Goal: Task Accomplishment & Management: Complete application form

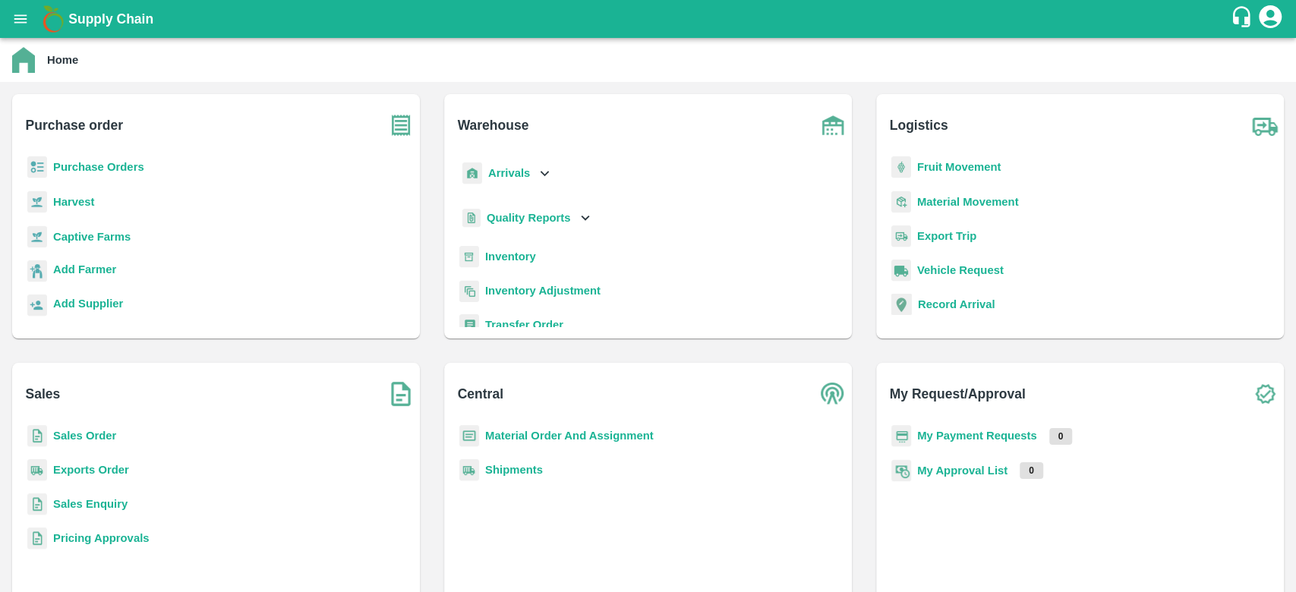
click at [109, 167] on b "Purchase Orders" at bounding box center [98, 167] width 91 height 12
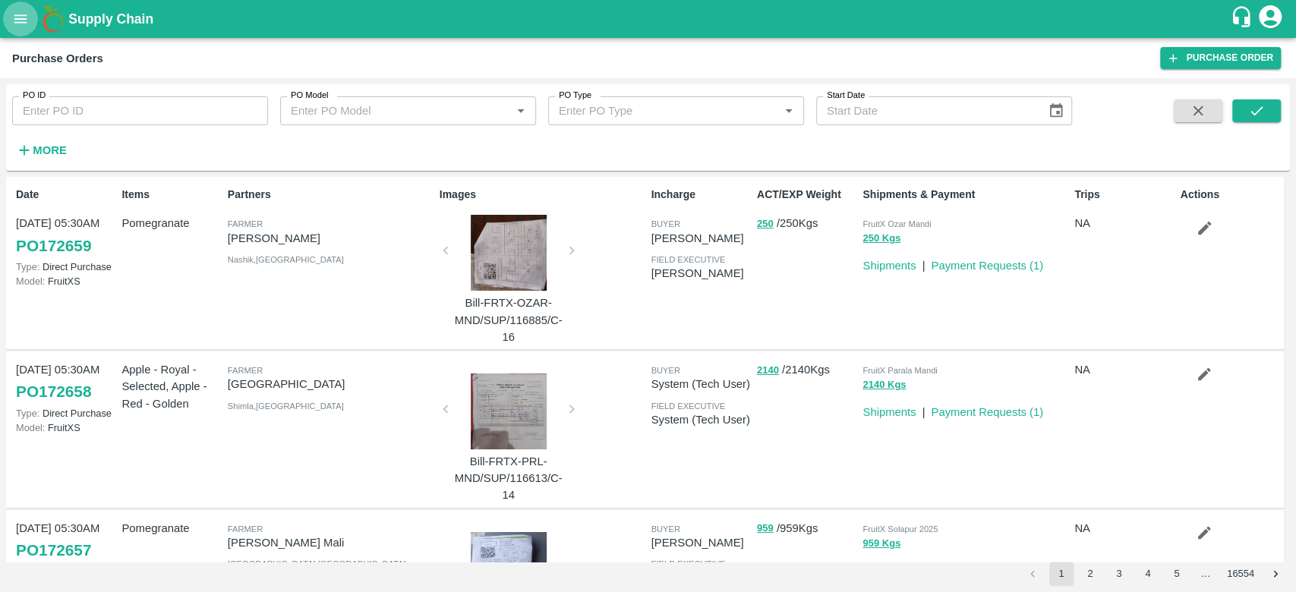
click at [10, 21] on button "open drawer" at bounding box center [20, 19] width 35 height 35
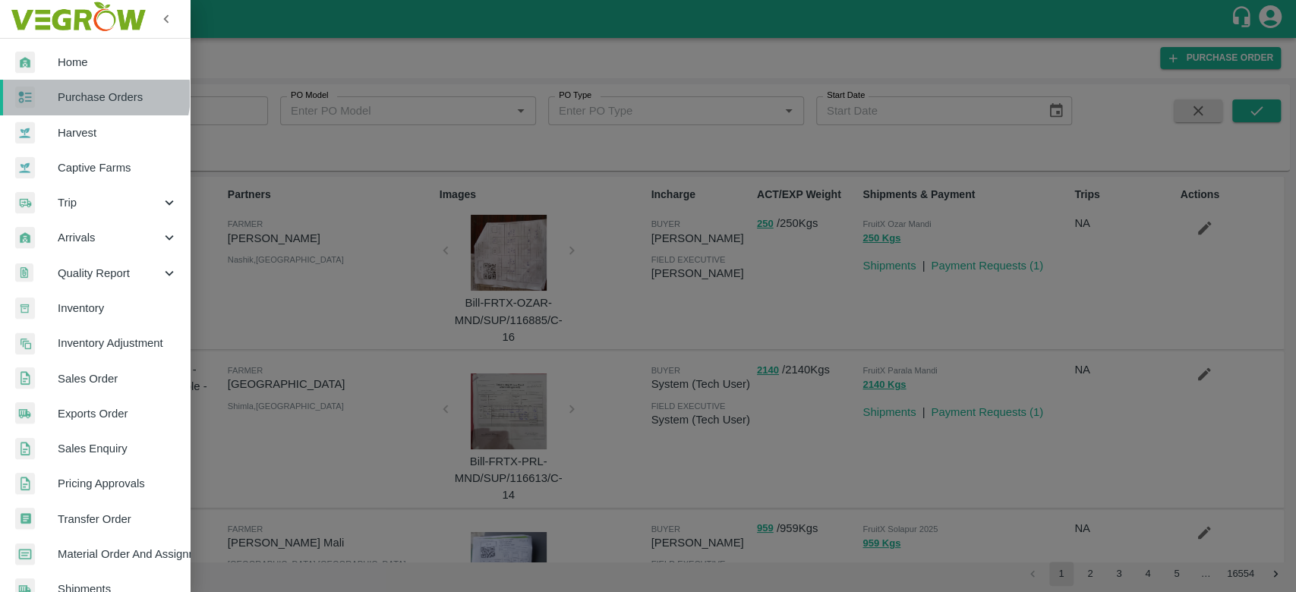
click at [91, 94] on span "Purchase Orders" at bounding box center [118, 97] width 120 height 17
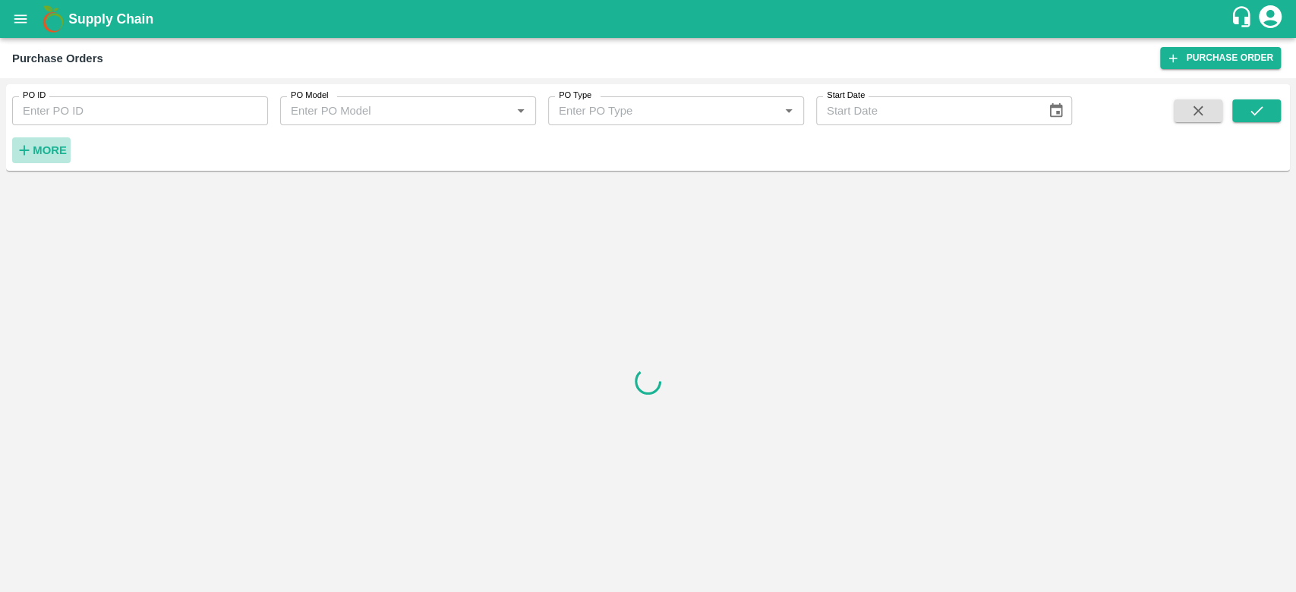
click at [49, 151] on strong "More" at bounding box center [50, 150] width 34 height 12
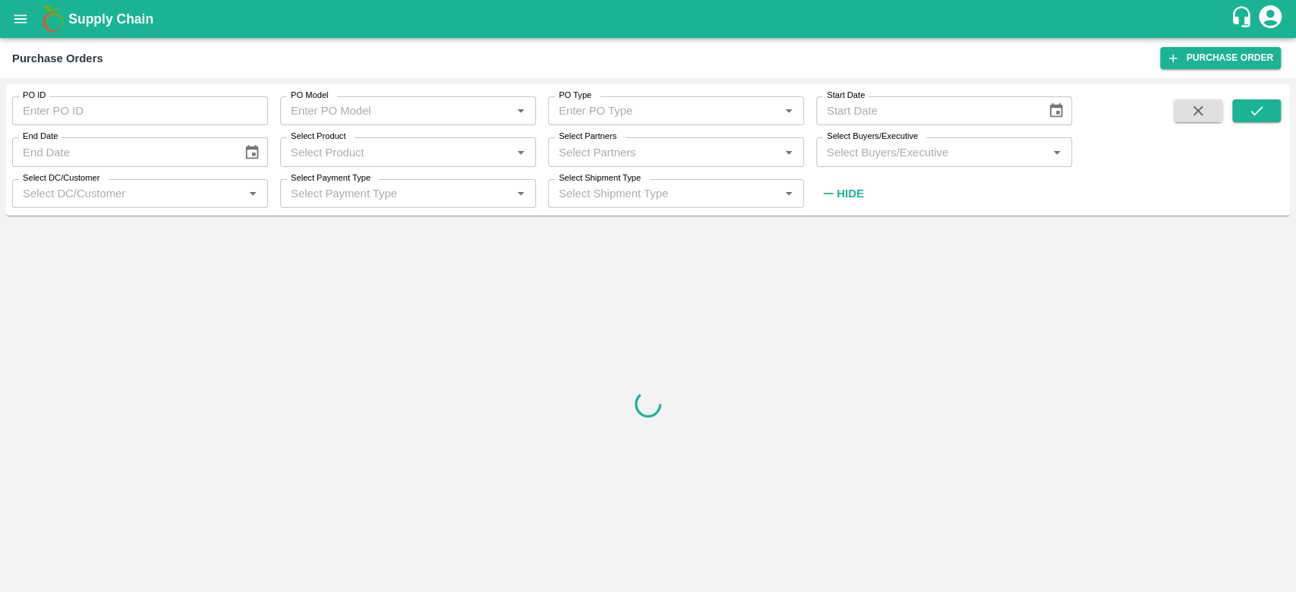
click at [936, 150] on input "Select Buyers/Executive" at bounding box center [932, 152] width 222 height 20
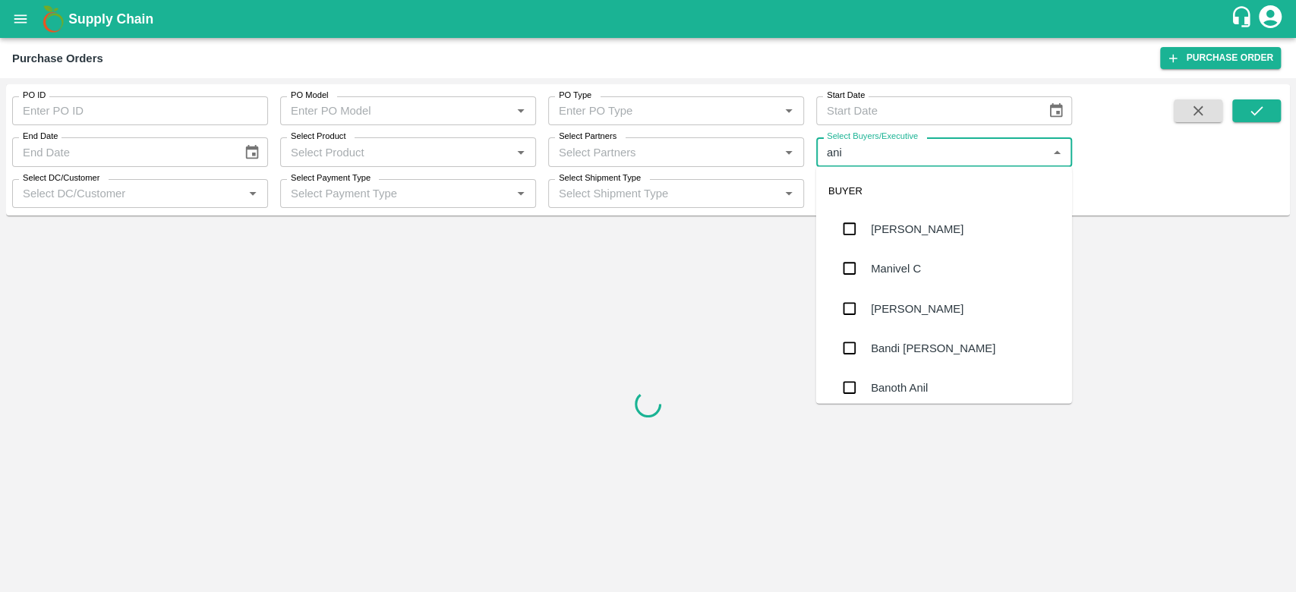
type input "anil"
click at [887, 232] on div "[PERSON_NAME]" at bounding box center [917, 229] width 93 height 17
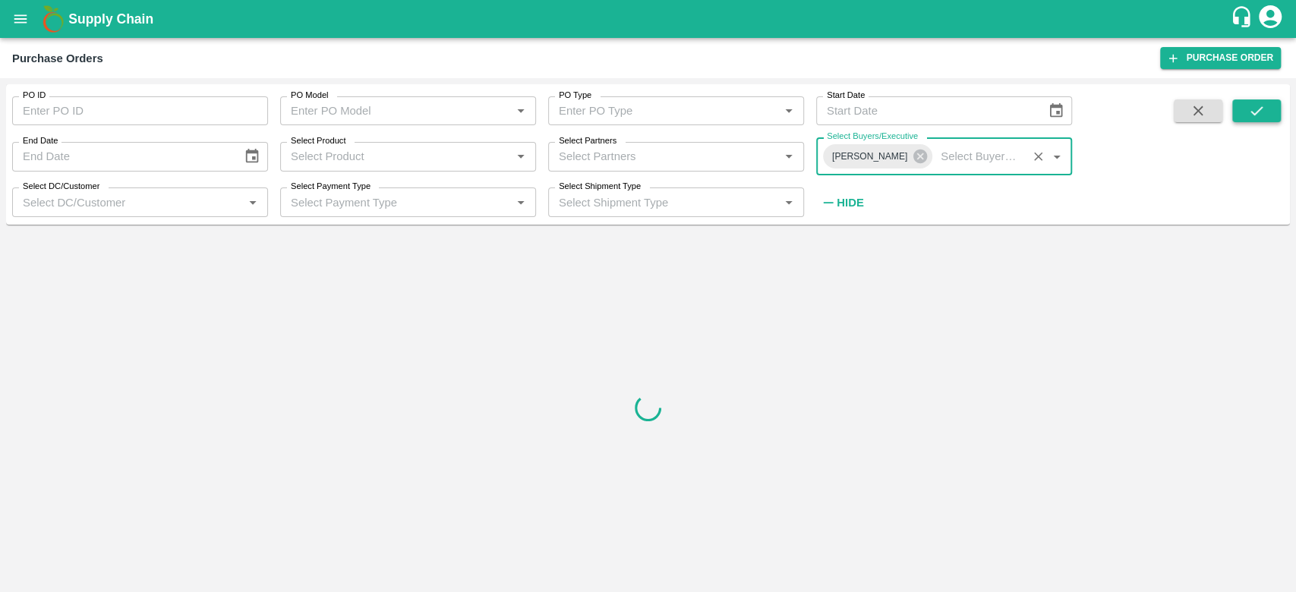
click at [1252, 108] on icon "submit" at bounding box center [1256, 110] width 17 height 17
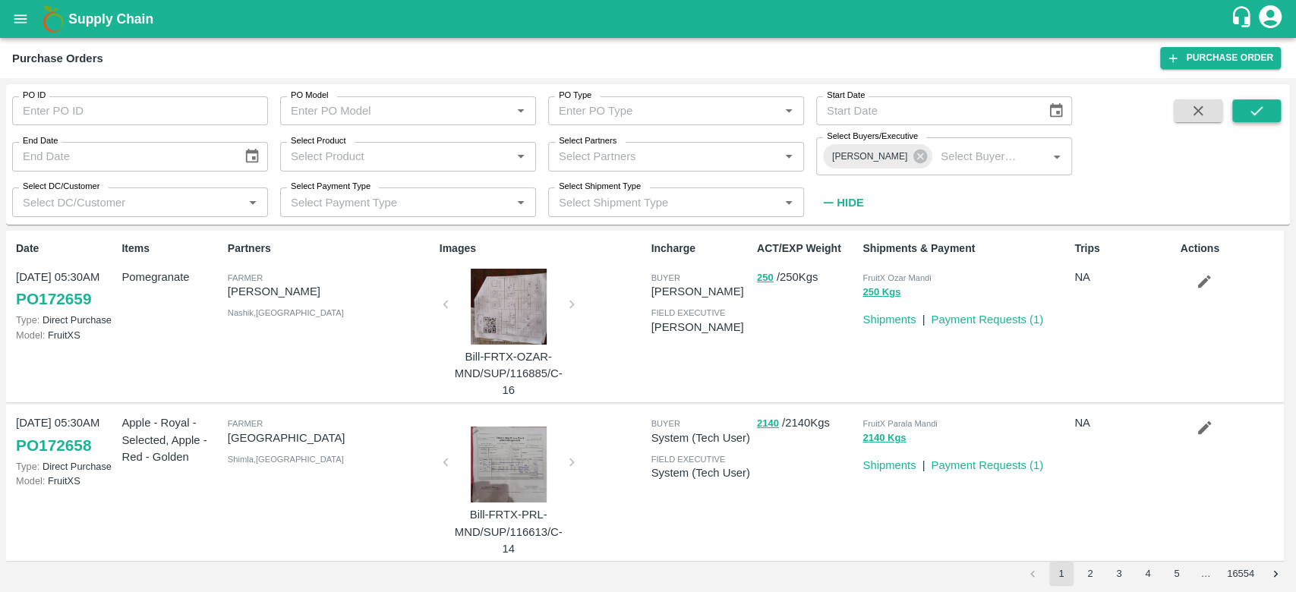
click at [1262, 105] on icon "submit" at bounding box center [1256, 110] width 17 height 17
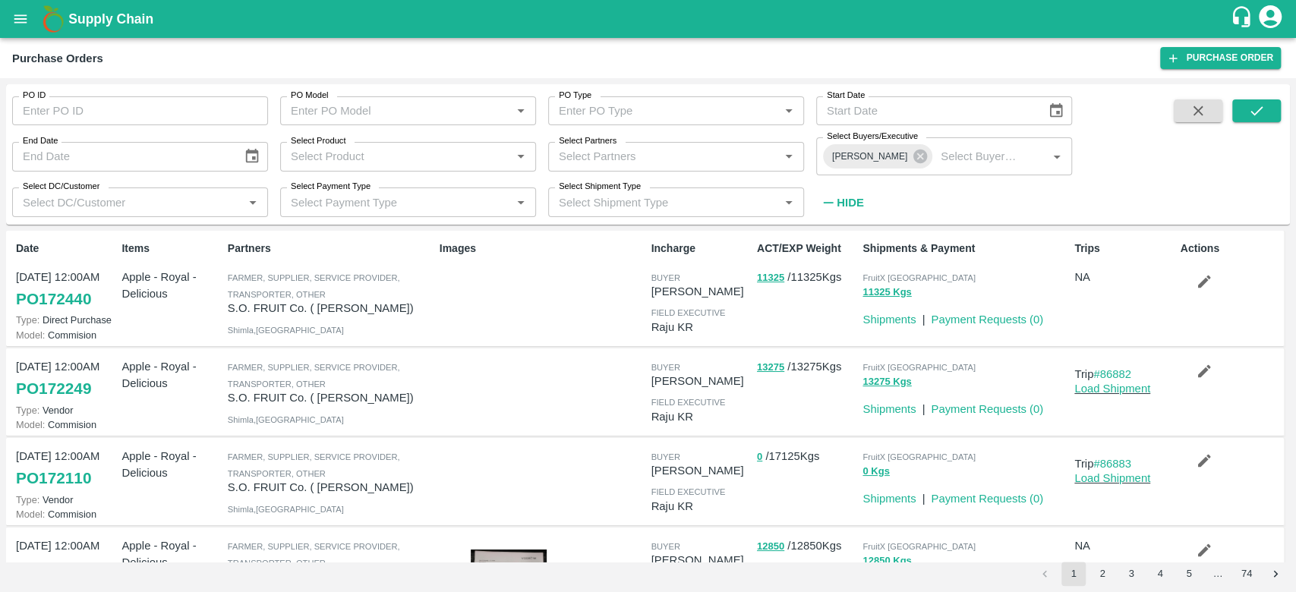
click at [68, 398] on link "PO 172249" at bounding box center [53, 388] width 75 height 27
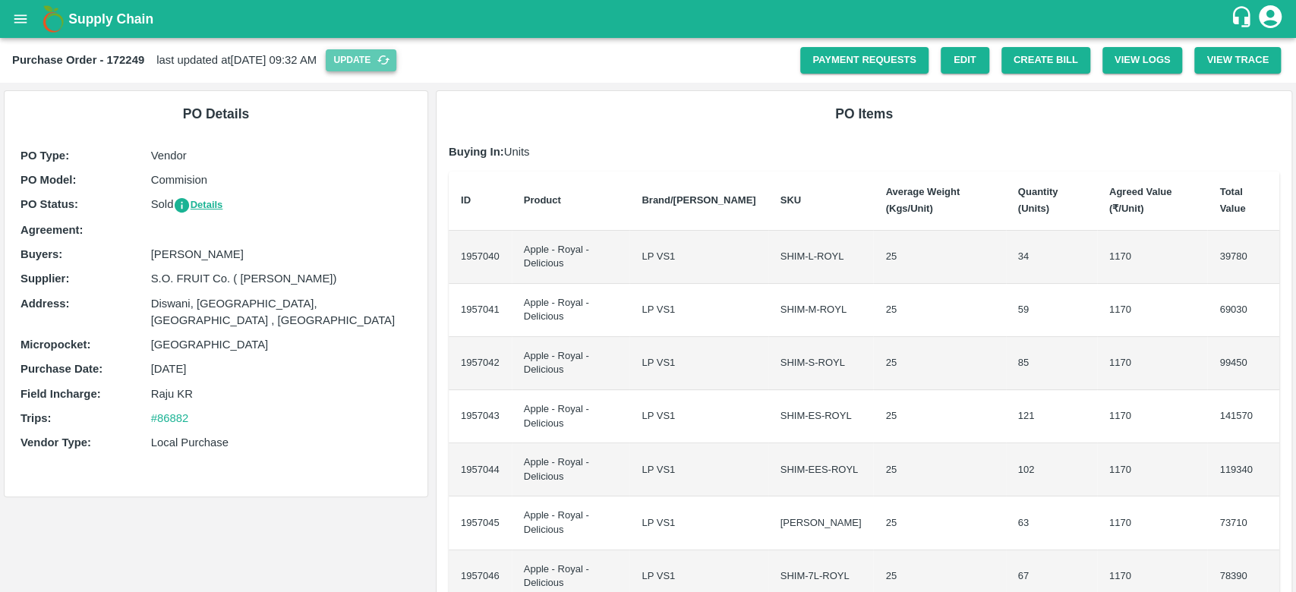
click at [396, 64] on button "Update" at bounding box center [361, 60] width 71 height 22
click at [1026, 65] on button "Create Bill" at bounding box center [1045, 60] width 89 height 27
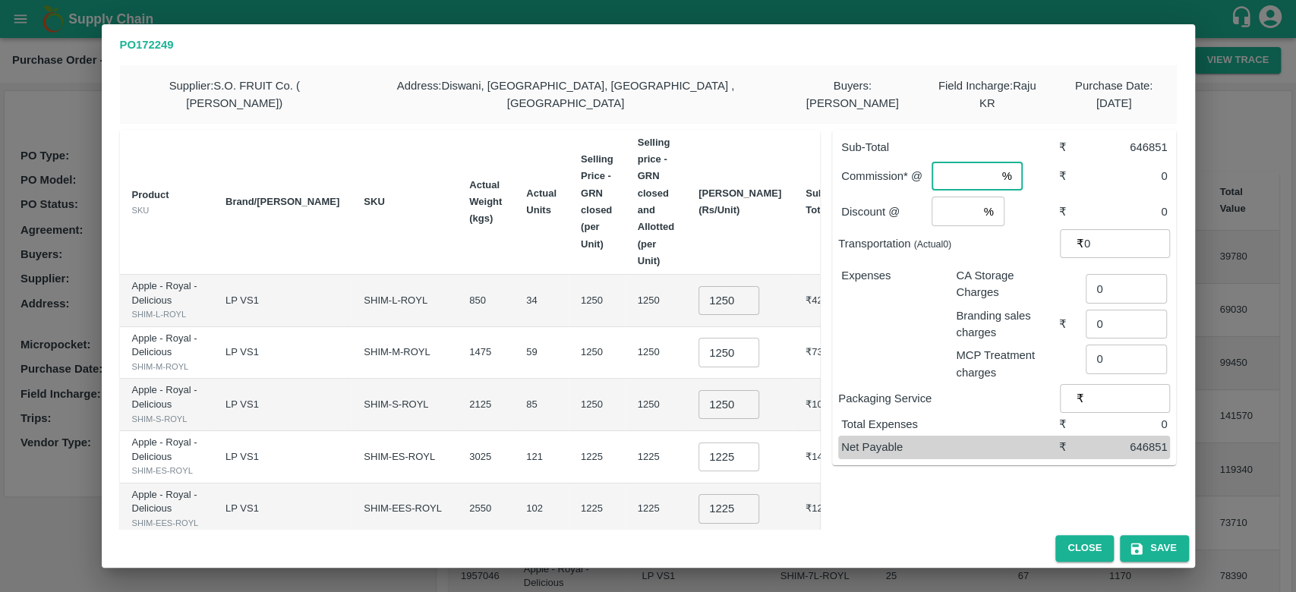
click at [950, 162] on input "number" at bounding box center [963, 176] width 64 height 29
type input "3"
click at [953, 197] on input "number" at bounding box center [954, 211] width 46 height 29
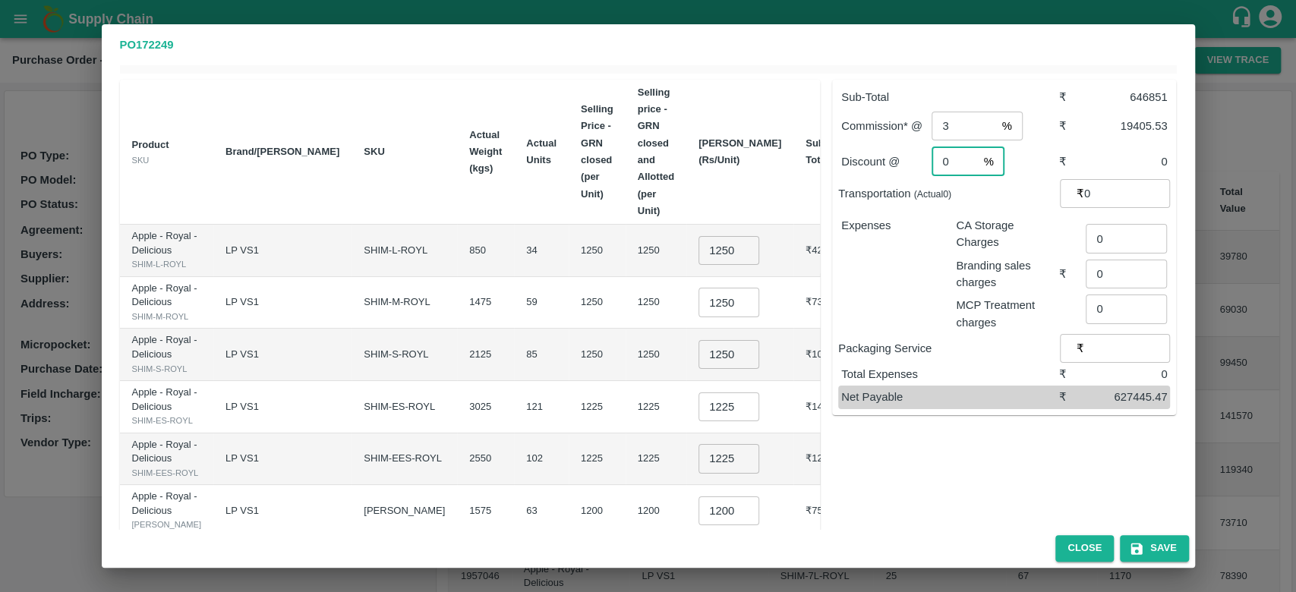
scroll to position [49, 0]
type input "0"
click at [1161, 557] on button "Save" at bounding box center [1154, 548] width 68 height 27
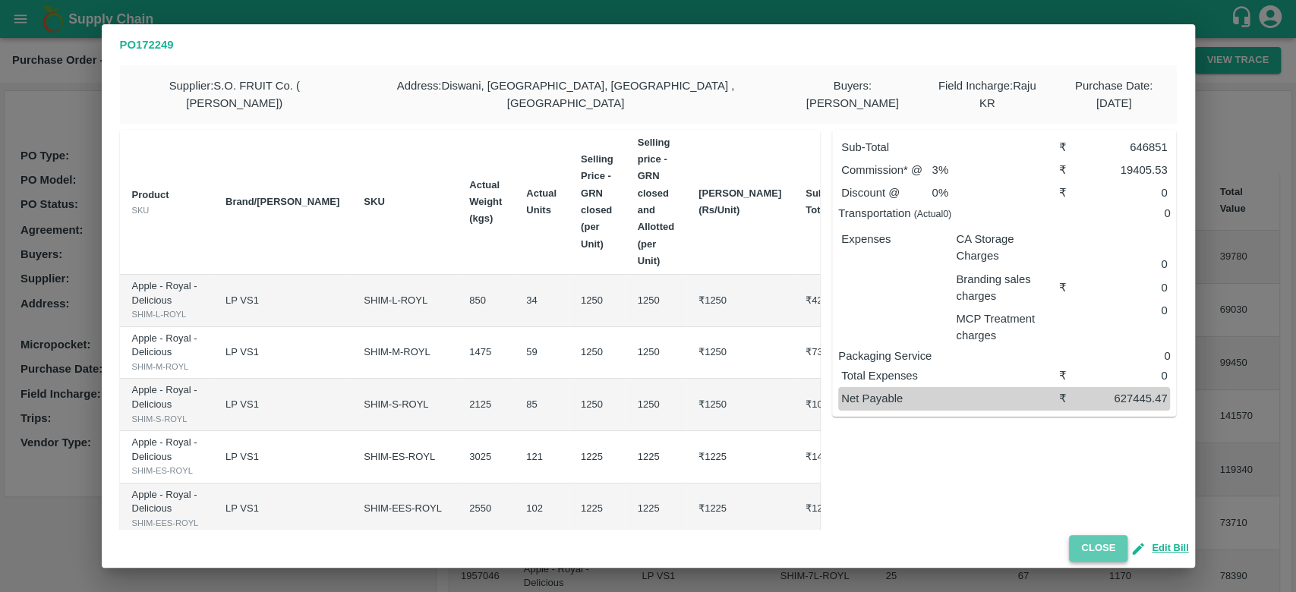
click at [1078, 550] on button "Close" at bounding box center [1098, 548] width 58 height 27
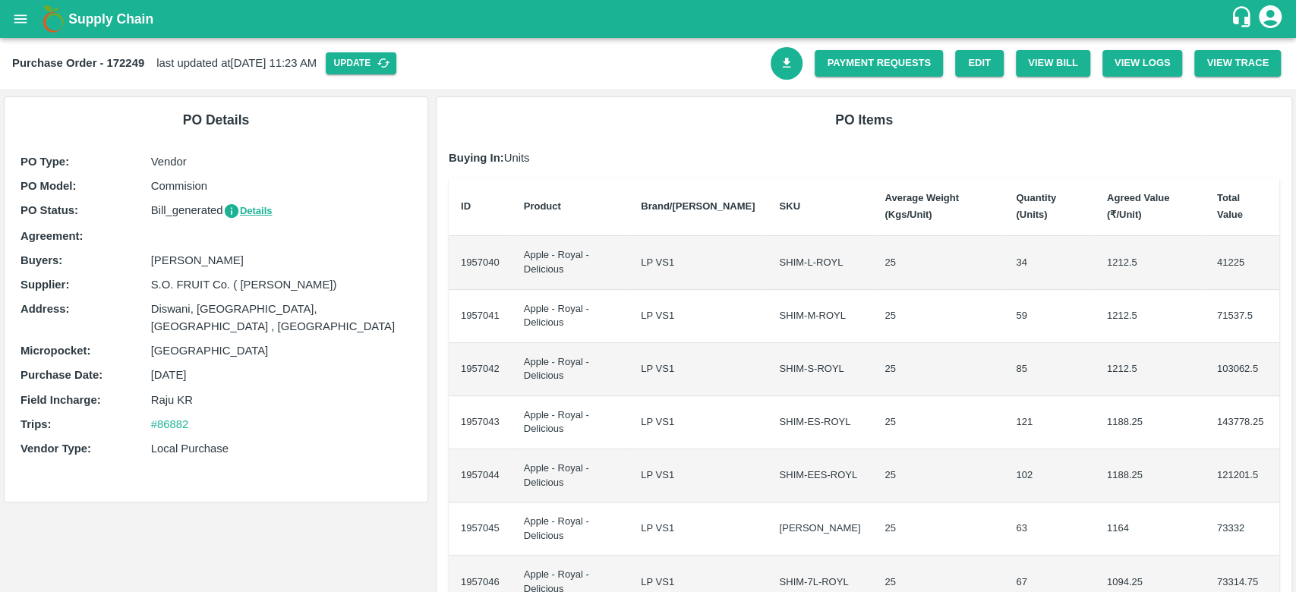
click at [780, 70] on icon "Download Bill" at bounding box center [787, 63] width 14 height 14
click at [855, 61] on link "Payment Requests" at bounding box center [878, 63] width 128 height 27
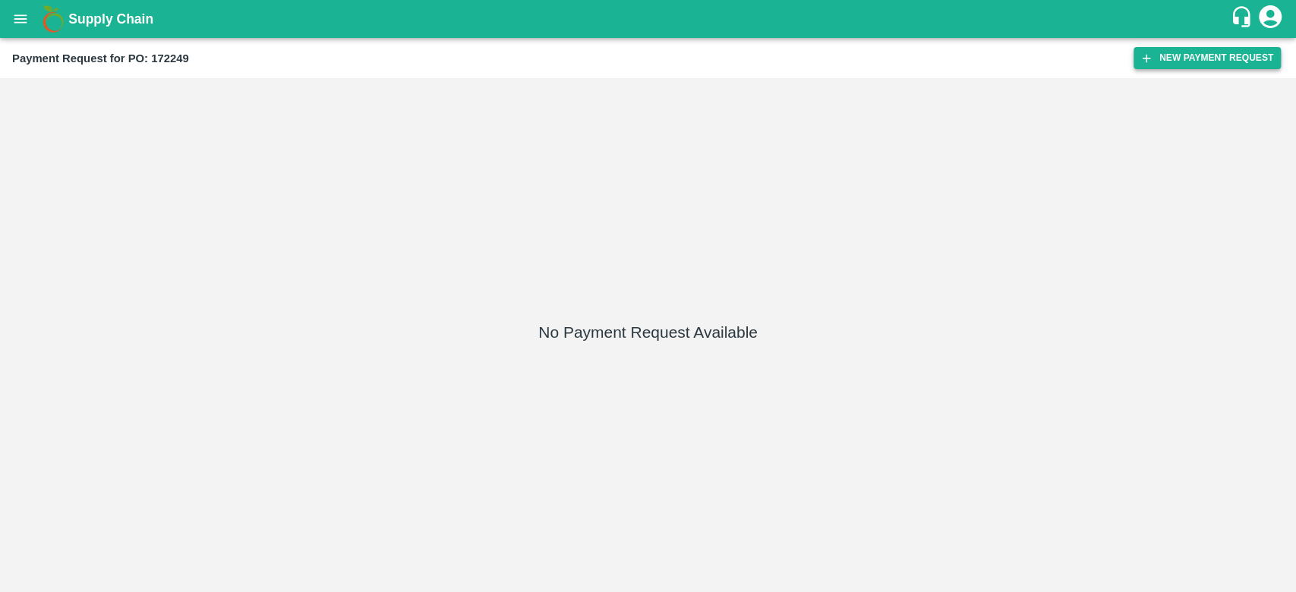
click at [1199, 49] on button "New Payment Request" at bounding box center [1206, 58] width 147 height 22
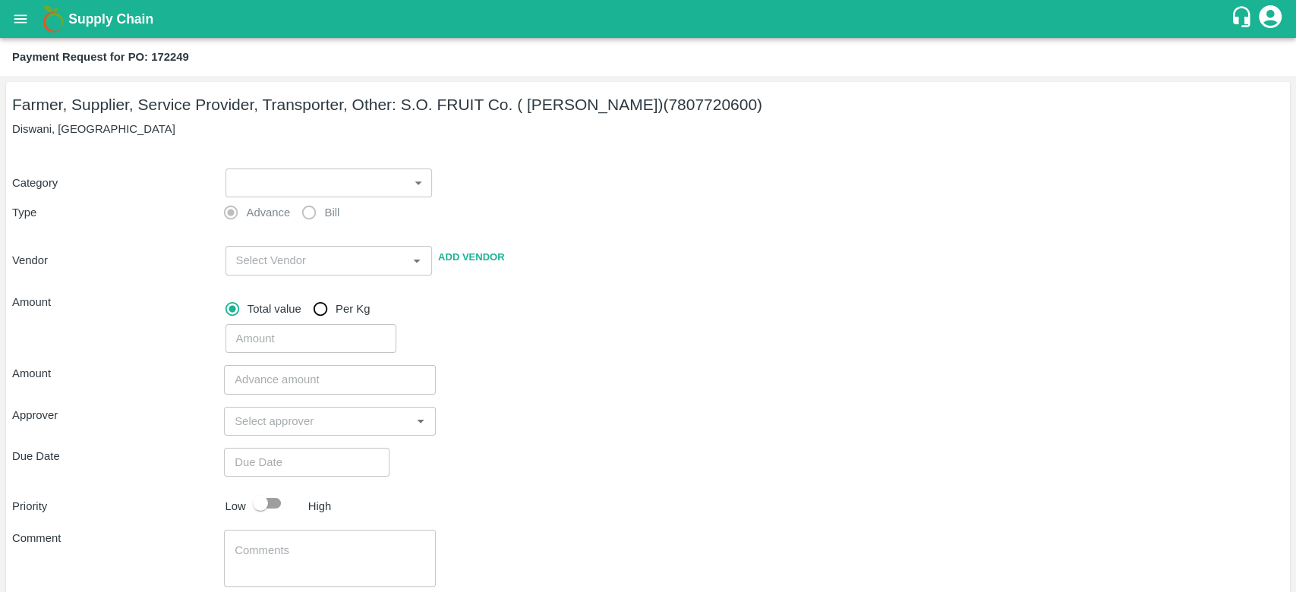
click at [292, 177] on body "Supply Chain Payment Request for PO: 172249 Farmer, Supplier, Service Provider,…" at bounding box center [648, 296] width 1296 height 592
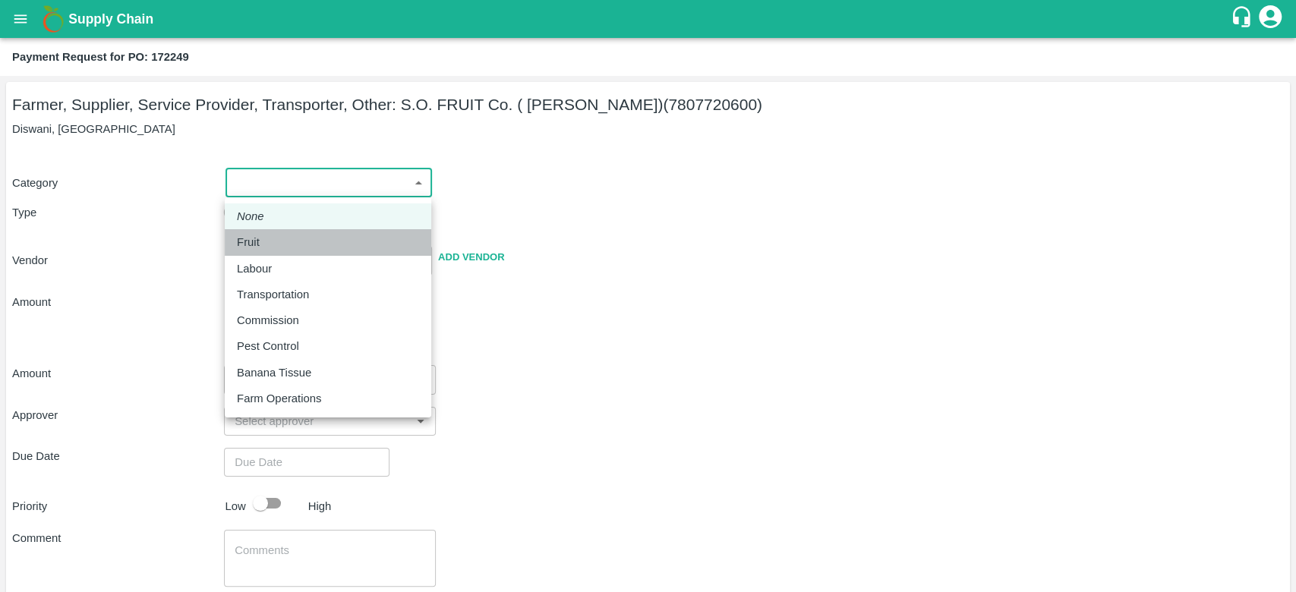
click at [255, 249] on p "Fruit" at bounding box center [248, 242] width 23 height 17
type input "1"
type input "S.O. FRUIT Co. ( [PERSON_NAME]) - 7807720600(Farmer, Supplier, Service Provider…"
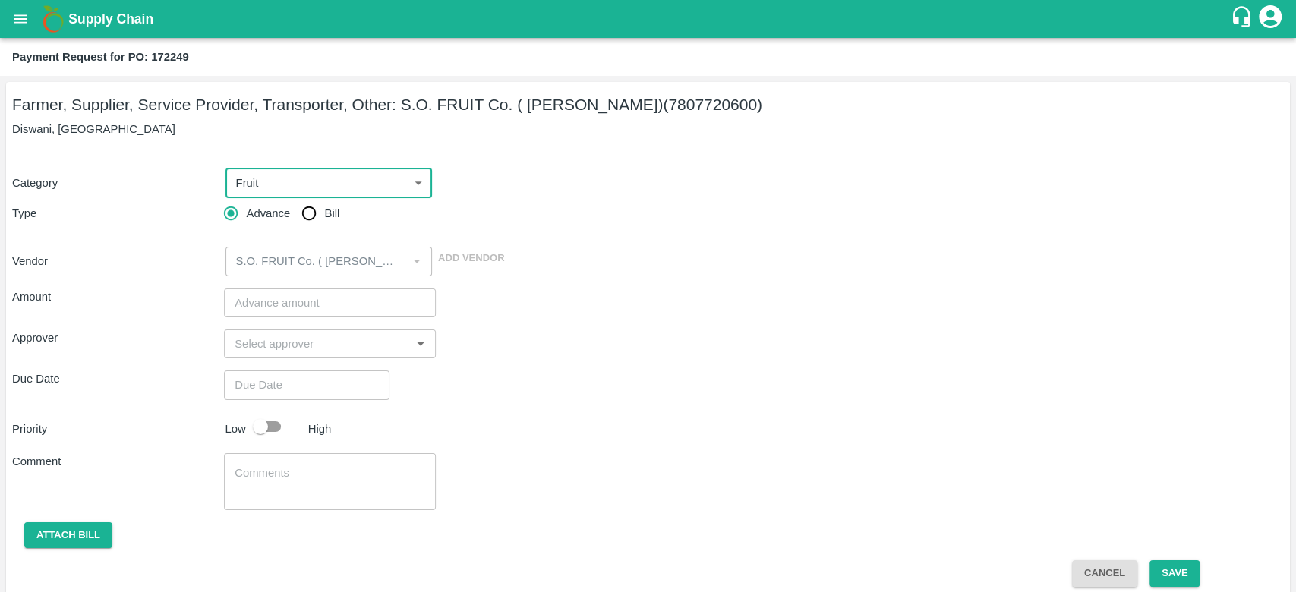
click at [316, 225] on input "Bill" at bounding box center [309, 213] width 30 height 30
radio input "true"
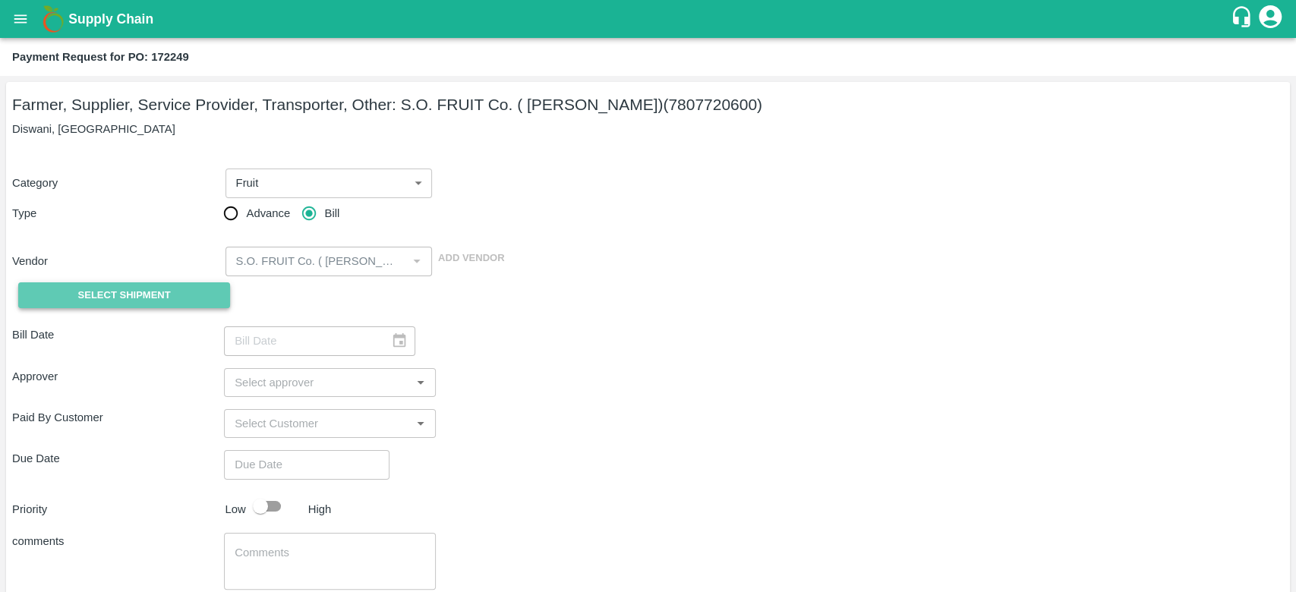
click at [170, 285] on button "Select Shipment" at bounding box center [124, 295] width 212 height 27
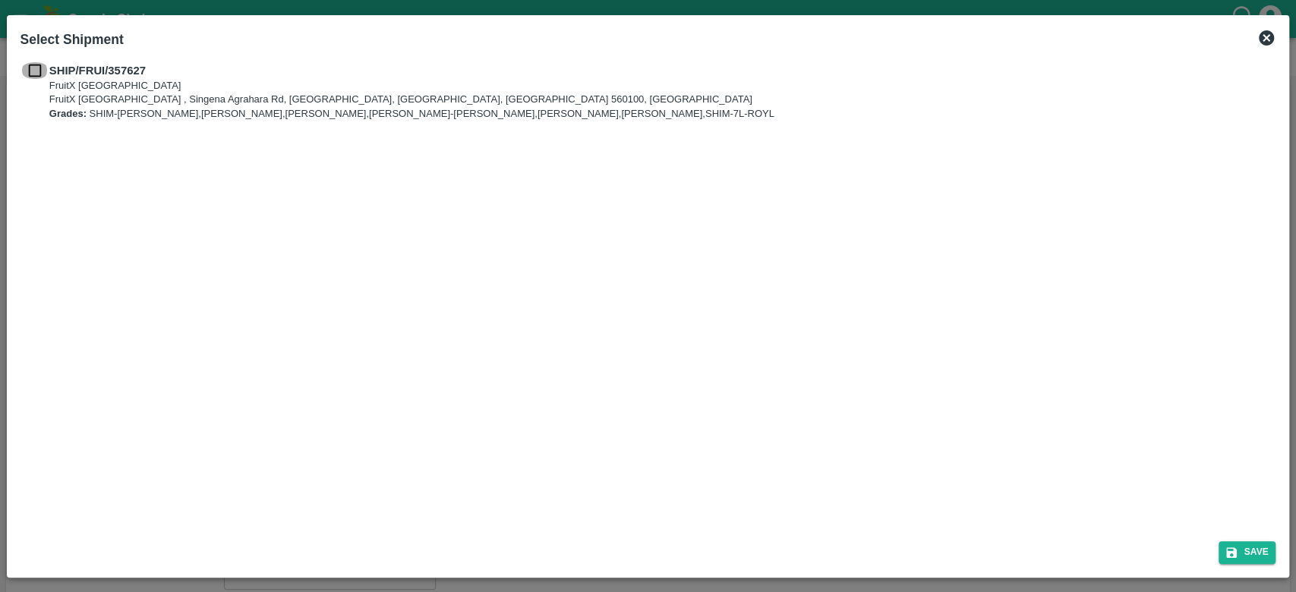
click at [42, 70] on input "checkbox" at bounding box center [34, 70] width 29 height 17
checkbox input "true"
click at [854, 360] on div "SHIP/FRUI/357627 FruitX [GEOGRAPHIC_DATA] FruitX [GEOGRAPHIC_DATA] , Singena Ag…" at bounding box center [648, 293] width 1268 height 474
click at [1248, 557] on button "Save" at bounding box center [1247, 552] width 58 height 22
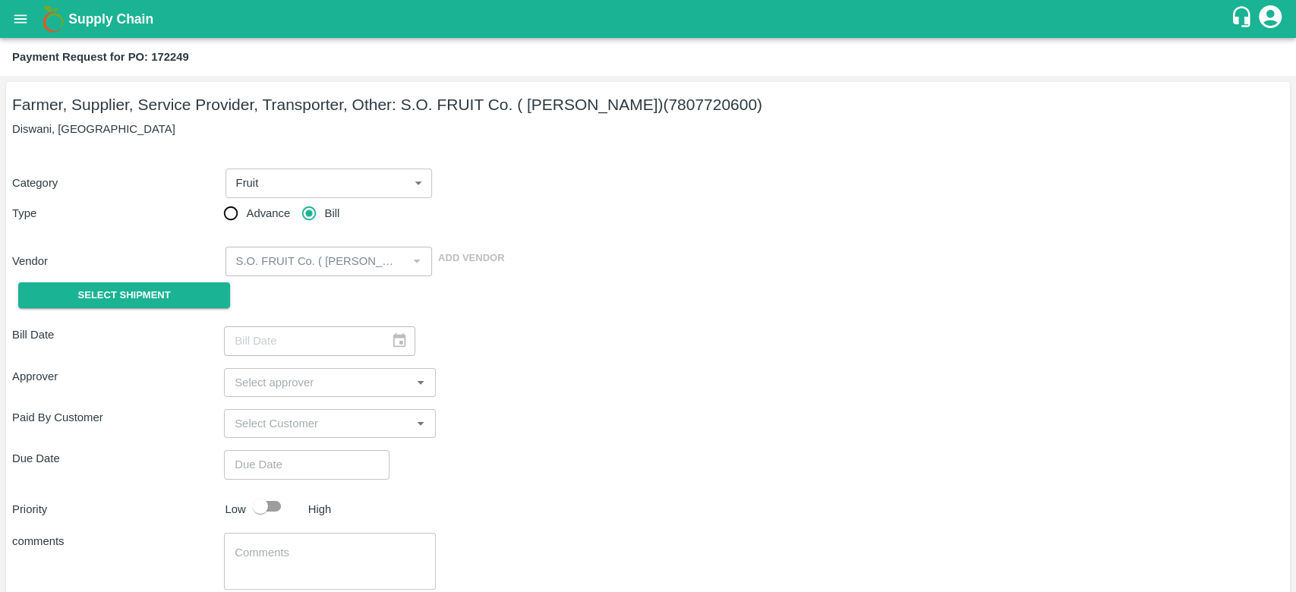
type input "[DATE]"
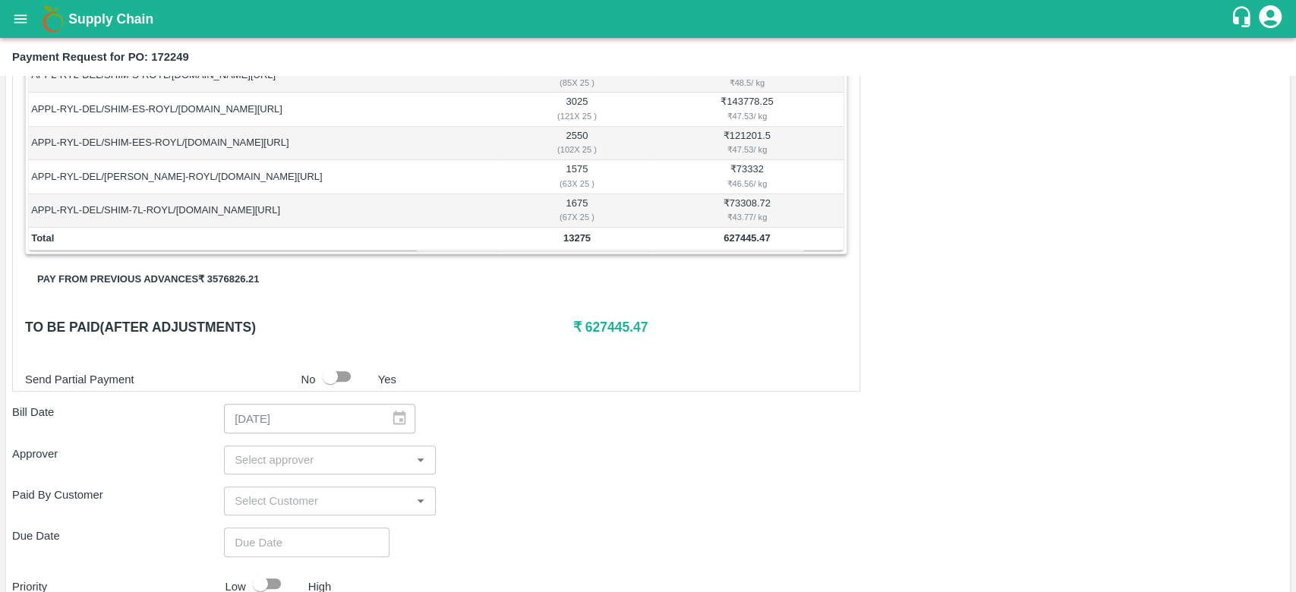
scroll to position [370, 0]
click at [214, 270] on button "Pay from previous advances ₹ 3576826.21" at bounding box center [148, 279] width 246 height 27
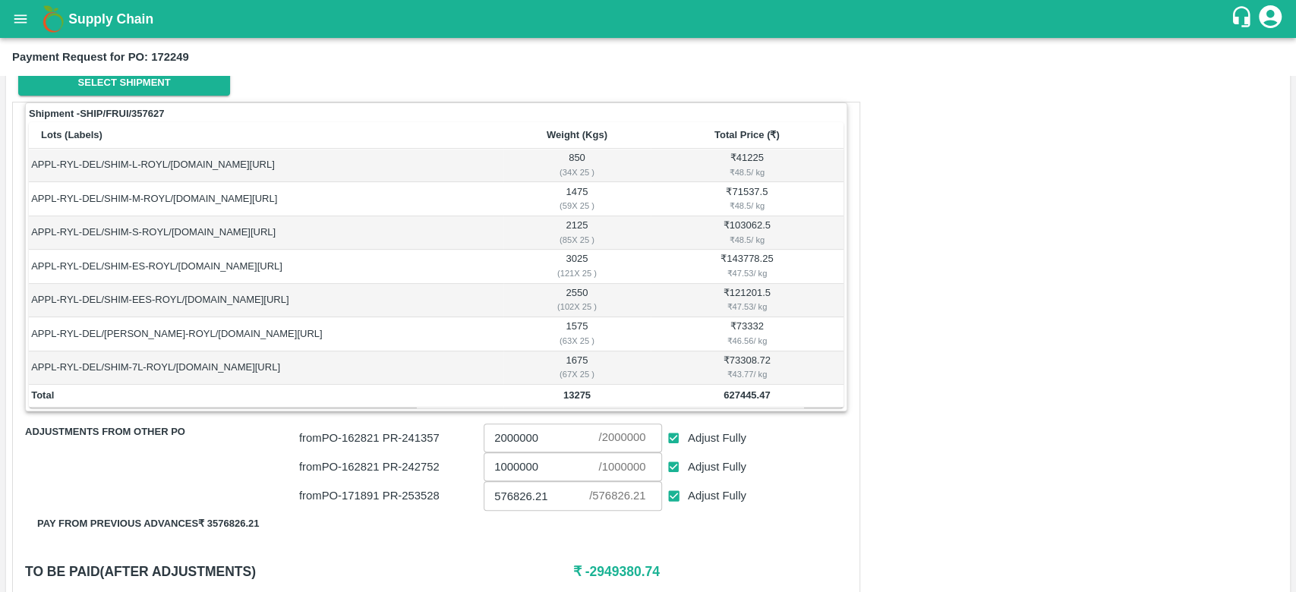
scroll to position [360, 0]
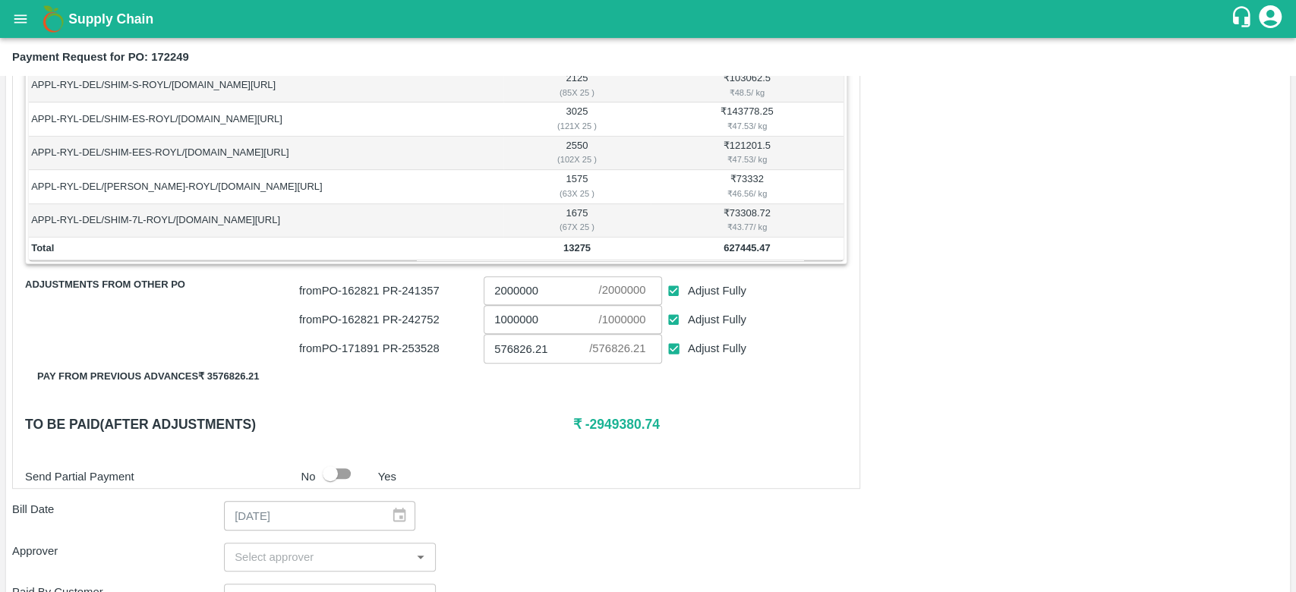
click at [677, 317] on input "Adjust Fully" at bounding box center [674, 320] width 28 height 28
checkbox input "false"
type input "0"
click at [673, 285] on input "Adjust Fully" at bounding box center [674, 291] width 28 height 28
checkbox input "false"
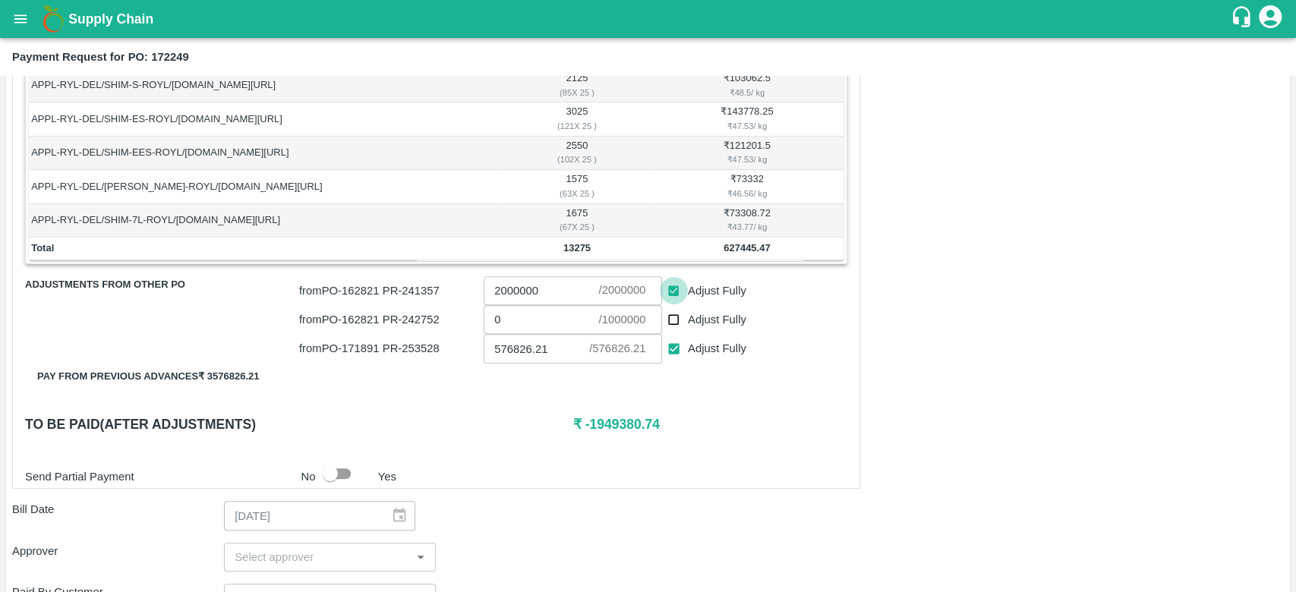
type input "0"
click at [610, 427] on h6 "₹ 50619.26" at bounding box center [710, 424] width 274 height 21
drag, startPoint x: 659, startPoint y: 425, endPoint x: 585, endPoint y: 422, distance: 73.7
click at [585, 422] on h6 "₹ 50619.26" at bounding box center [710, 424] width 274 height 21
click at [759, 448] on div "Shipment - SHIP/FRUI/357627 Lots (Labels) Weight (Kgs) Total Price (₹) APPL-RYL…" at bounding box center [436, 221] width 848 height 534
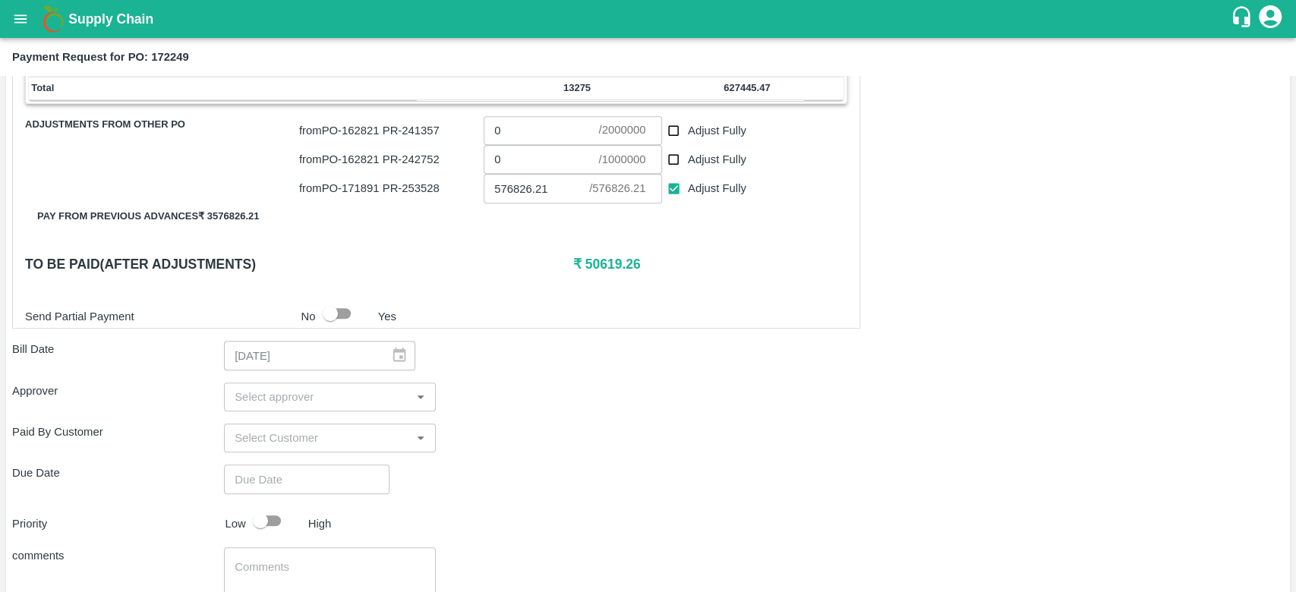
scroll to position [556, 0]
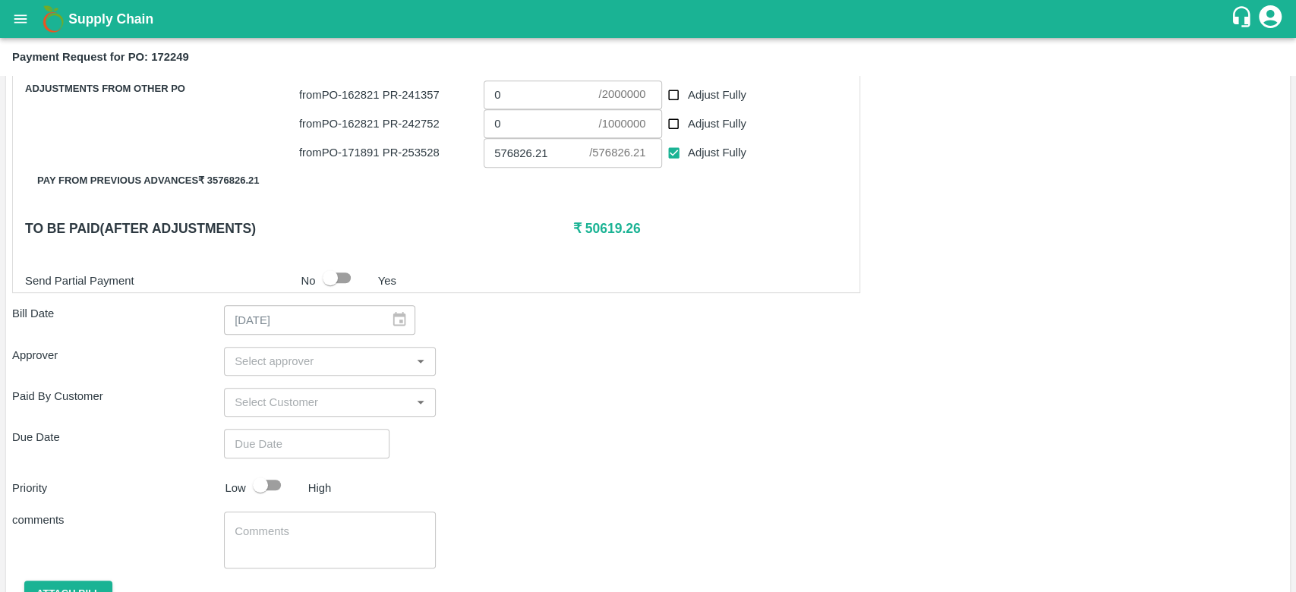
click at [247, 354] on input "input" at bounding box center [317, 361] width 178 height 20
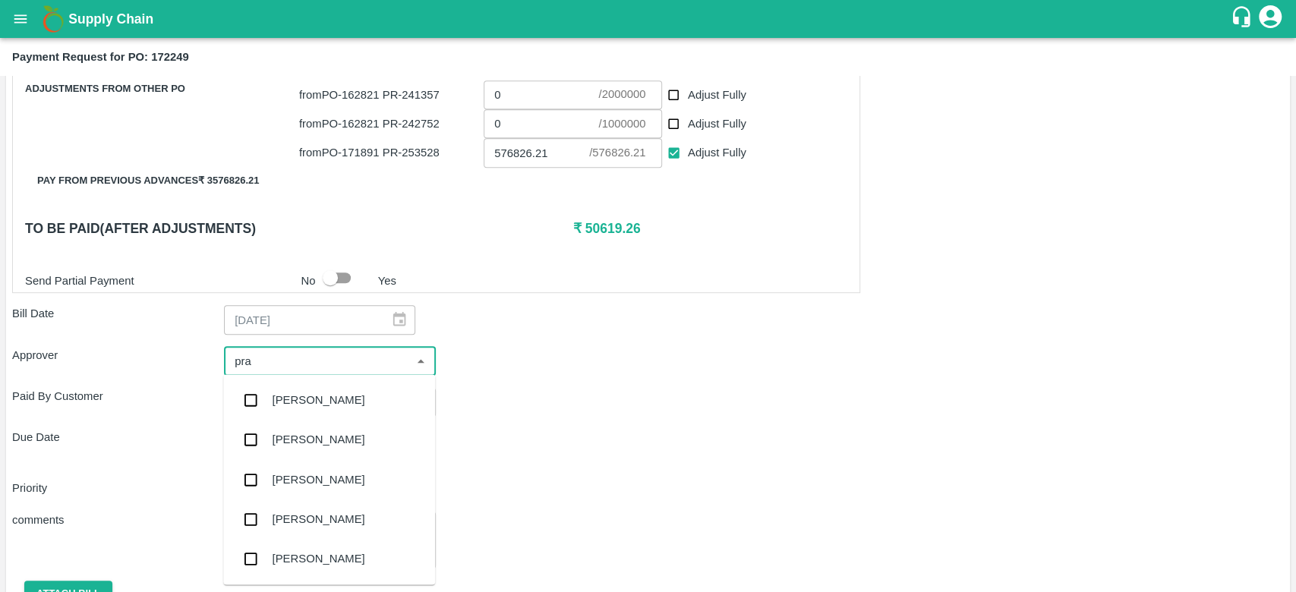
type input "prav"
click at [281, 404] on div "Praveen Kumar" at bounding box center [319, 400] width 93 height 17
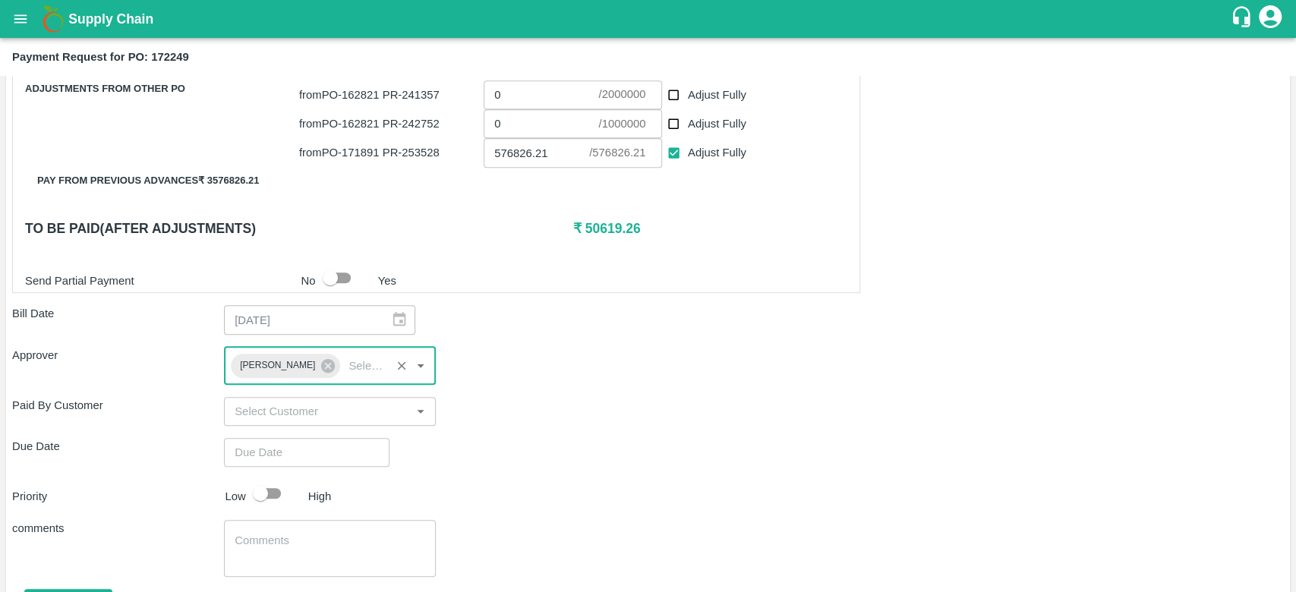
click at [267, 410] on input "input" at bounding box center [317, 412] width 178 height 20
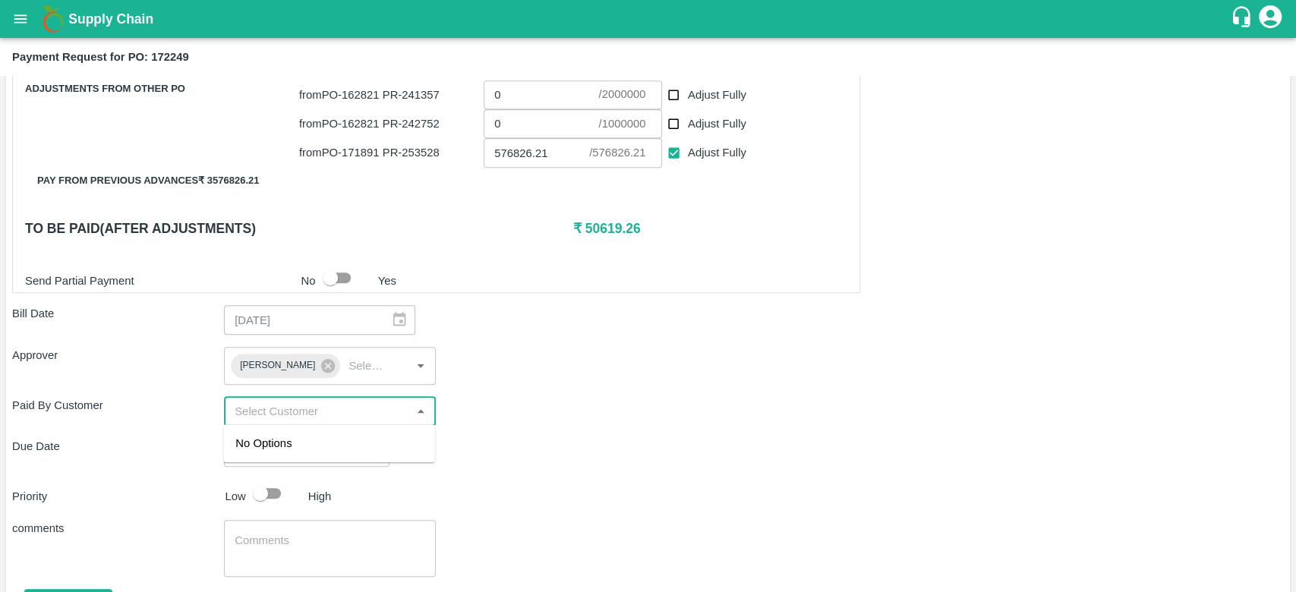
click at [808, 542] on div "comments x ​" at bounding box center [647, 548] width 1271 height 57
type input "DD/MM/YYYY hh:mm aa"
click at [294, 450] on input "DD/MM/YYYY hh:mm aa" at bounding box center [301, 452] width 155 height 29
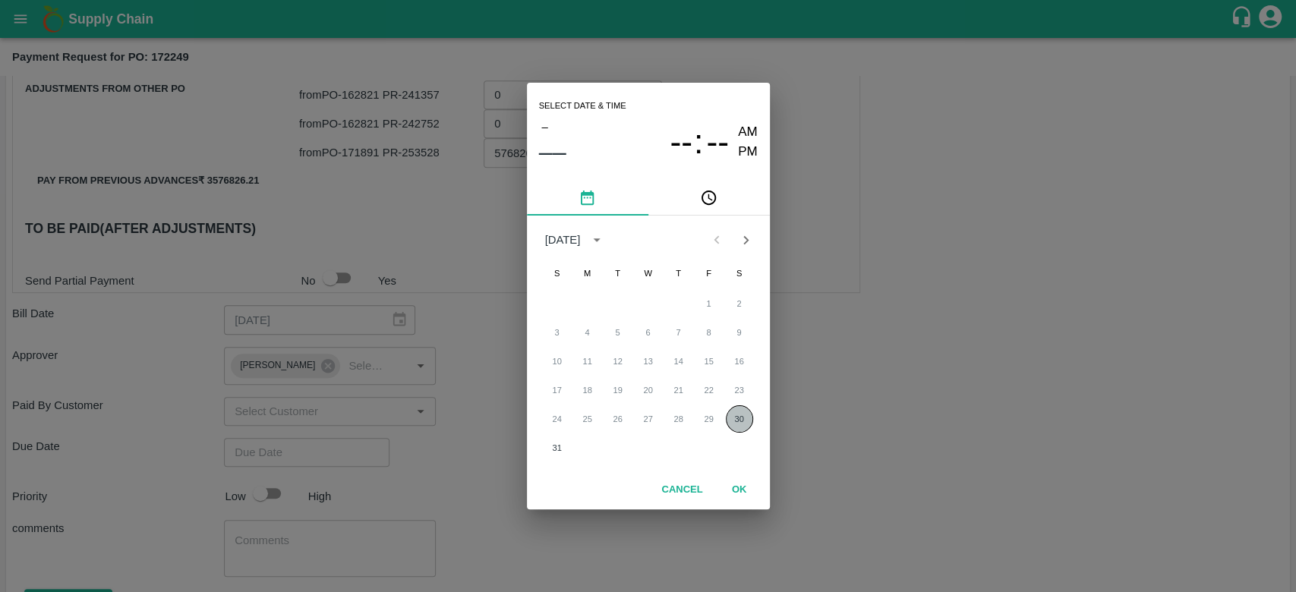
click at [735, 421] on button "30" at bounding box center [739, 418] width 27 height 27
type input "30/08/2025 12:00 AM"
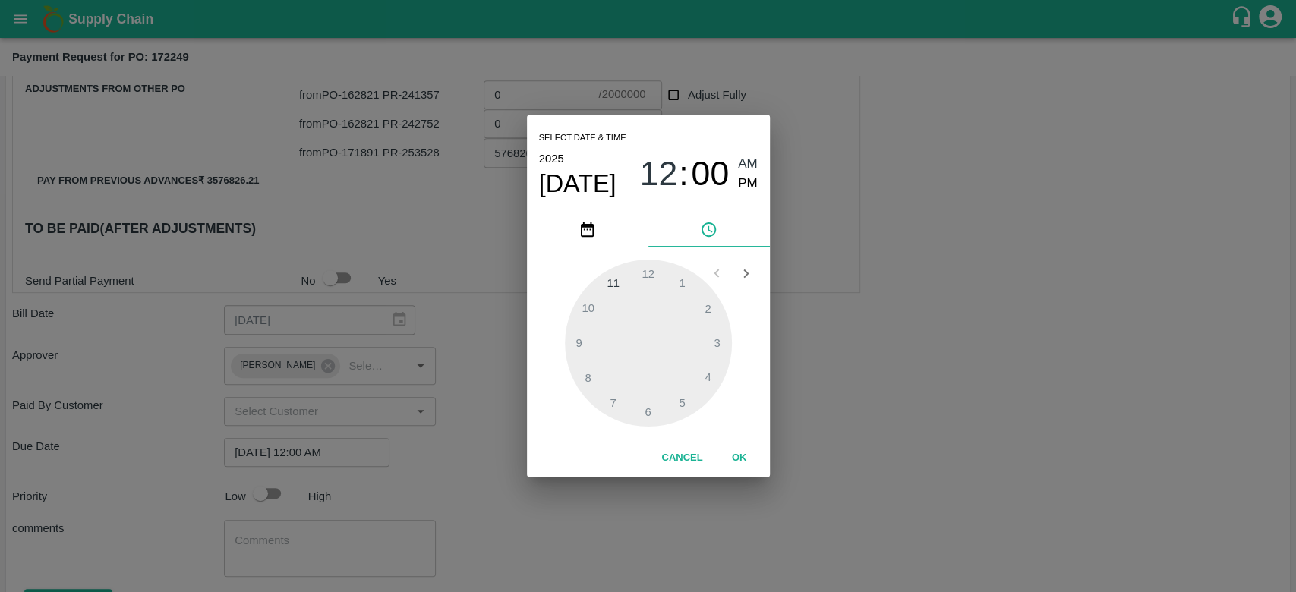
click at [937, 433] on div "Select date & time 2025 Aug 30 12 : 00 AM PM 1 2 3 4 5 6 7 8 9 10 11 12 Cancel …" at bounding box center [648, 296] width 1296 height 592
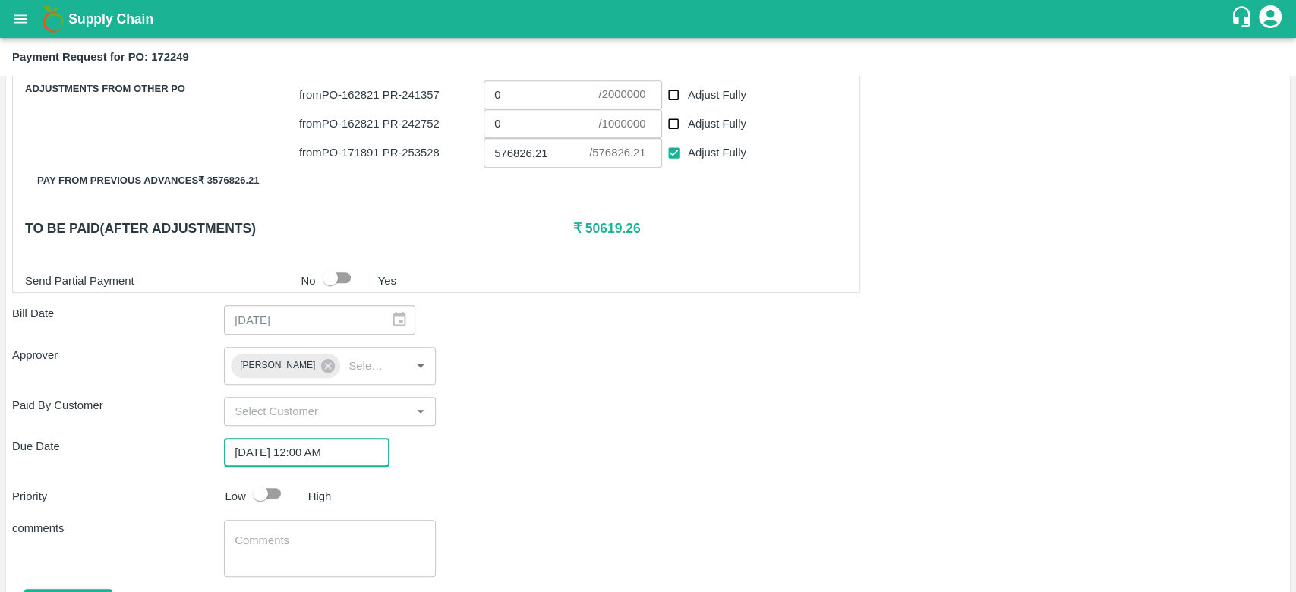
scroll to position [634, 0]
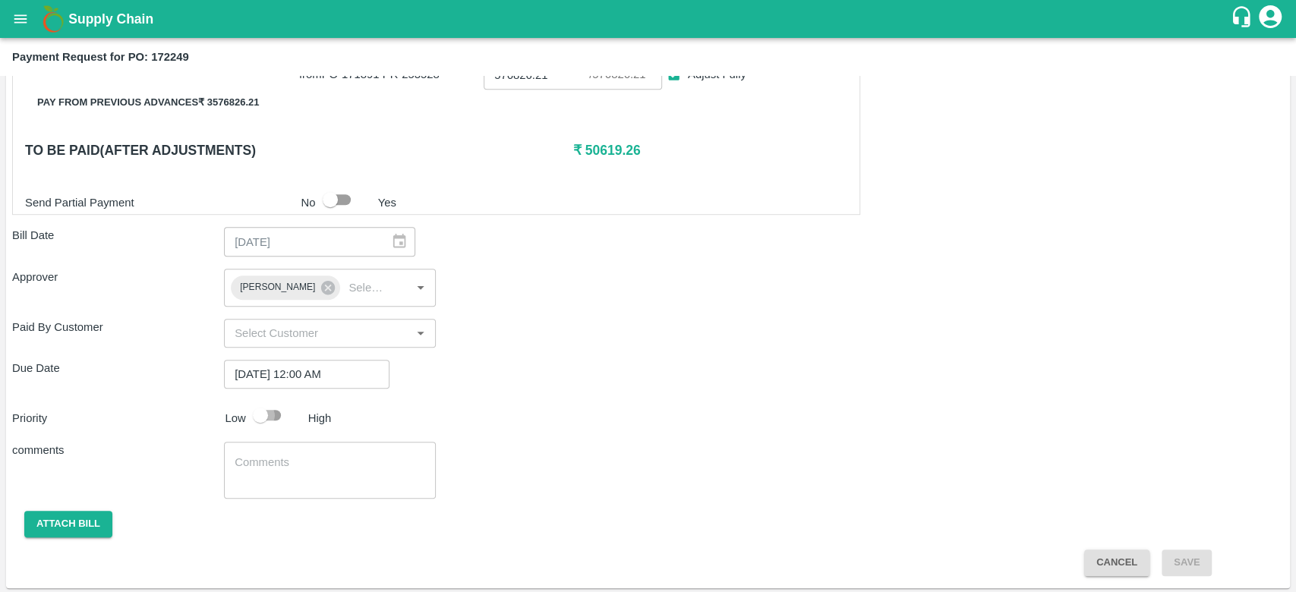
click at [263, 422] on input "checkbox" at bounding box center [260, 415] width 87 height 29
checkbox input "true"
click at [47, 531] on button "Attach bill" at bounding box center [68, 524] width 88 height 27
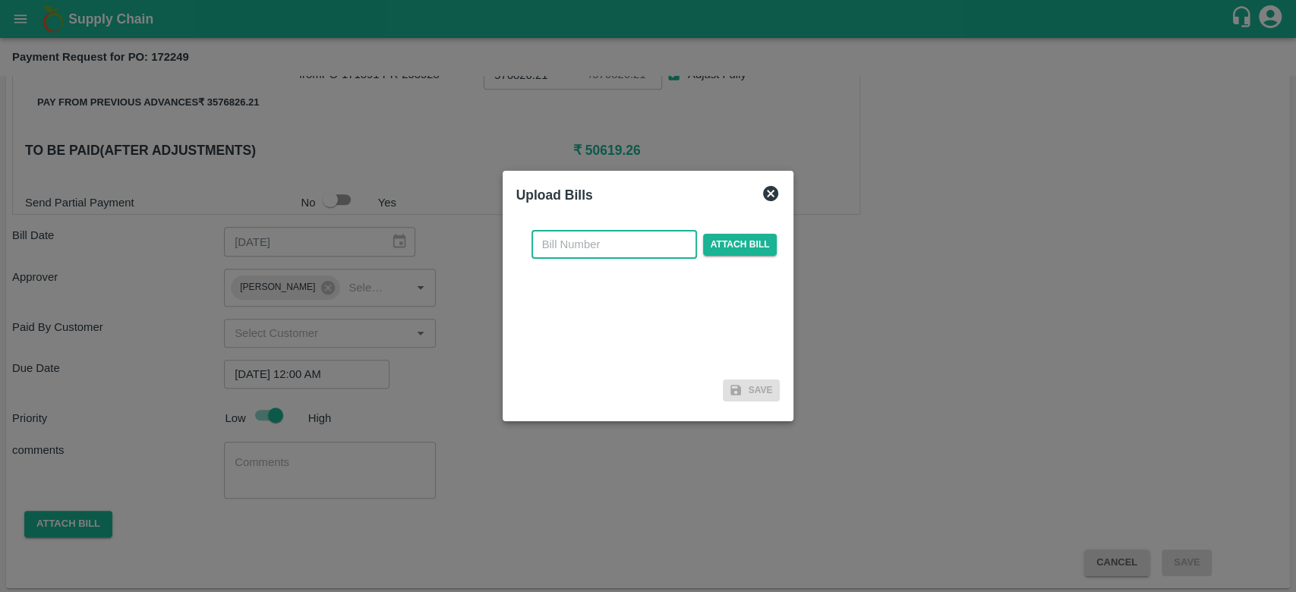
click at [604, 235] on input "text" at bounding box center [613, 244] width 165 height 29
type input "172249"
click at [732, 250] on span "Attach bill" at bounding box center [740, 245] width 74 height 22
click at [0, 0] on input "Attach bill" at bounding box center [0, 0] width 0 height 0
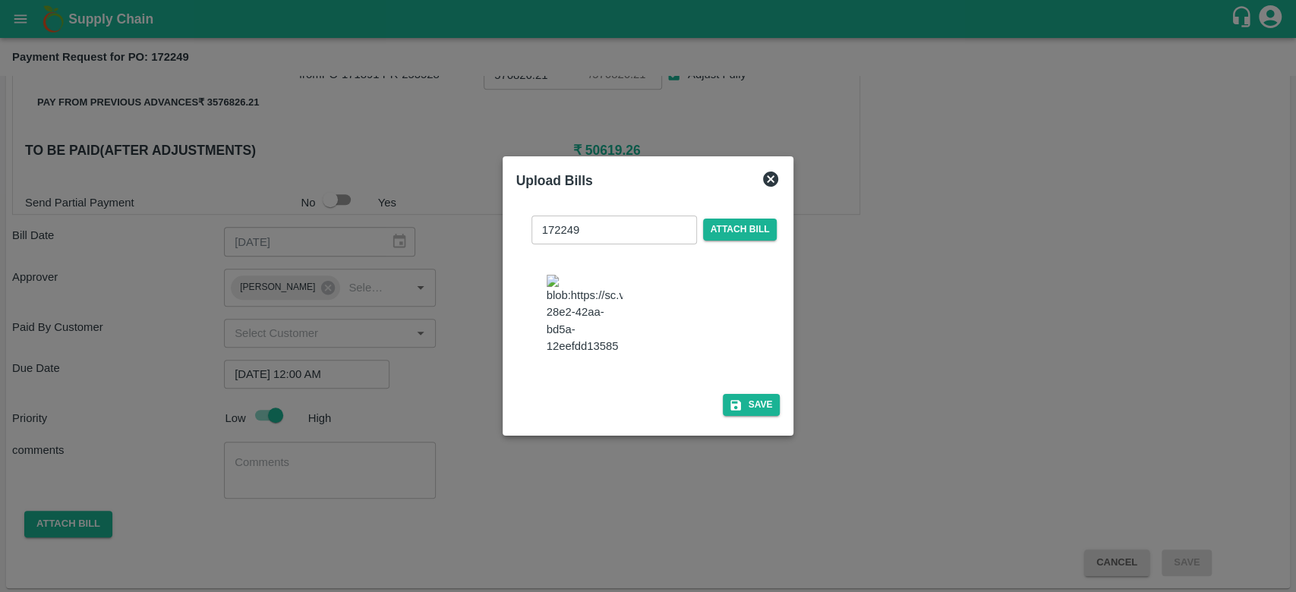
click at [742, 404] on div "172249 ​ Attach bill Save" at bounding box center [648, 312] width 264 height 219
click at [742, 413] on button "Save" at bounding box center [752, 405] width 58 height 22
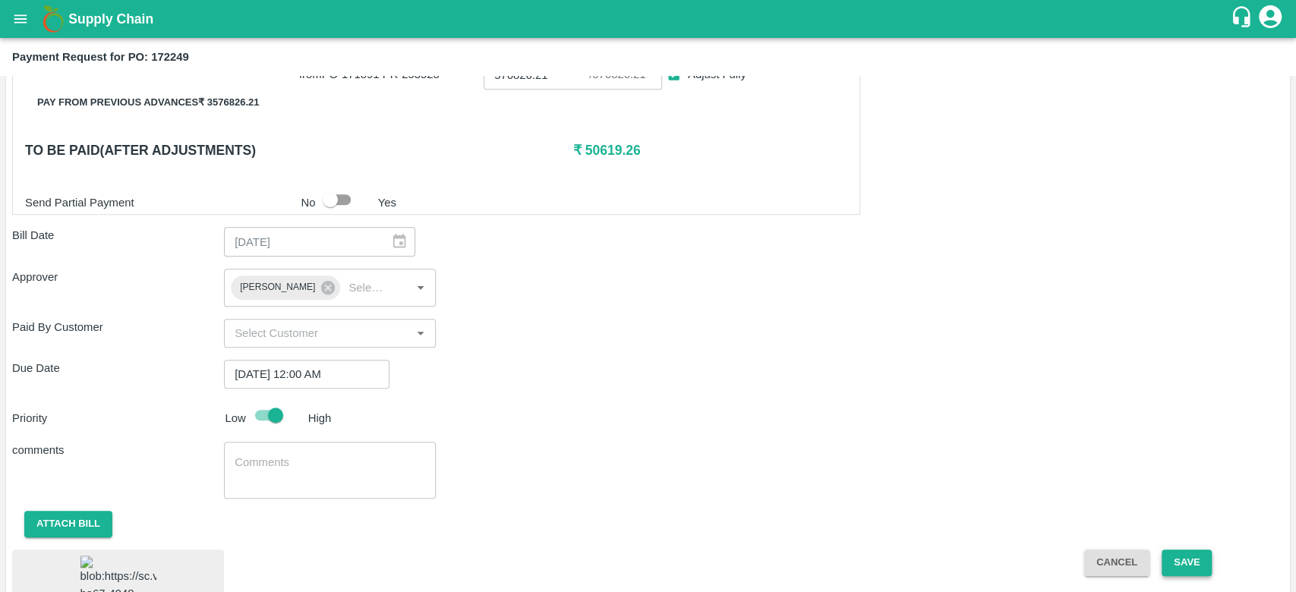
click at [1202, 562] on button "Save" at bounding box center [1186, 563] width 50 height 27
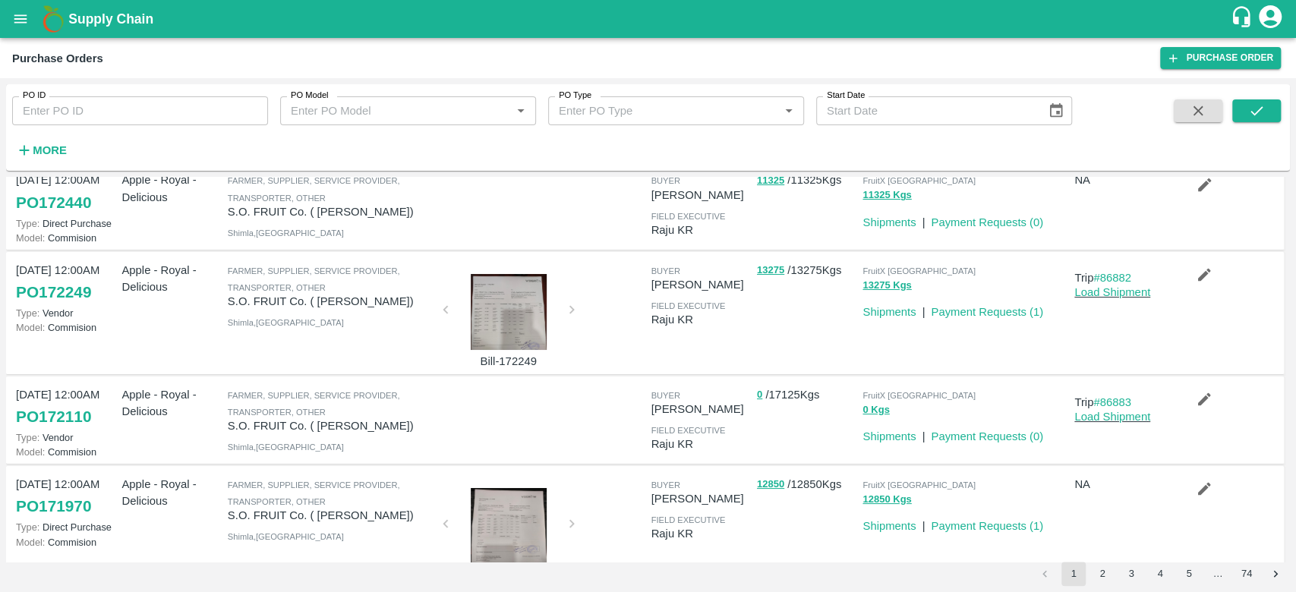
scroll to position [46, 0]
click at [60, 408] on link "PO 172110" at bounding box center [53, 414] width 75 height 27
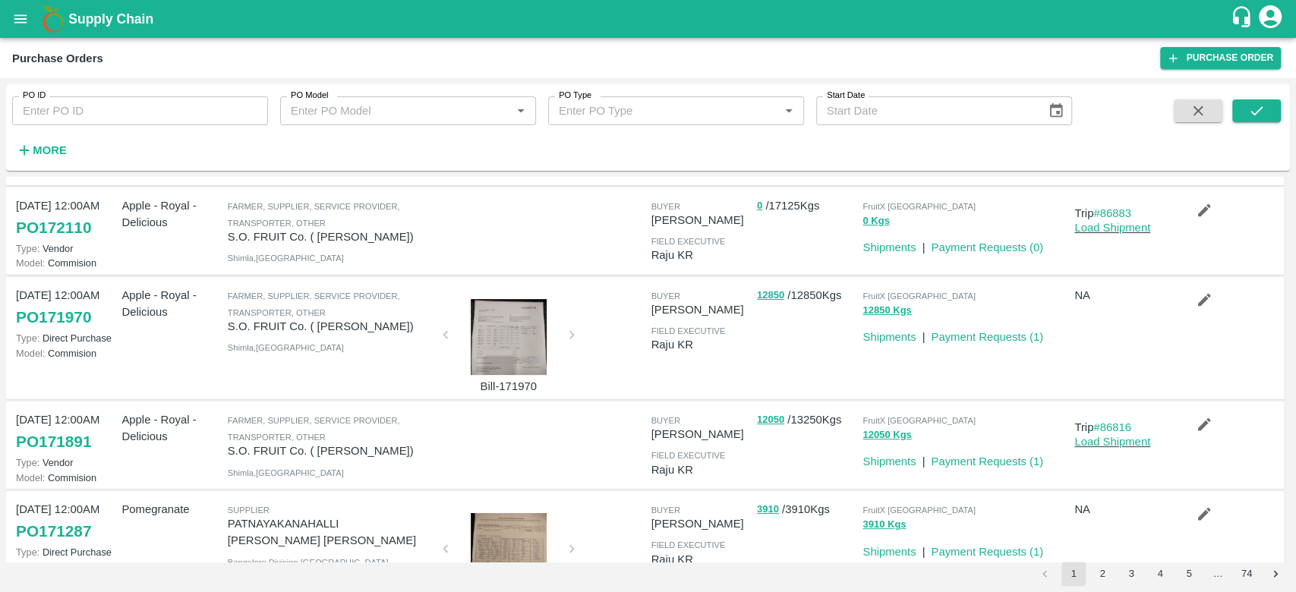
scroll to position [252, 0]
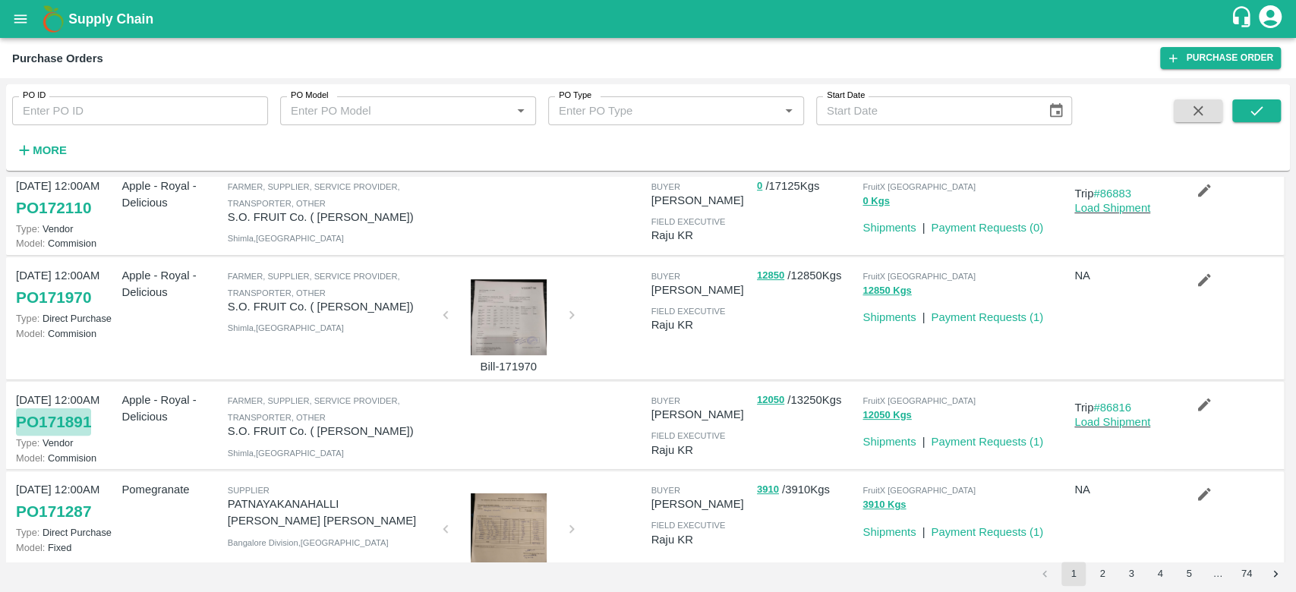
click at [46, 420] on link "PO 171891" at bounding box center [53, 421] width 75 height 27
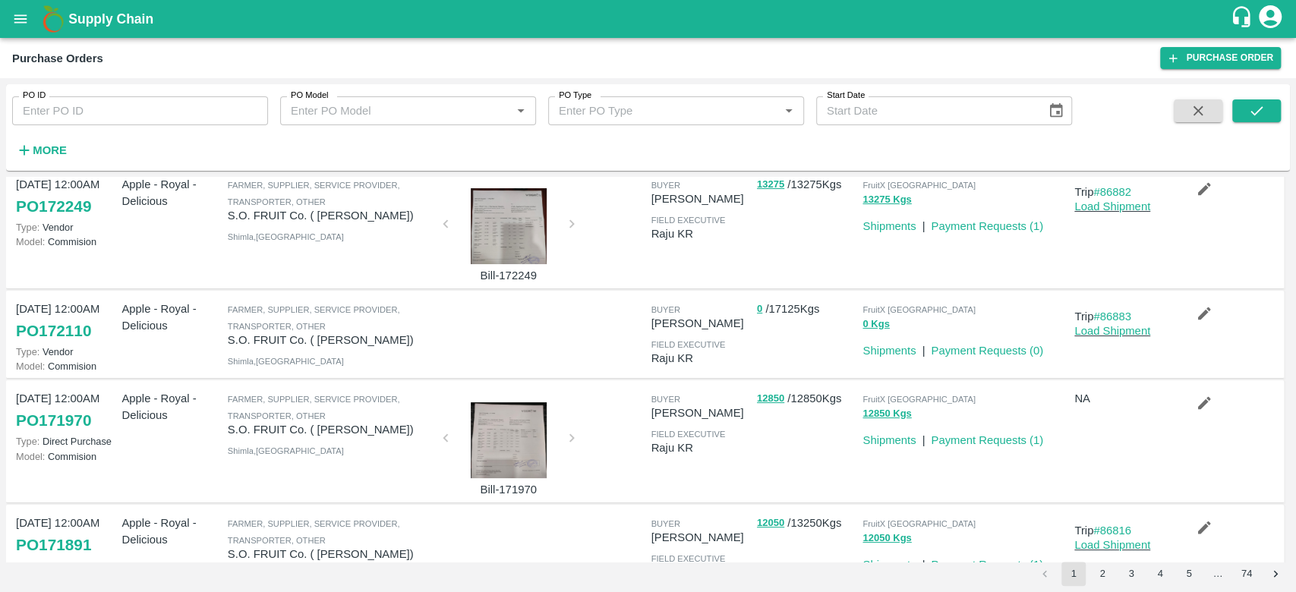
scroll to position [128, 0]
click at [49, 329] on link "PO 172110" at bounding box center [53, 331] width 75 height 27
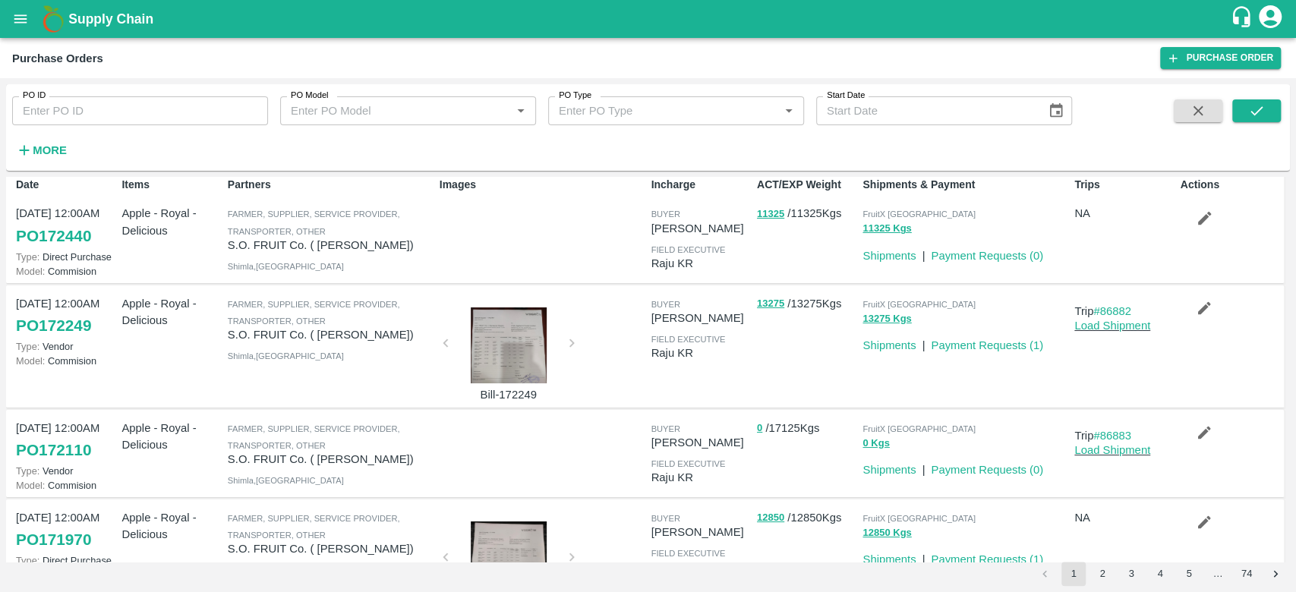
scroll to position [0, 0]
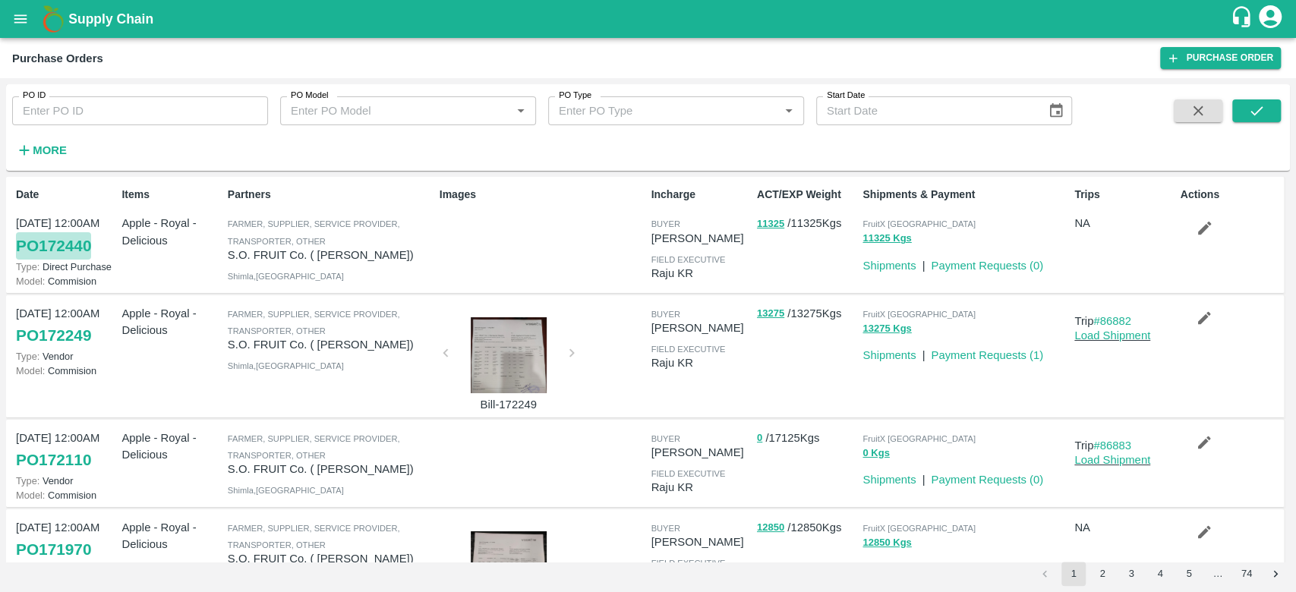
click at [80, 247] on link "PO 172440" at bounding box center [53, 245] width 75 height 27
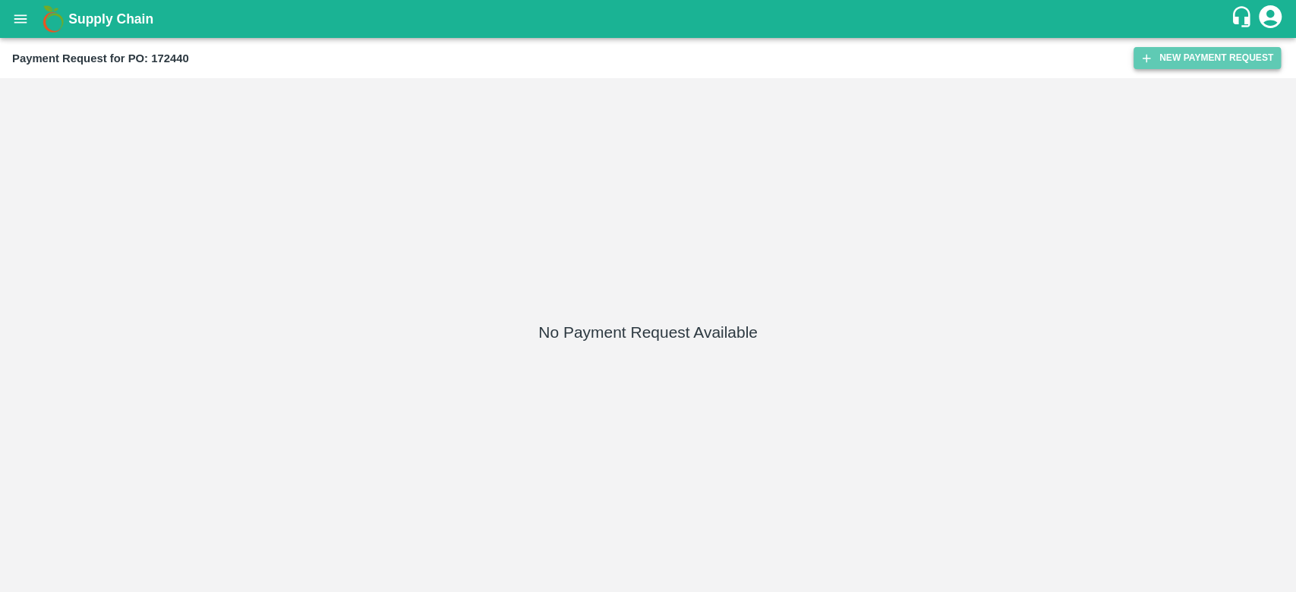
click at [1179, 62] on button "New Payment Request" at bounding box center [1206, 58] width 147 height 22
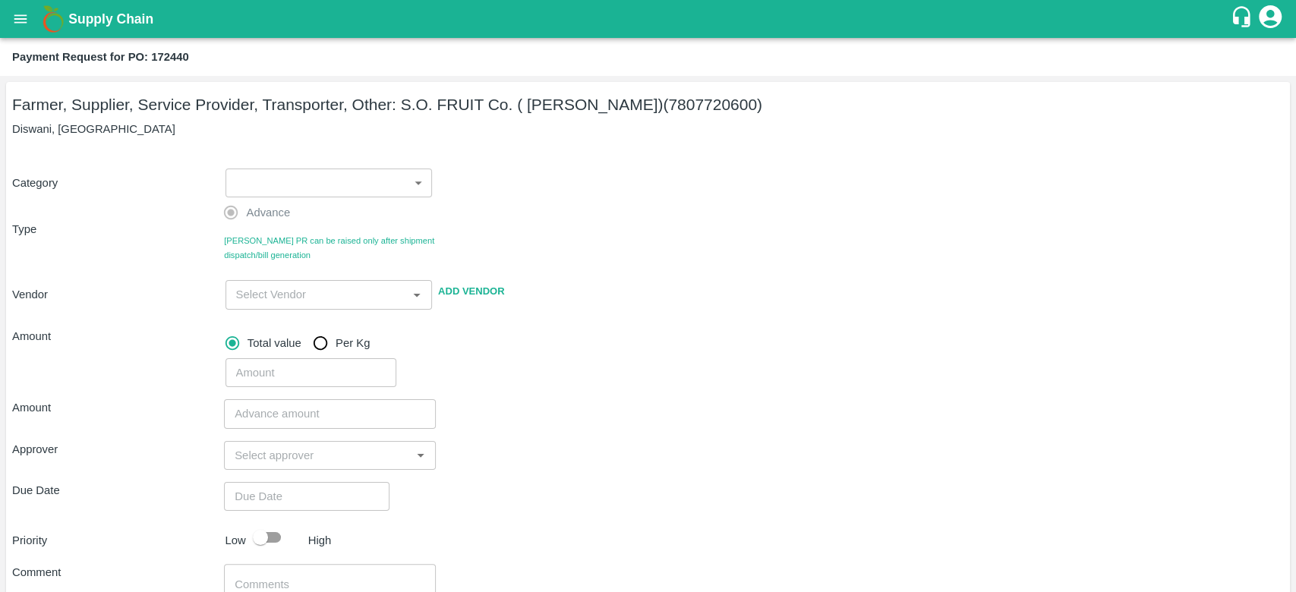
click at [328, 191] on body "Supply Chain Payment Request for PO: 172440 Farmer, Supplier, Service Provider,…" at bounding box center [648, 296] width 1296 height 592
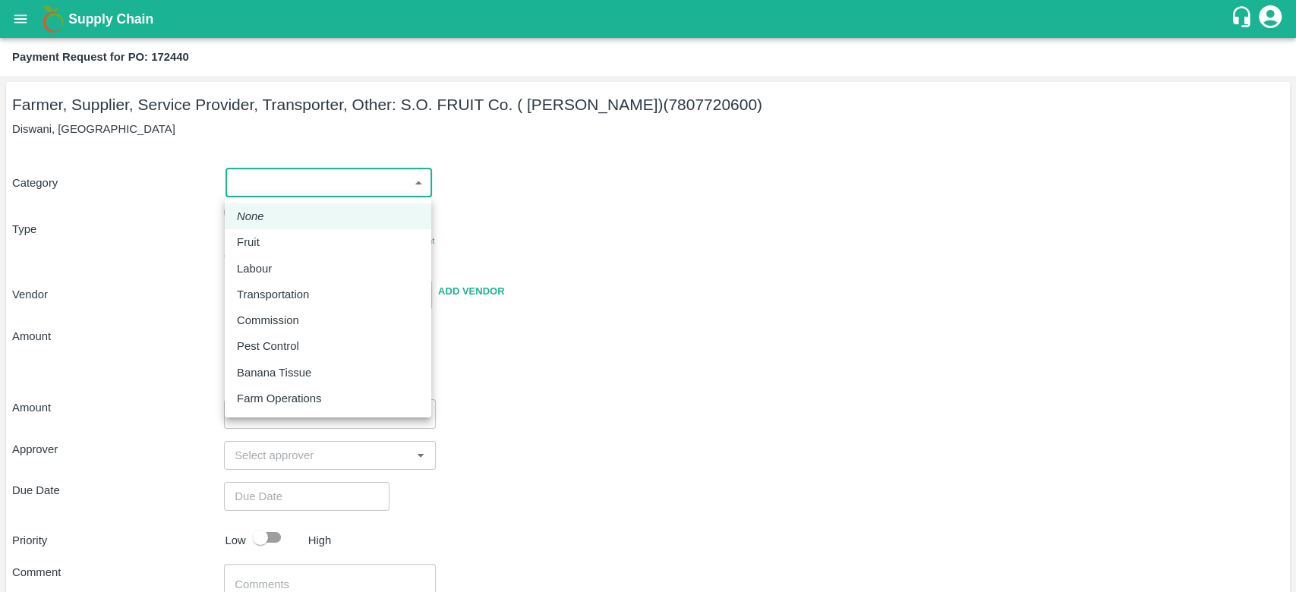
click at [257, 241] on p "Fruit" at bounding box center [248, 242] width 23 height 17
type input "1"
type input "S.O. FRUIT Co. ( Sardevan Singh) - 7807720600(Farmer, Supplier, Service Provide…"
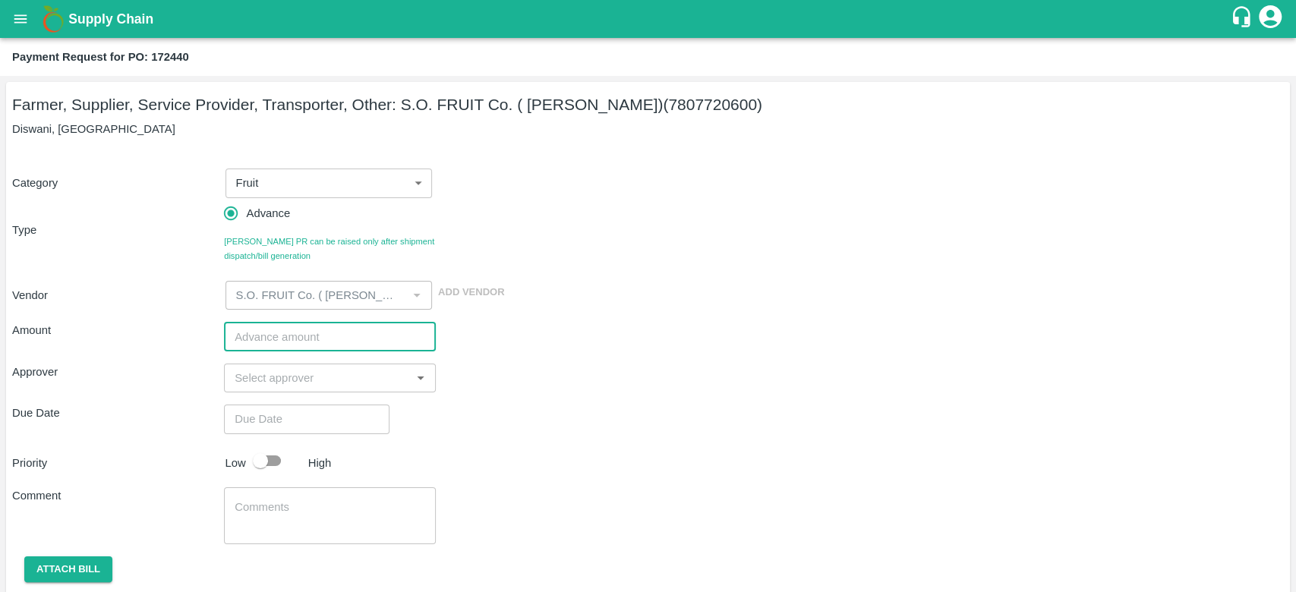
click at [273, 342] on input "number" at bounding box center [330, 336] width 212 height 29
type input "800000"
click at [277, 381] on input "input" at bounding box center [317, 378] width 178 height 20
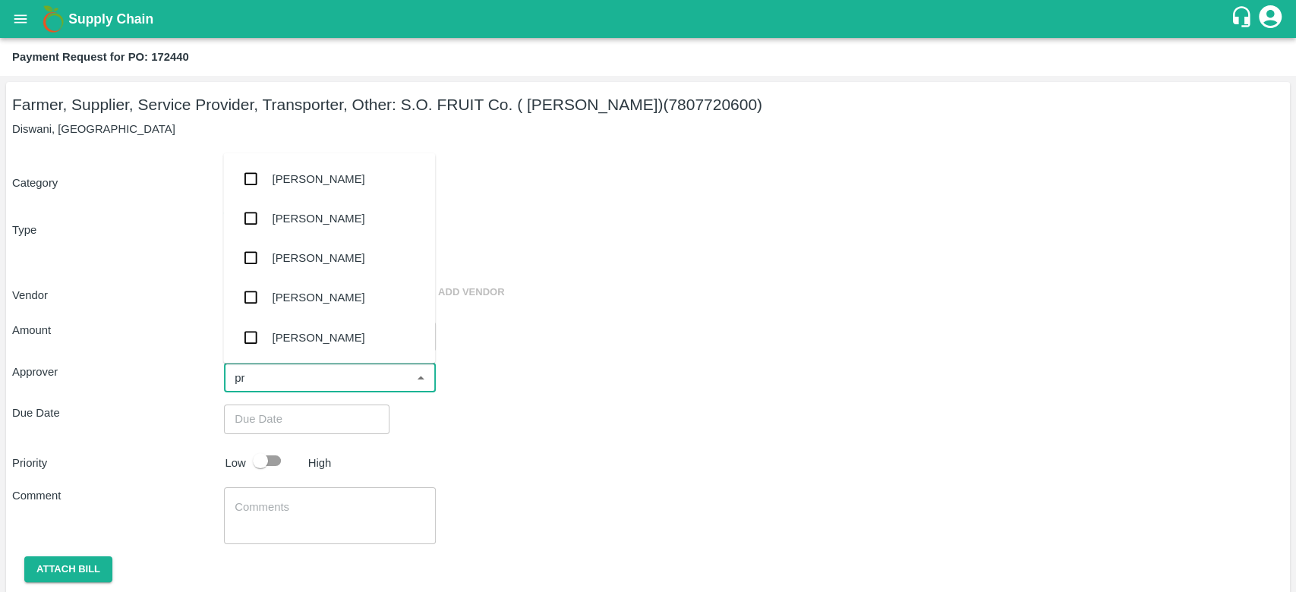
type input "pra"
click at [310, 288] on div "Praveen Kumar" at bounding box center [329, 297] width 212 height 39
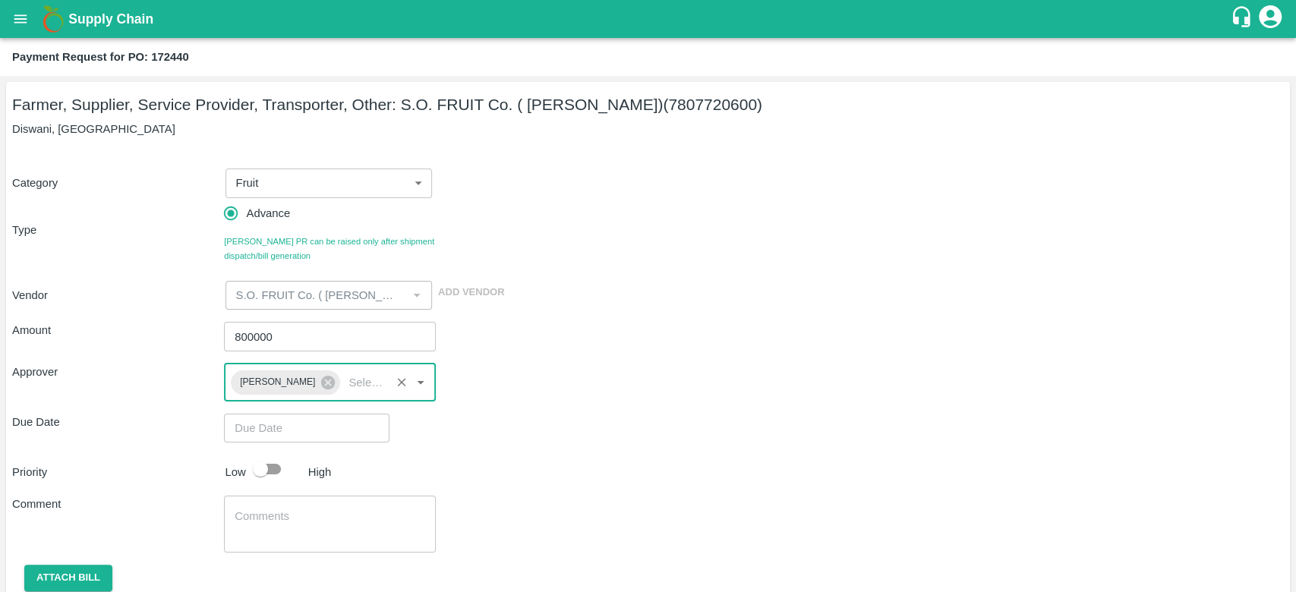
click at [276, 461] on input "checkbox" at bounding box center [260, 469] width 87 height 29
checkbox input "true"
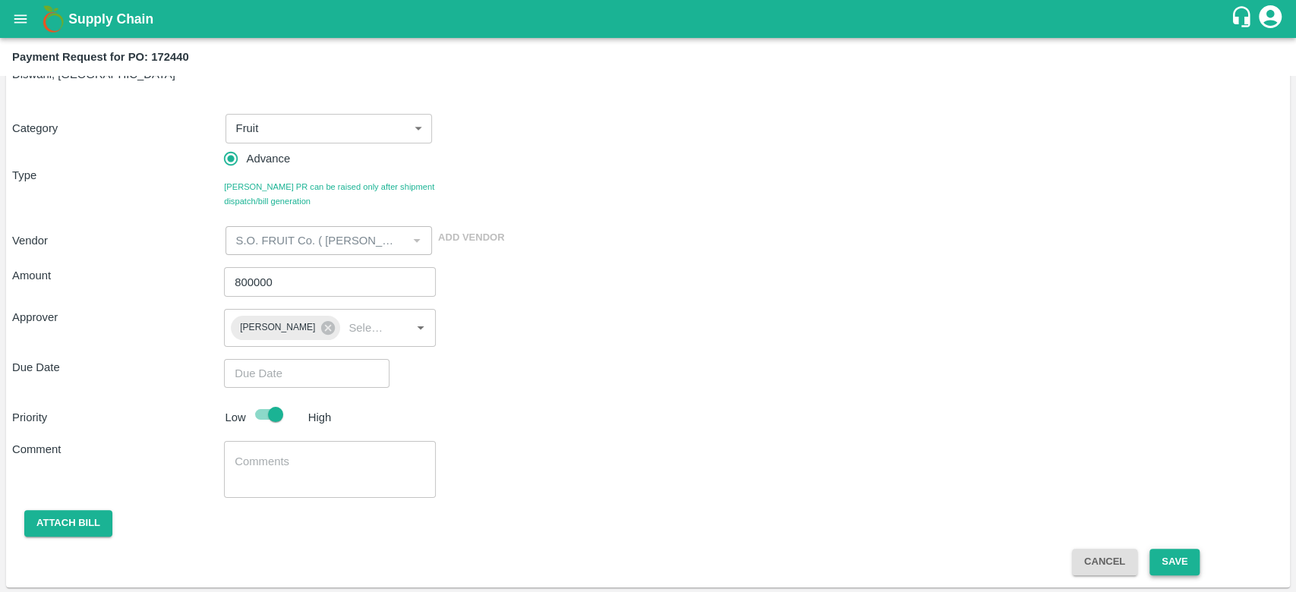
click at [1167, 559] on button "Save" at bounding box center [1174, 562] width 50 height 27
type input "DD/MM/YYYY hh:mm aa"
click at [291, 376] on input "DD/MM/YYYY hh:mm aa" at bounding box center [301, 373] width 155 height 29
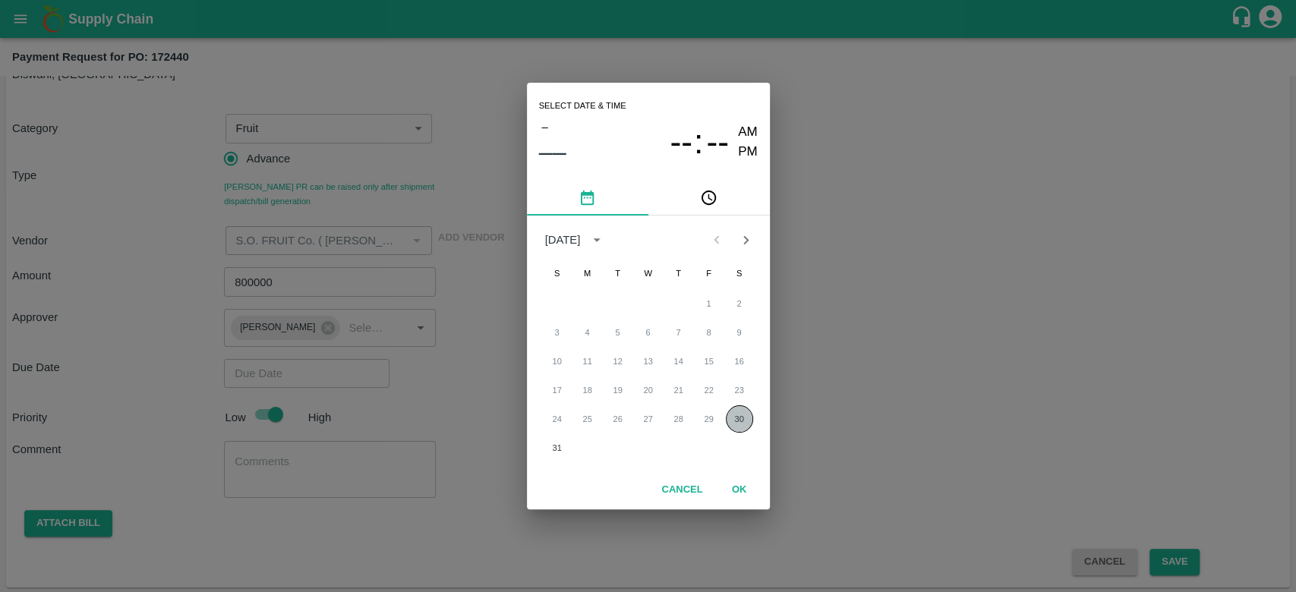
click at [744, 422] on button "30" at bounding box center [739, 418] width 27 height 27
type input "30/08/2025 12:00 AM"
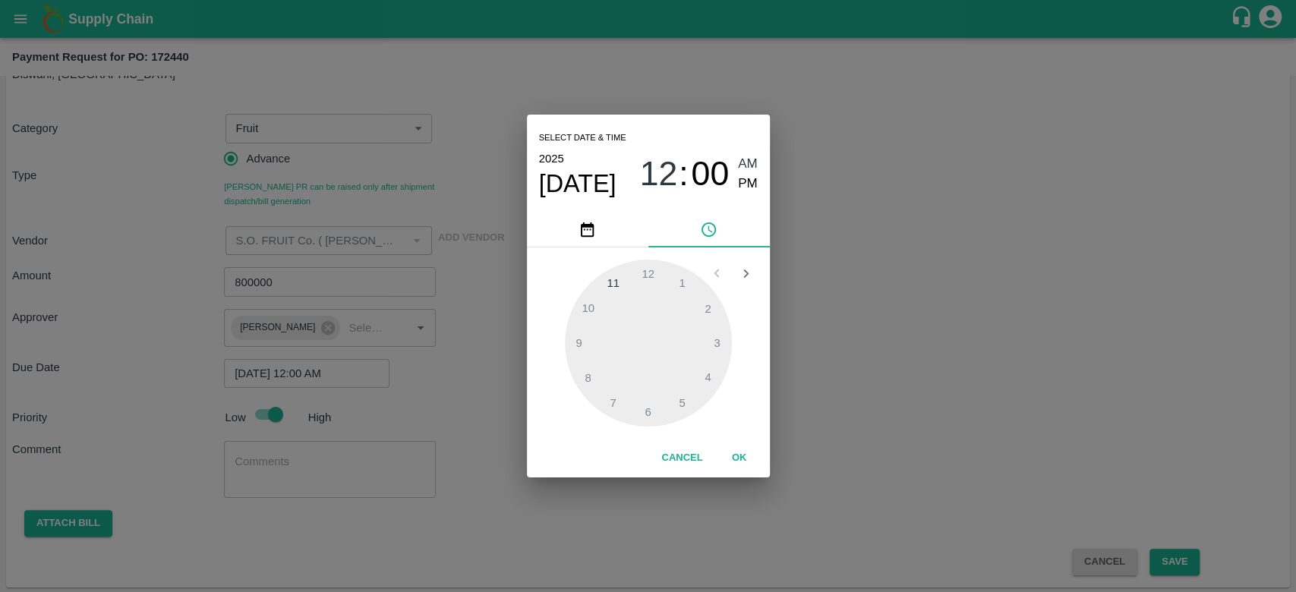
click at [1111, 517] on div "Select date & time 2025 Aug 30 12 : 00 AM PM 1 2 3 4 5 6 7 8 9 10 11 12 Cancel …" at bounding box center [648, 296] width 1296 height 592
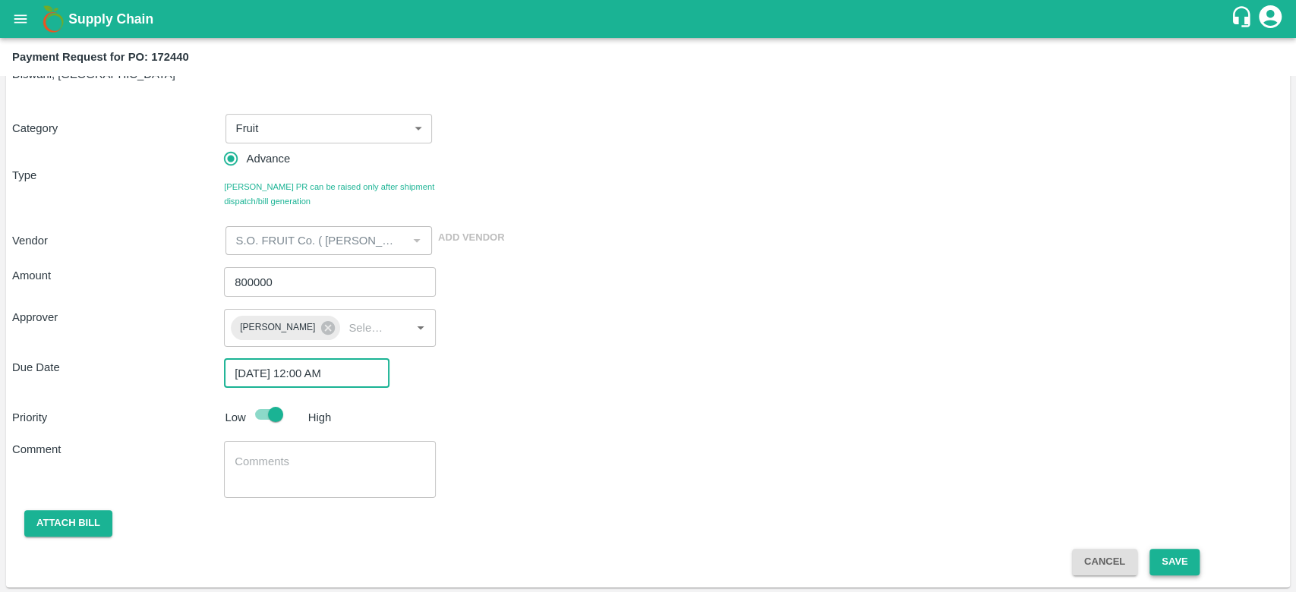
click at [1189, 562] on button "Save" at bounding box center [1174, 562] width 50 height 27
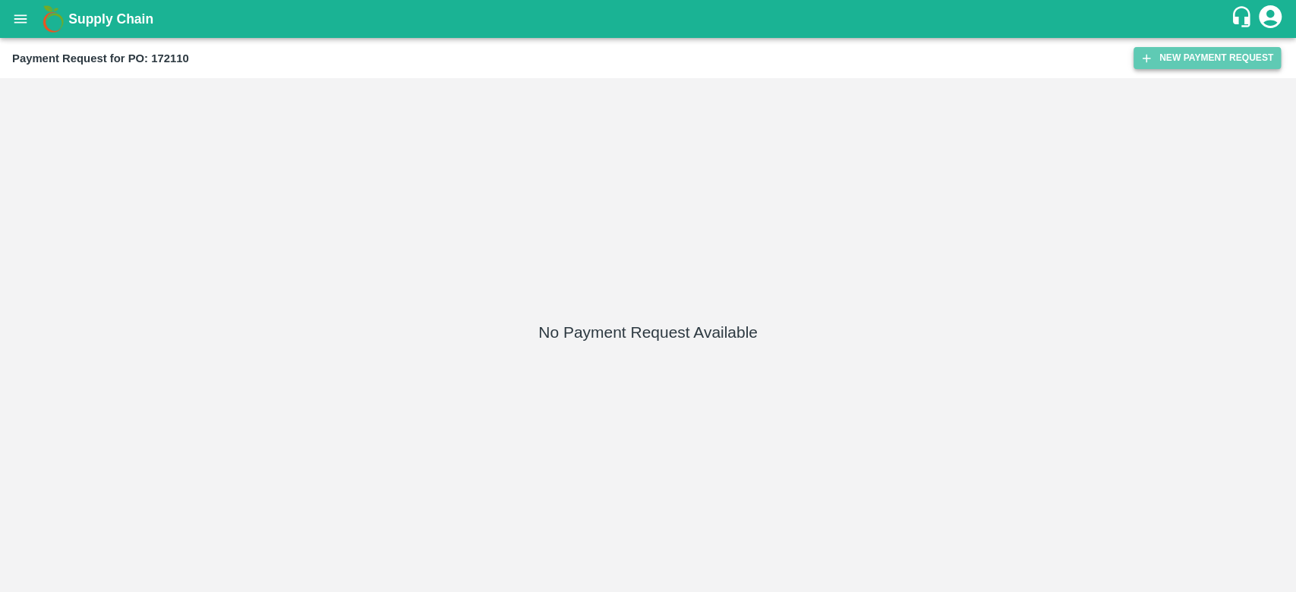
click at [1170, 60] on button "New Payment Request" at bounding box center [1206, 58] width 147 height 22
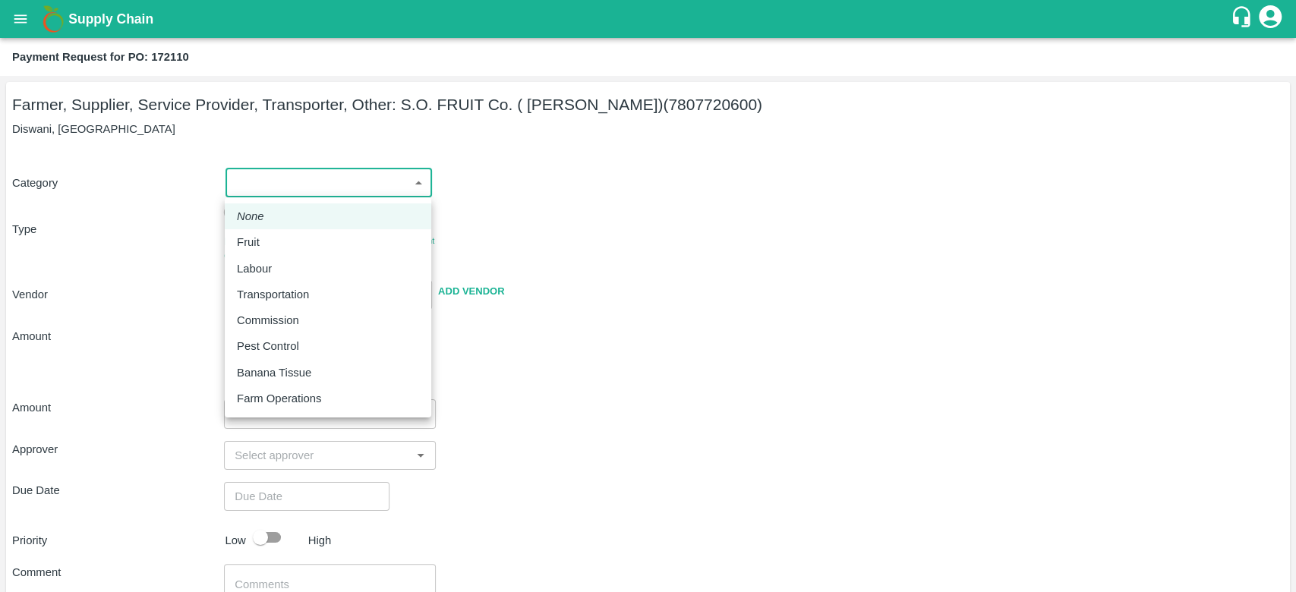
click at [292, 191] on body "Supply Chain Payment Request for PO: 172110 Farmer, Supplier, Service Provider,…" at bounding box center [648, 296] width 1296 height 592
click at [255, 243] on p "Fruit" at bounding box center [248, 242] width 23 height 17
type input "1"
type input "S.O. FRUIT Co. ( Sardevan Singh) - 7807720600(Farmer, Supplier, Service Provide…"
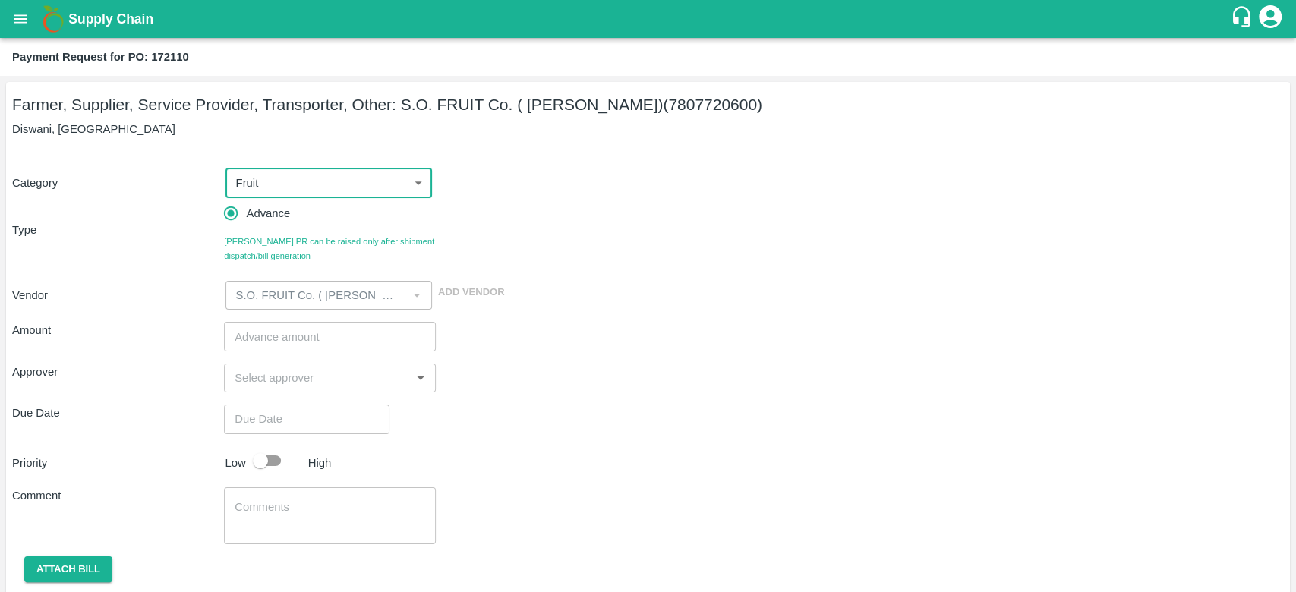
click at [272, 336] on input "number" at bounding box center [330, 336] width 212 height 29
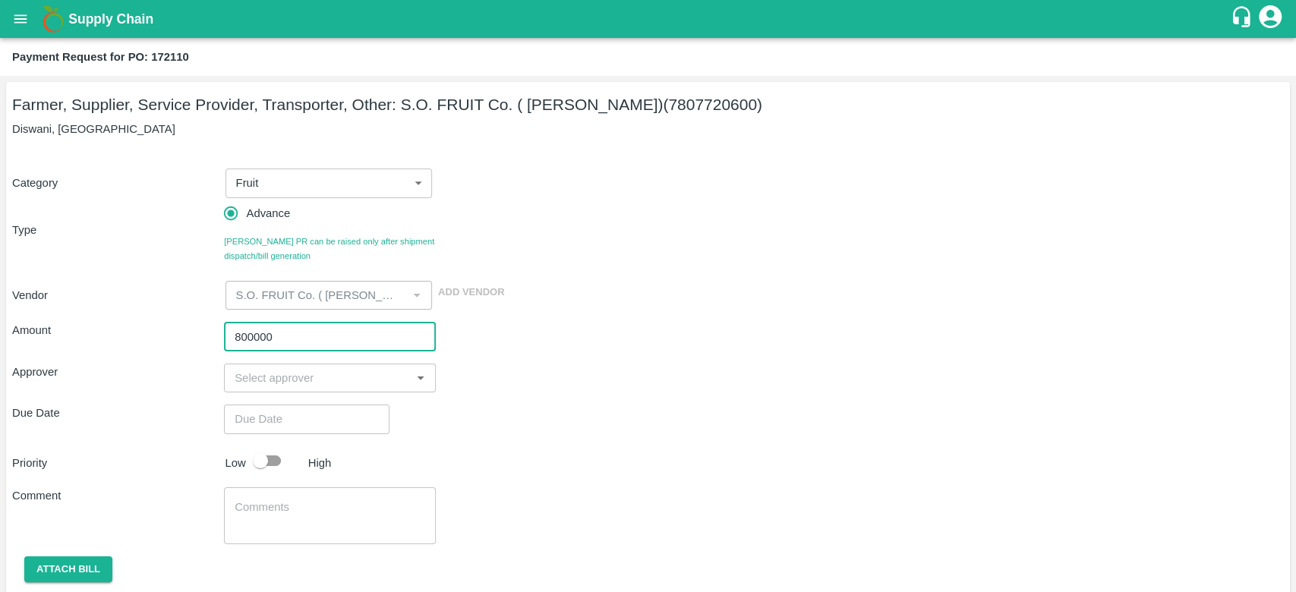
type input "800000"
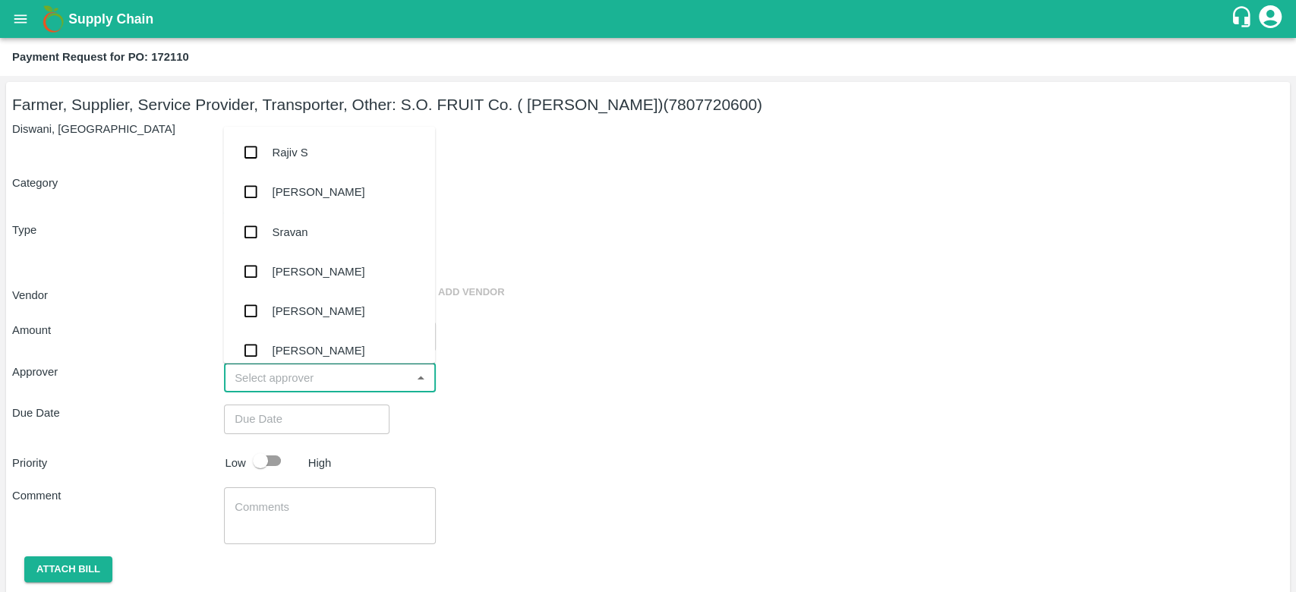
click at [235, 378] on input "input" at bounding box center [317, 378] width 178 height 20
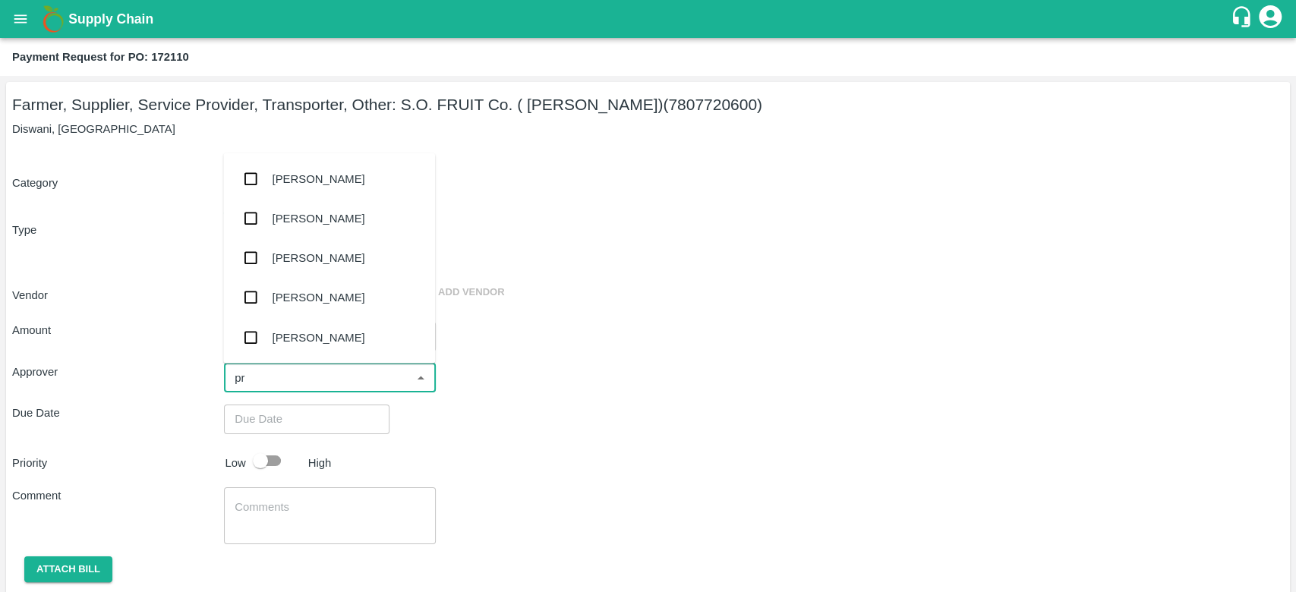
type input "pra"
click at [316, 298] on div "Praveen Kumar" at bounding box center [319, 297] width 93 height 17
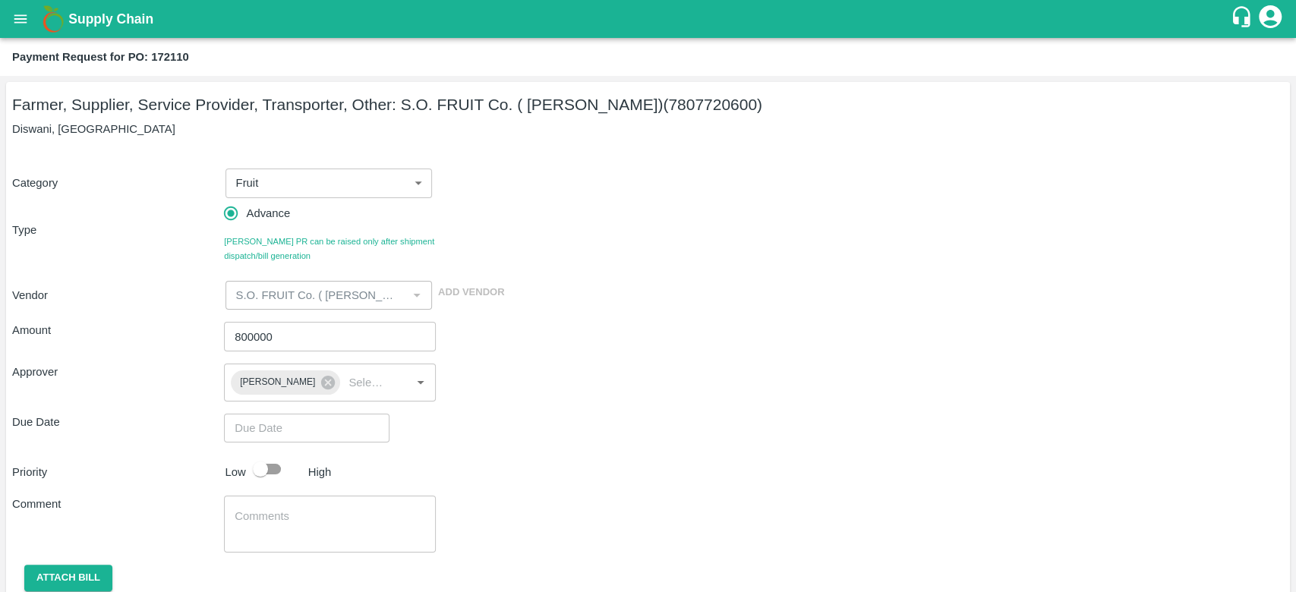
click at [508, 433] on div "Due Date ​" at bounding box center [647, 428] width 1271 height 29
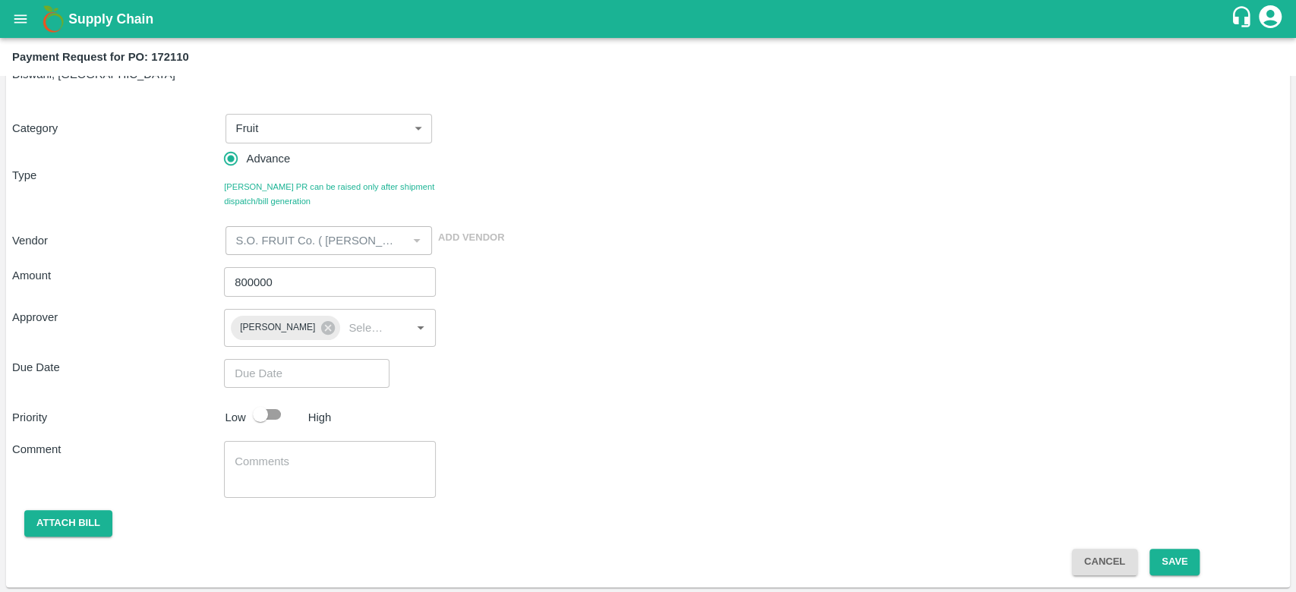
scroll to position [55, 0]
type input "DD/MM/YYYY hh:mm aa"
click at [261, 373] on input "DD/MM/YYYY hh:mm aa" at bounding box center [301, 373] width 155 height 29
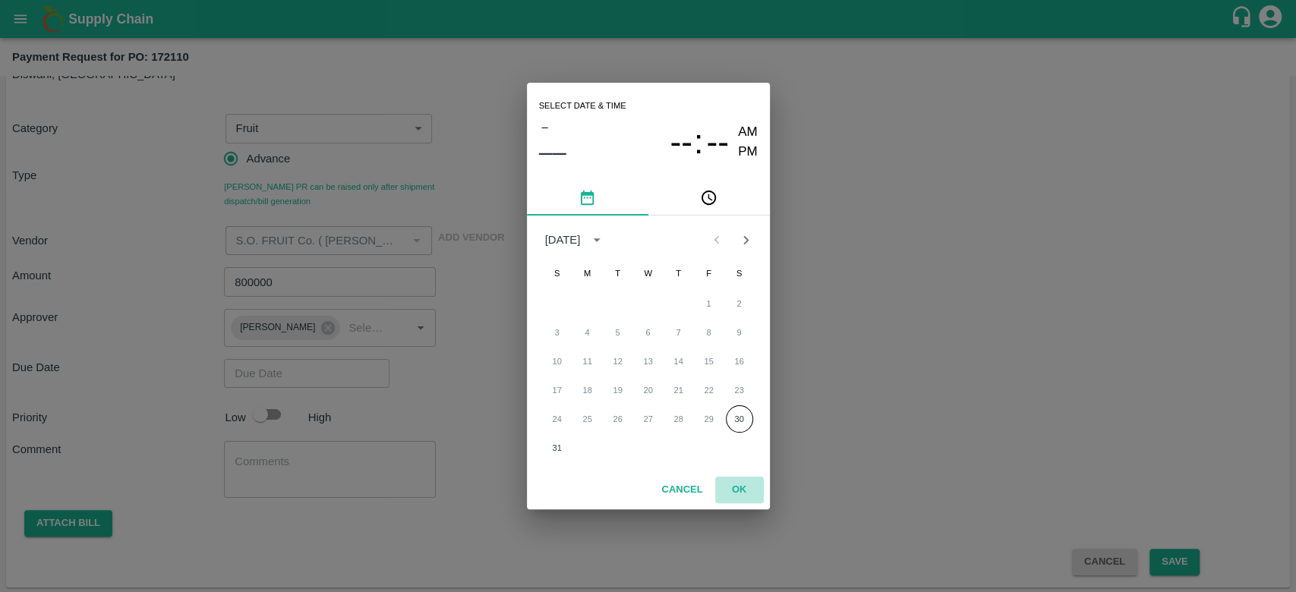
click at [734, 488] on button "OK" at bounding box center [739, 490] width 49 height 27
type input "DD/MM/YYYY hh:mm aa"
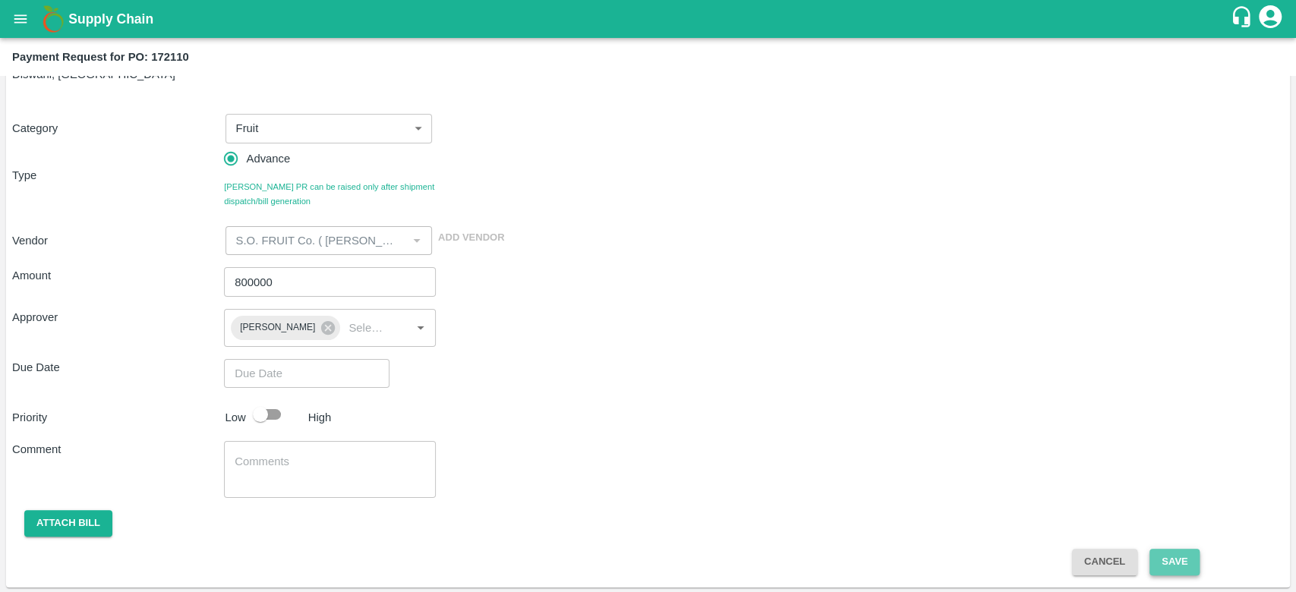
click at [1188, 571] on button "Save" at bounding box center [1174, 562] width 50 height 27
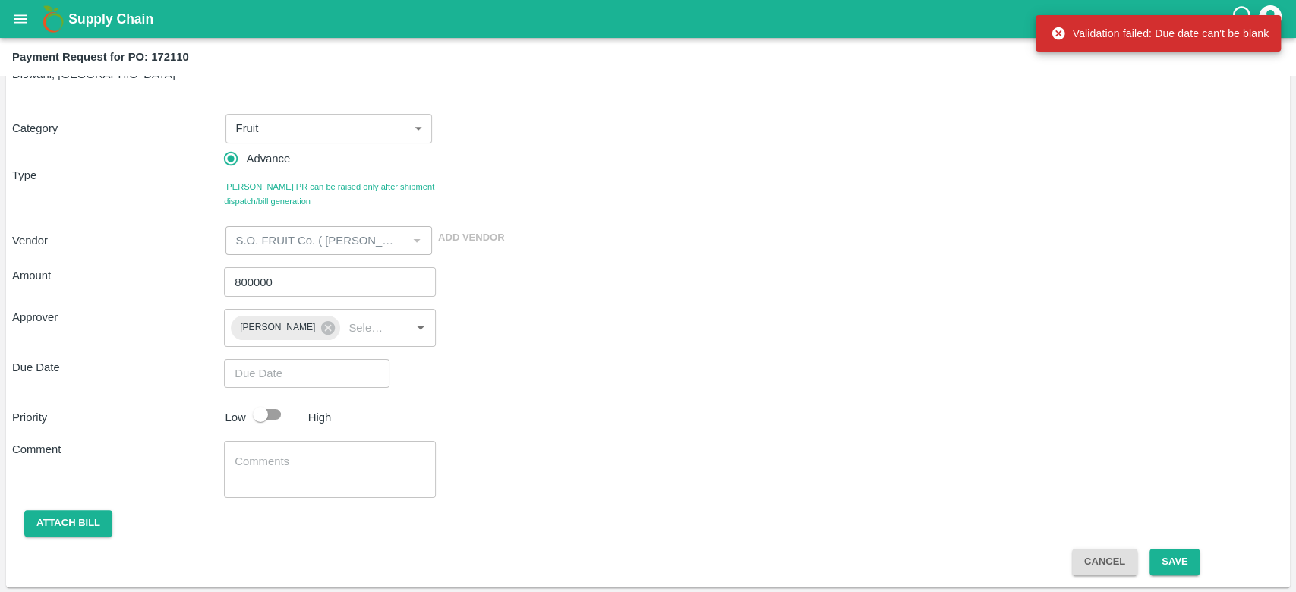
type input "DD/MM/YYYY hh:mm aa"
click at [273, 365] on input "DD/MM/YYYY hh:mm aa" at bounding box center [301, 373] width 155 height 29
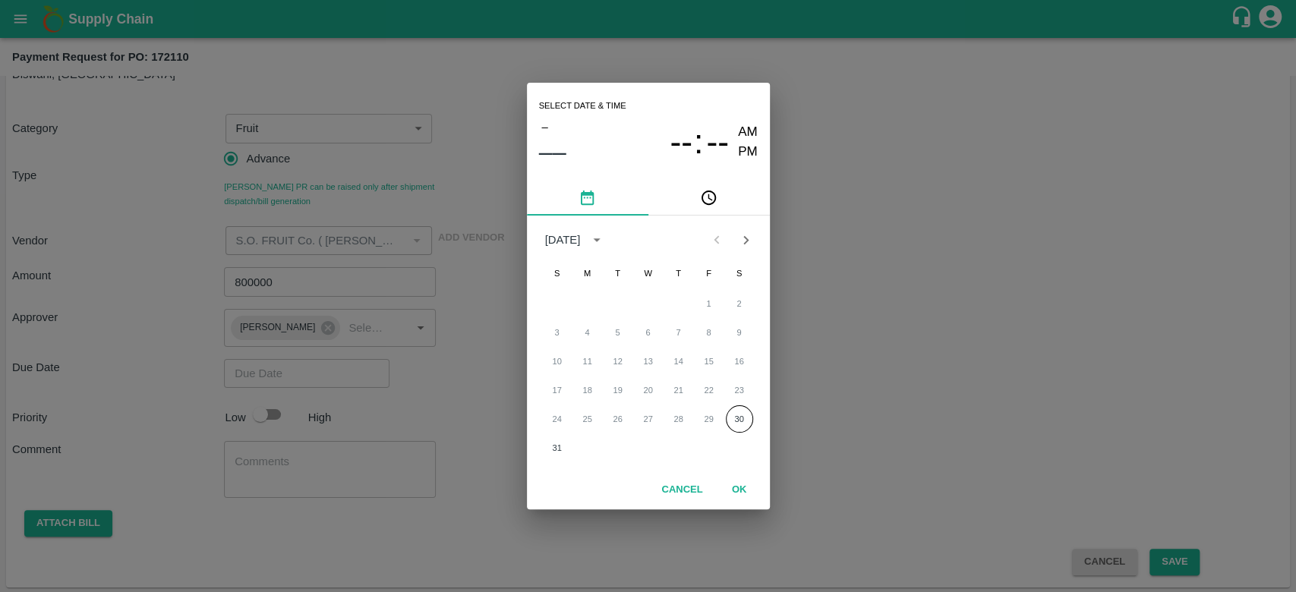
click at [739, 433] on div "1 2 3 4 5 6 7 8 9 10 11 12 13 14 15 16 17 18 19 20 21 22 23 24 25 26 27 28 29 3…" at bounding box center [648, 375] width 243 height 175
click at [735, 420] on button "30" at bounding box center [739, 418] width 27 height 27
type input "30/08/2025 12:00 AM"
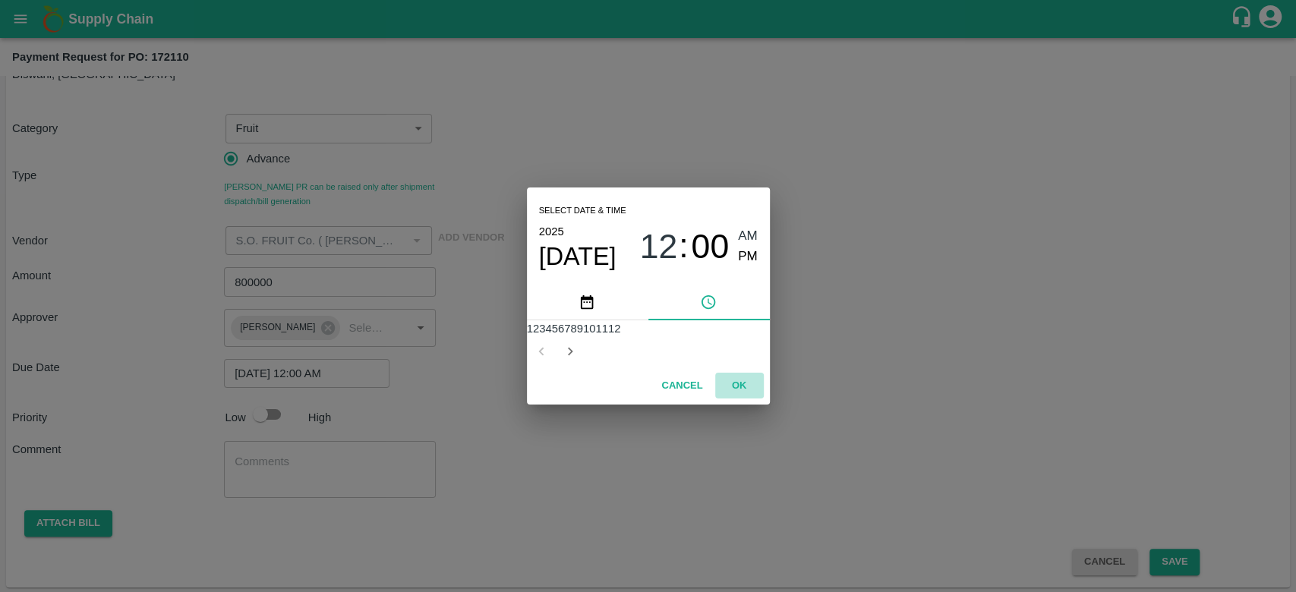
click at [735, 399] on button "OK" at bounding box center [739, 386] width 49 height 27
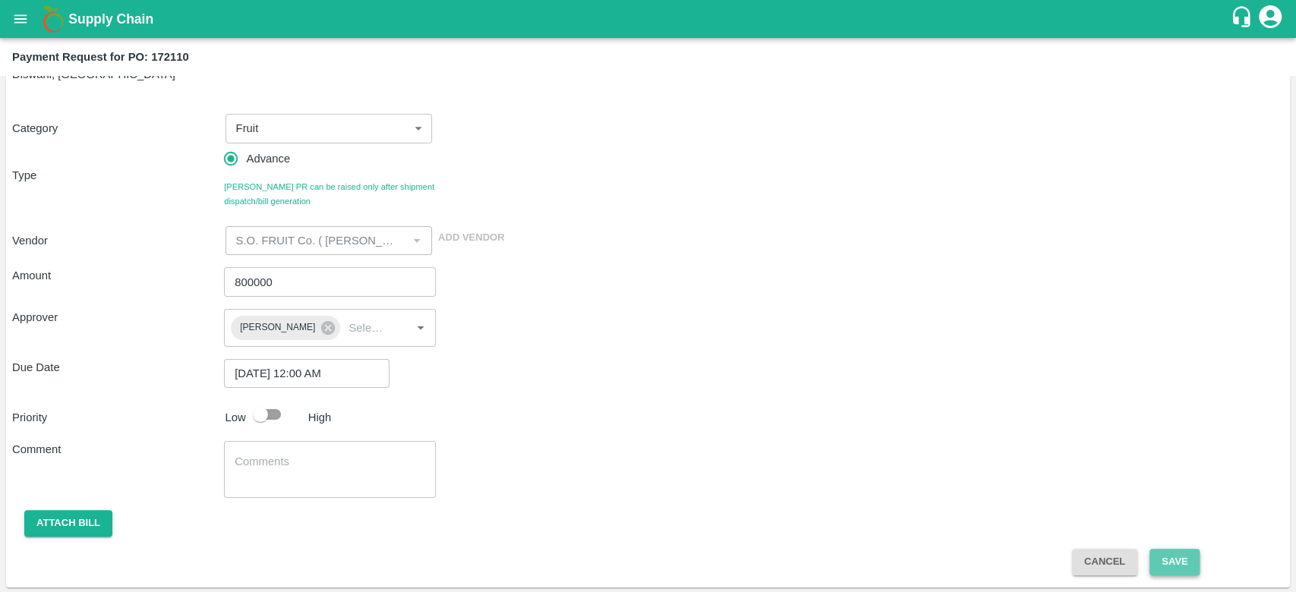
click at [1184, 560] on button "Save" at bounding box center [1174, 562] width 50 height 27
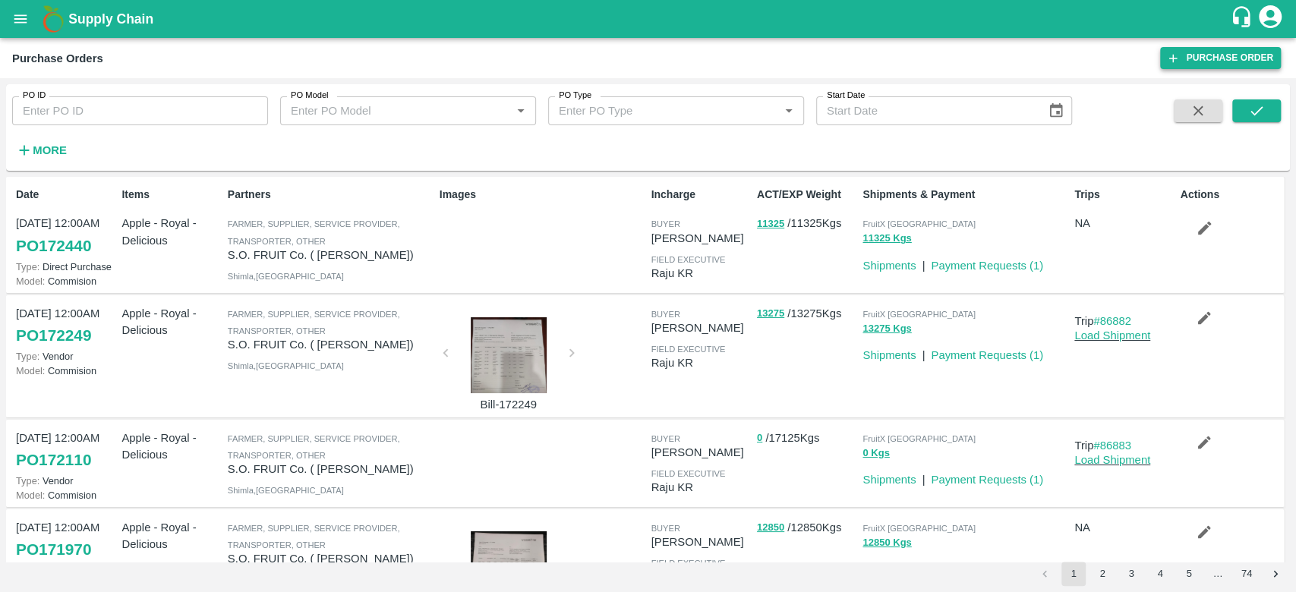
click at [1196, 55] on link "Purchase Order" at bounding box center [1220, 58] width 121 height 22
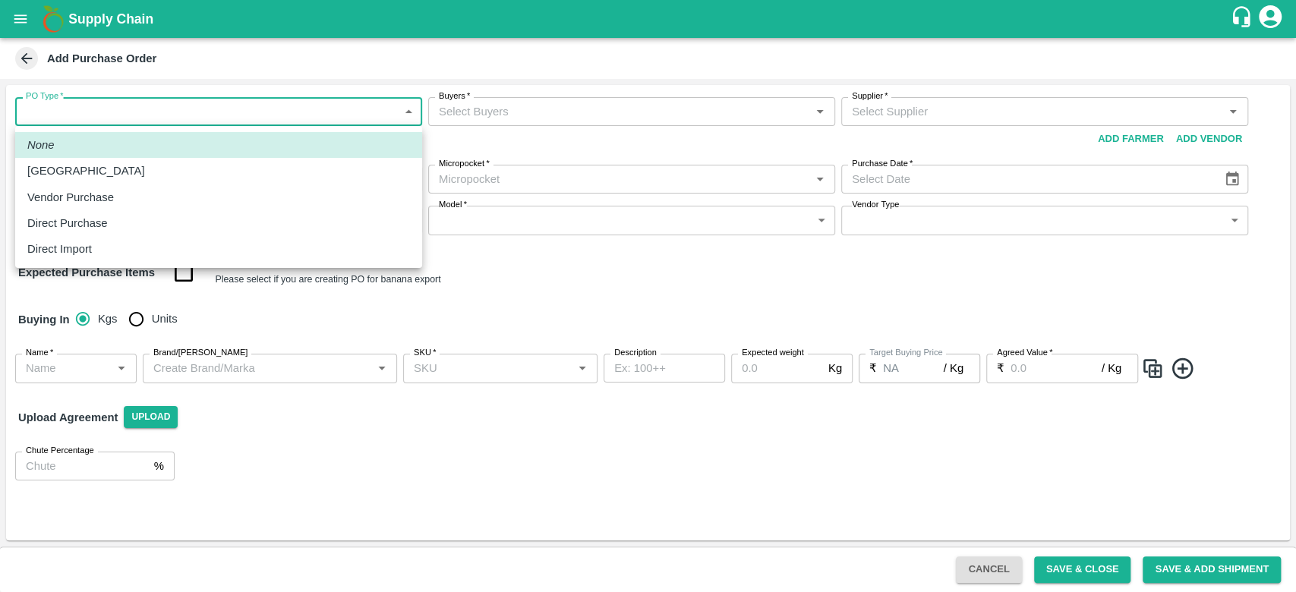
click at [82, 115] on body "Supply Chain Add Purchase Order PO Type   * ​ PO Type Buyers   * Buyers   * Sup…" at bounding box center [648, 296] width 1296 height 592
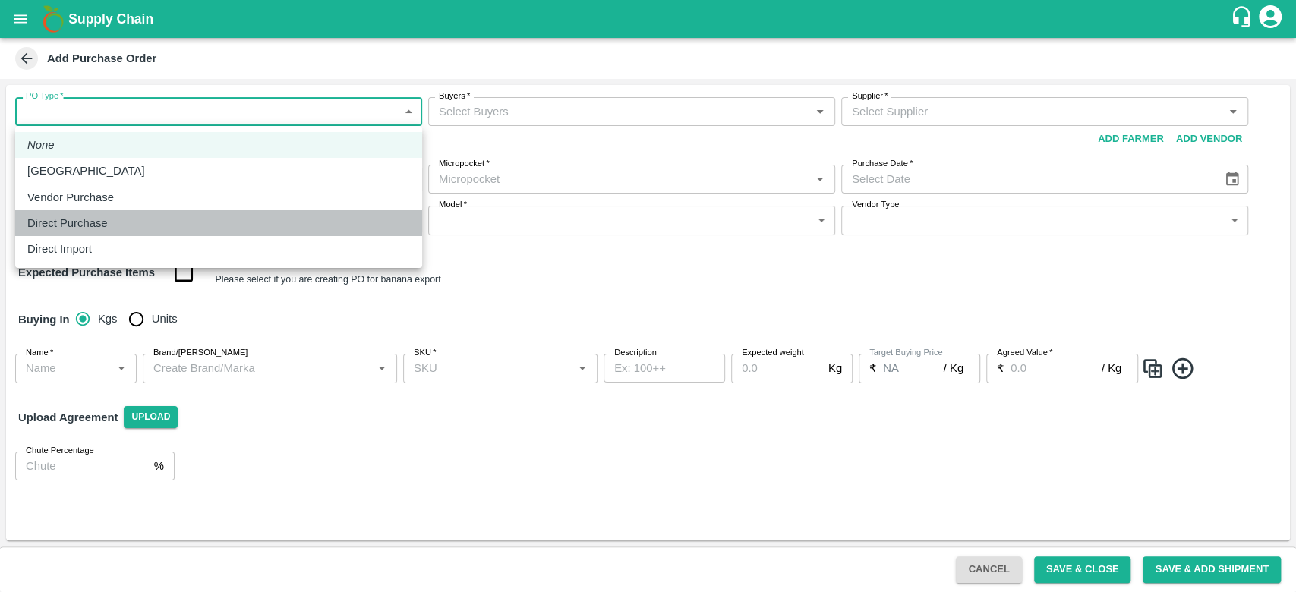
click at [77, 226] on p "Direct Purchase" at bounding box center [67, 223] width 80 height 17
type input "3"
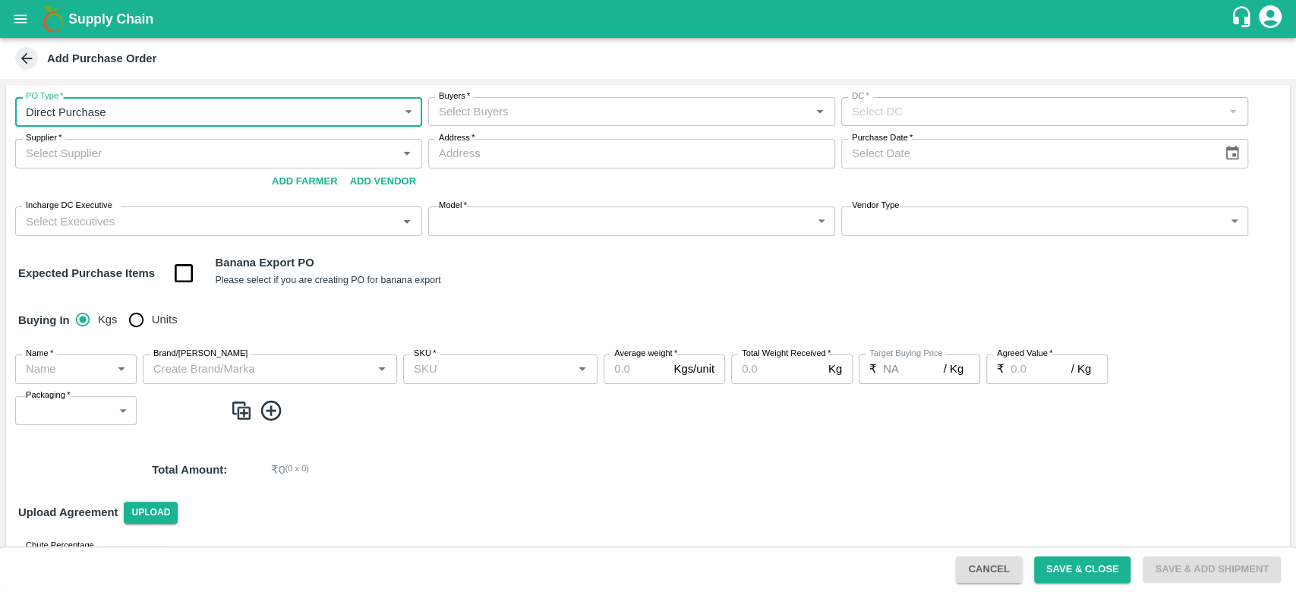
click at [489, 107] on input "Buyers   *" at bounding box center [619, 112] width 373 height 20
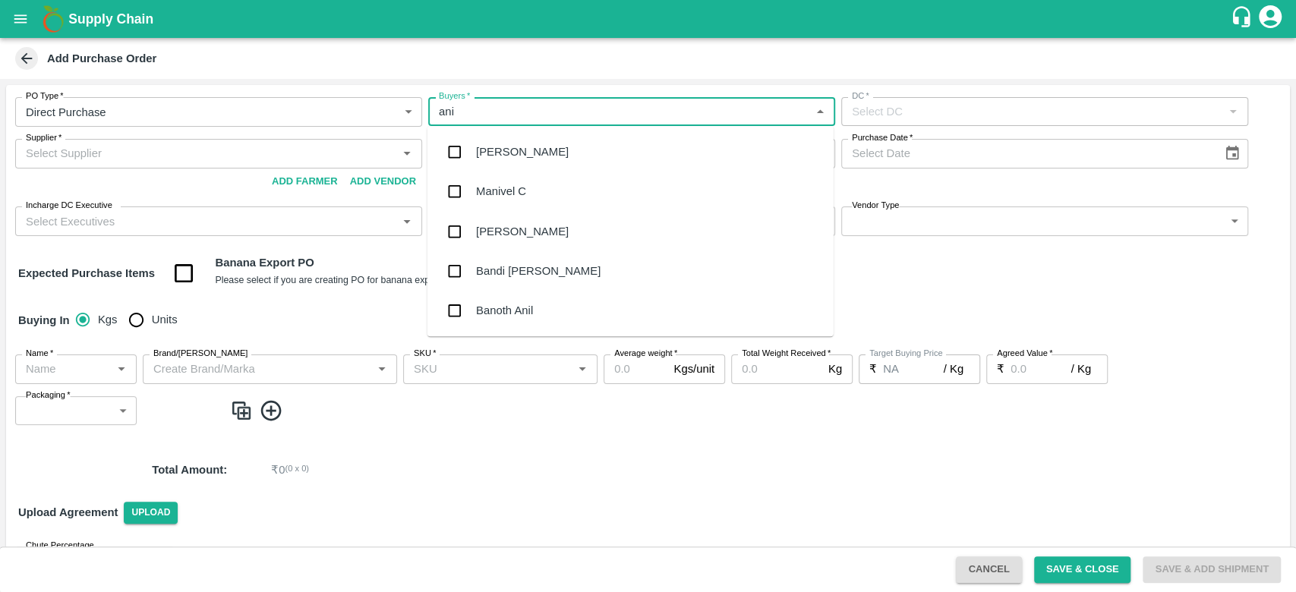
type input "anil"
click at [503, 139] on div "[PERSON_NAME]" at bounding box center [630, 151] width 406 height 39
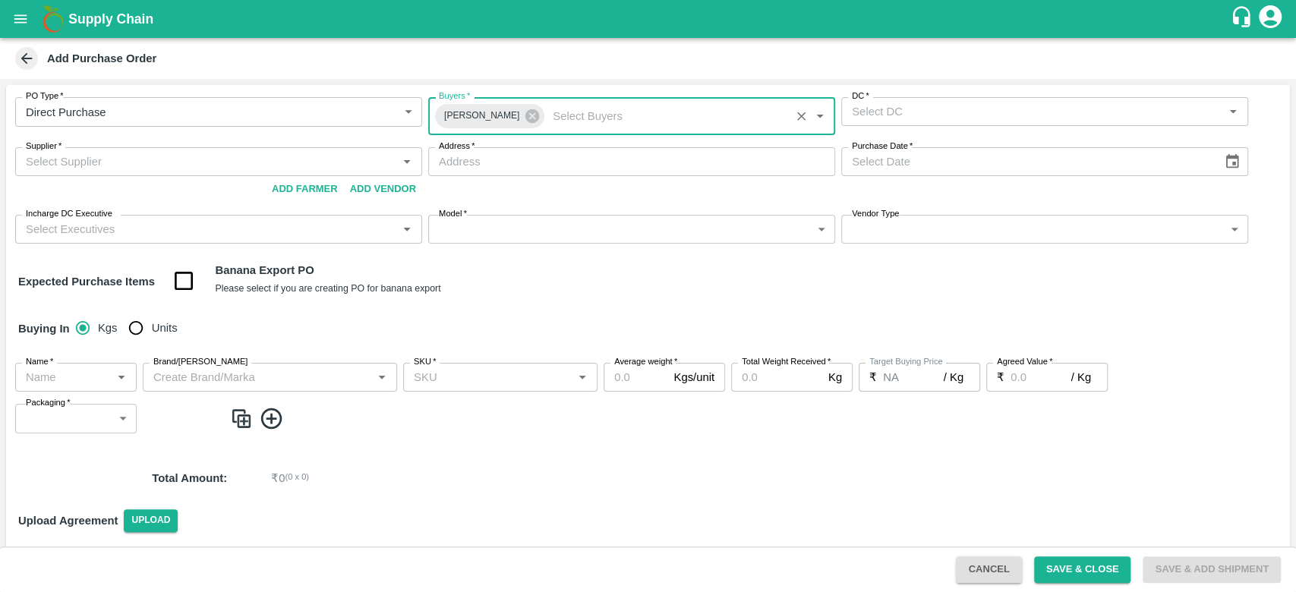
click at [951, 131] on div "DC   * DC   *" at bounding box center [1044, 116] width 407 height 38
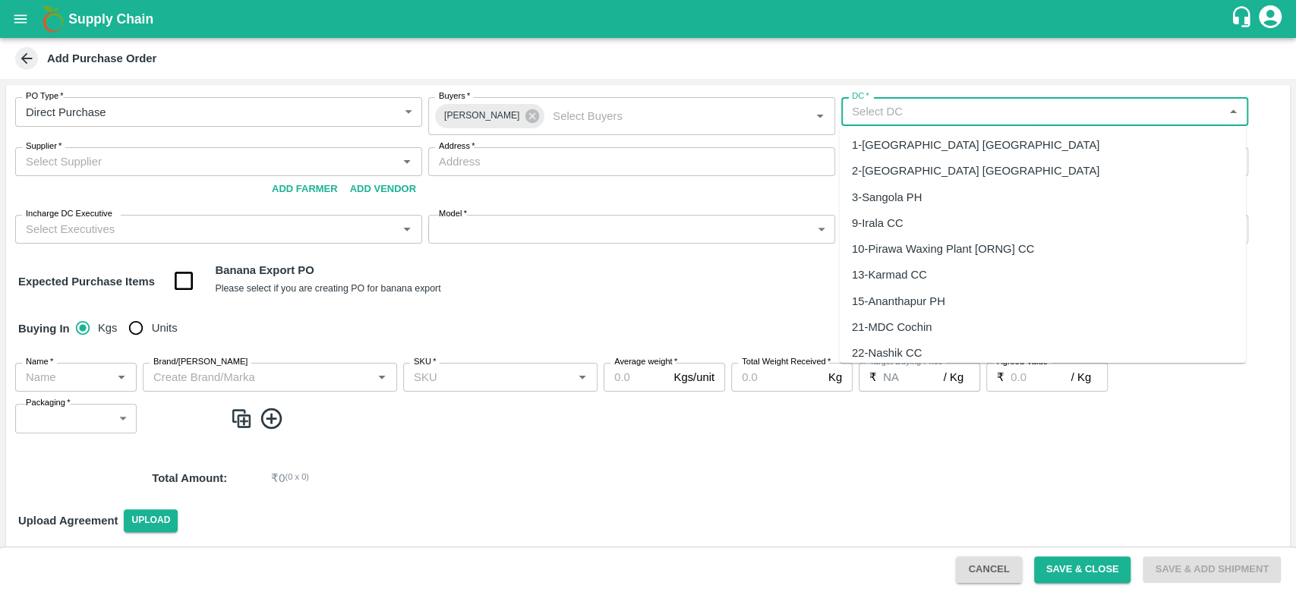
click at [944, 109] on input "DC   *" at bounding box center [1032, 112] width 373 height 20
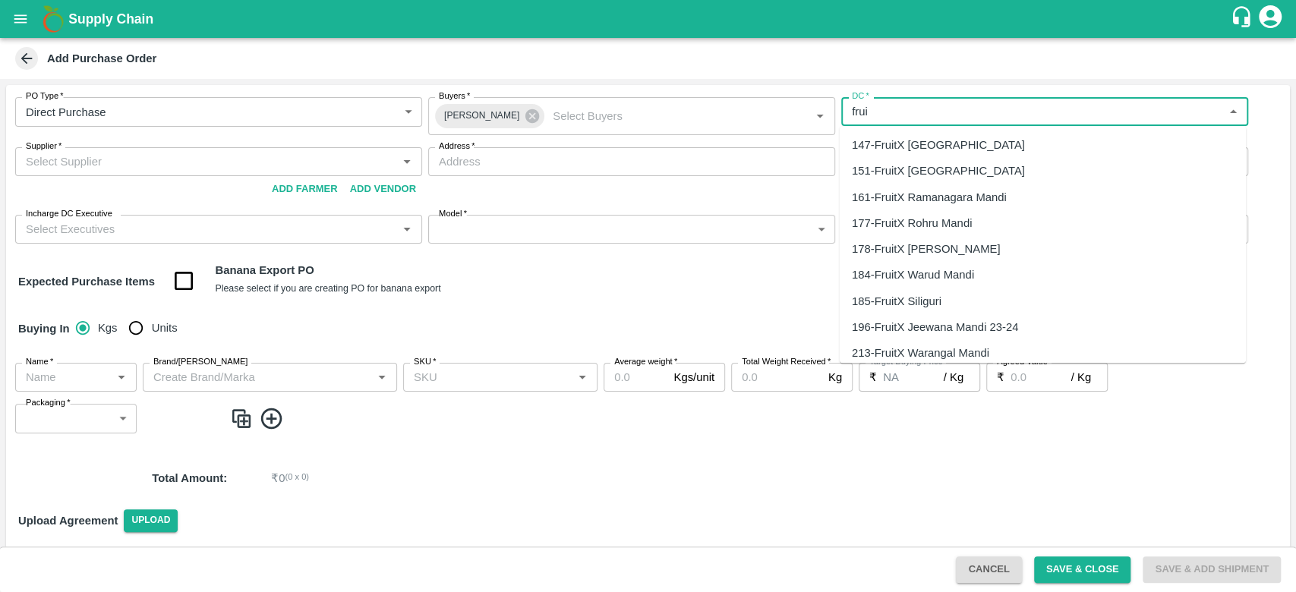
click at [935, 152] on div "147-FruitX [GEOGRAPHIC_DATA]" at bounding box center [938, 145] width 173 height 17
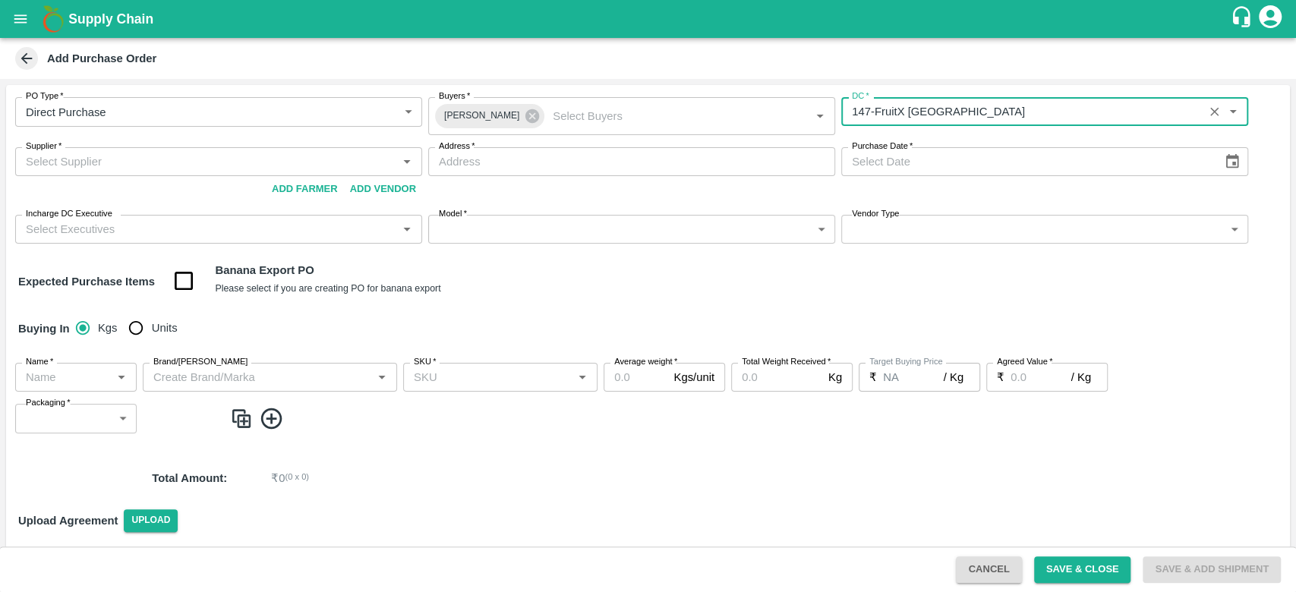
type input "147-FruitX Bangalore"
click at [170, 153] on input "Supplier   *" at bounding box center [206, 162] width 373 height 20
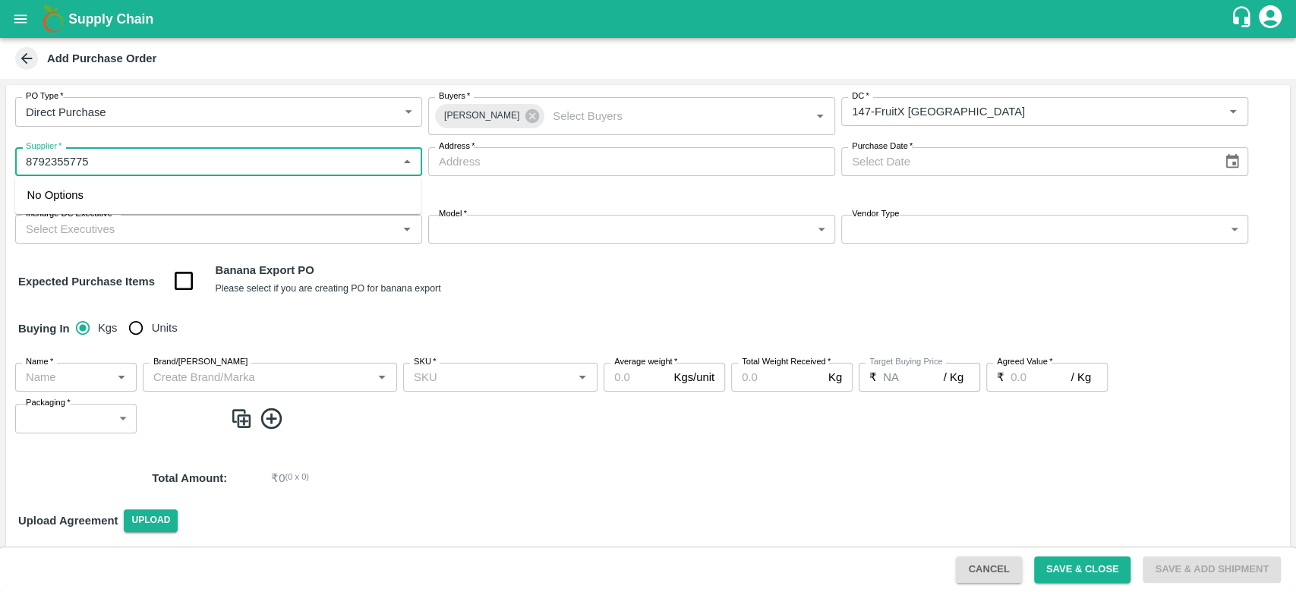
type input "8792355775"
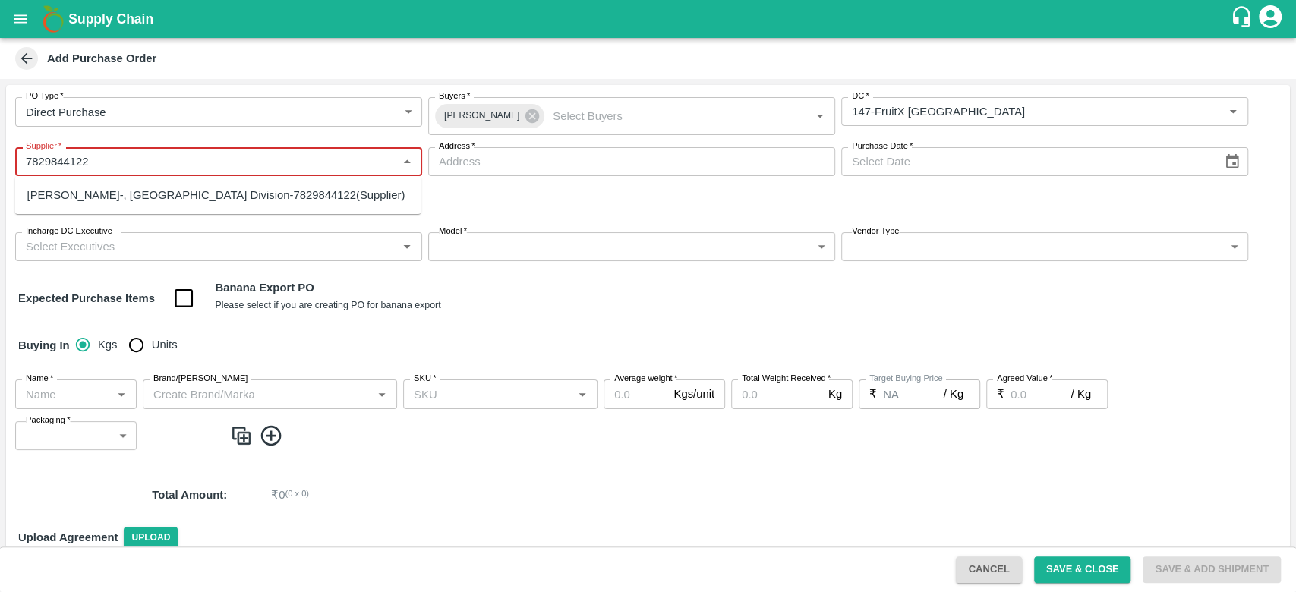
click at [79, 197] on div "BALAJI TEJAS-, Bangalore Division-7829844122(Supplier)" at bounding box center [216, 195] width 378 height 17
type input "BALAJI TEJAS-, Bangalore Division-7829844122(Supplier)"
type input ", Bangalore Division, , Karnataka"
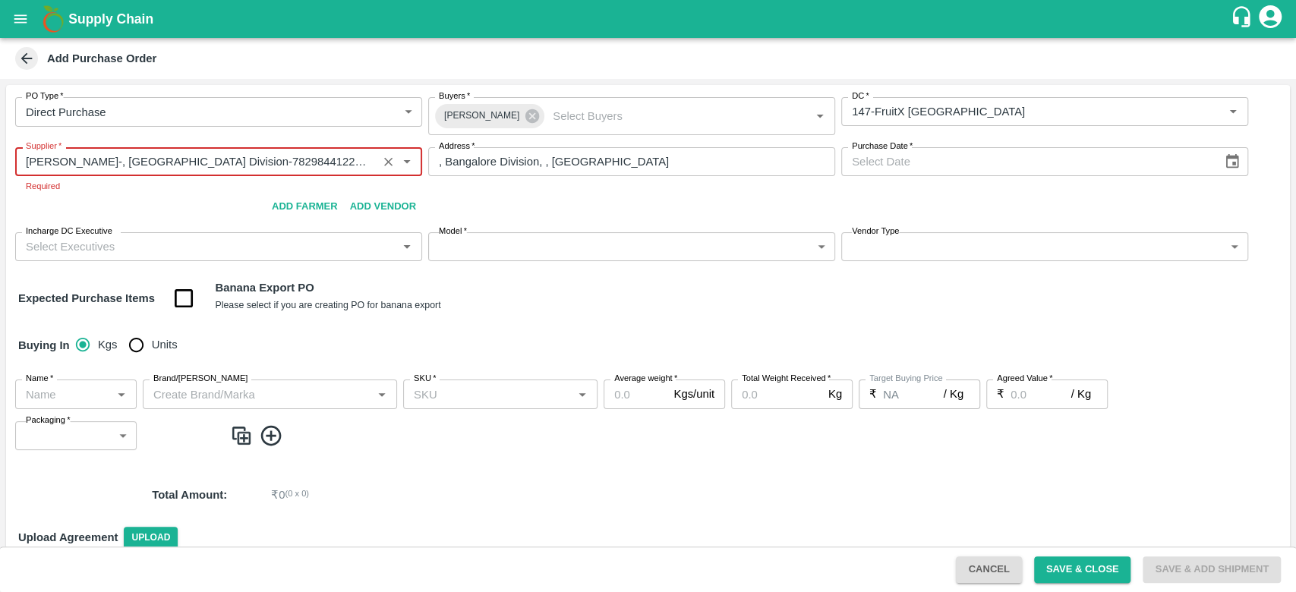
type input "BALAJI TEJAS-, Bangalore Division-7829844122(Supplier)"
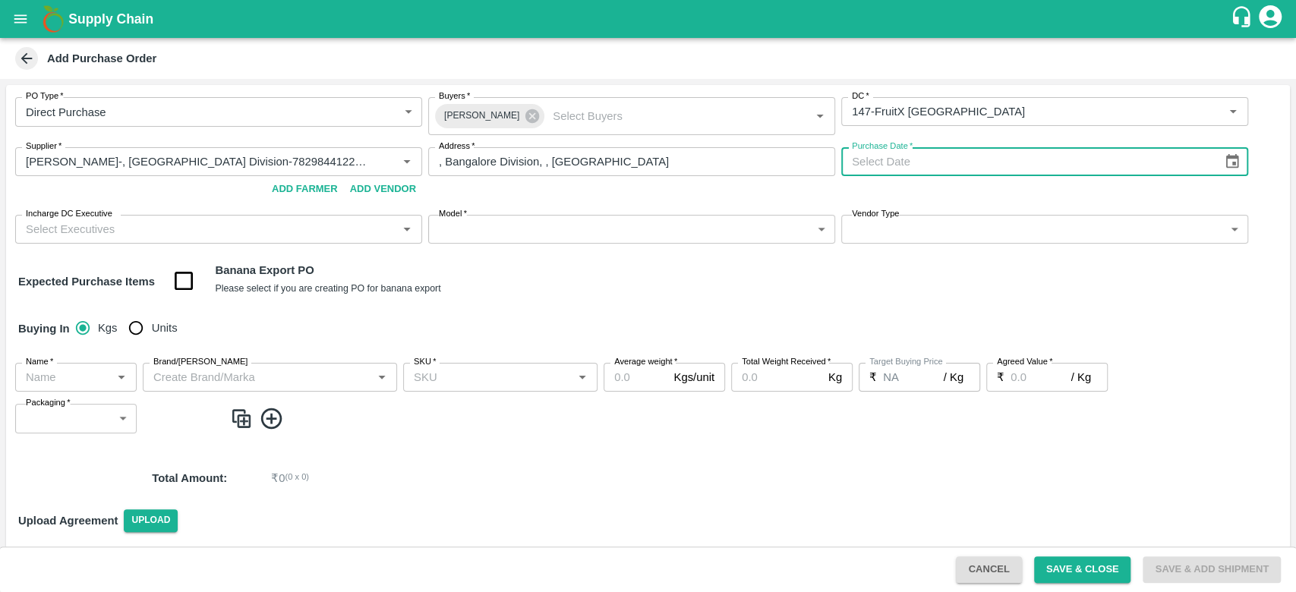
type input "DD/MM/YYYY"
click at [937, 164] on input "DD/MM/YYYY" at bounding box center [1026, 161] width 370 height 29
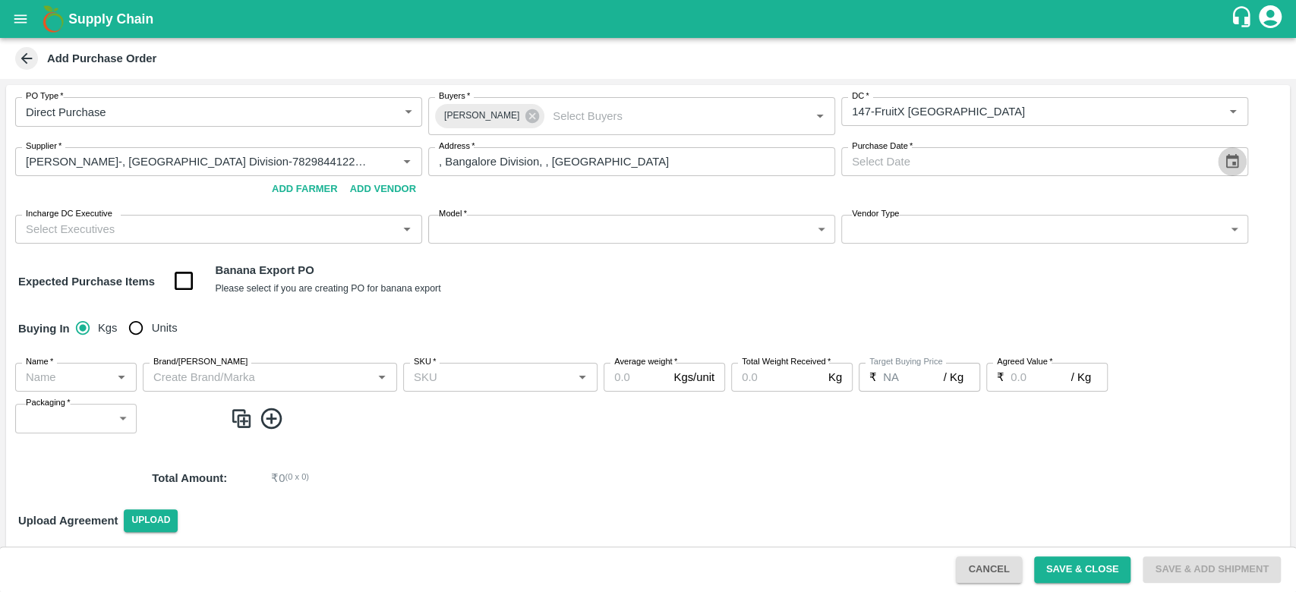
click at [1233, 160] on icon "Choose date" at bounding box center [1232, 161] width 17 height 17
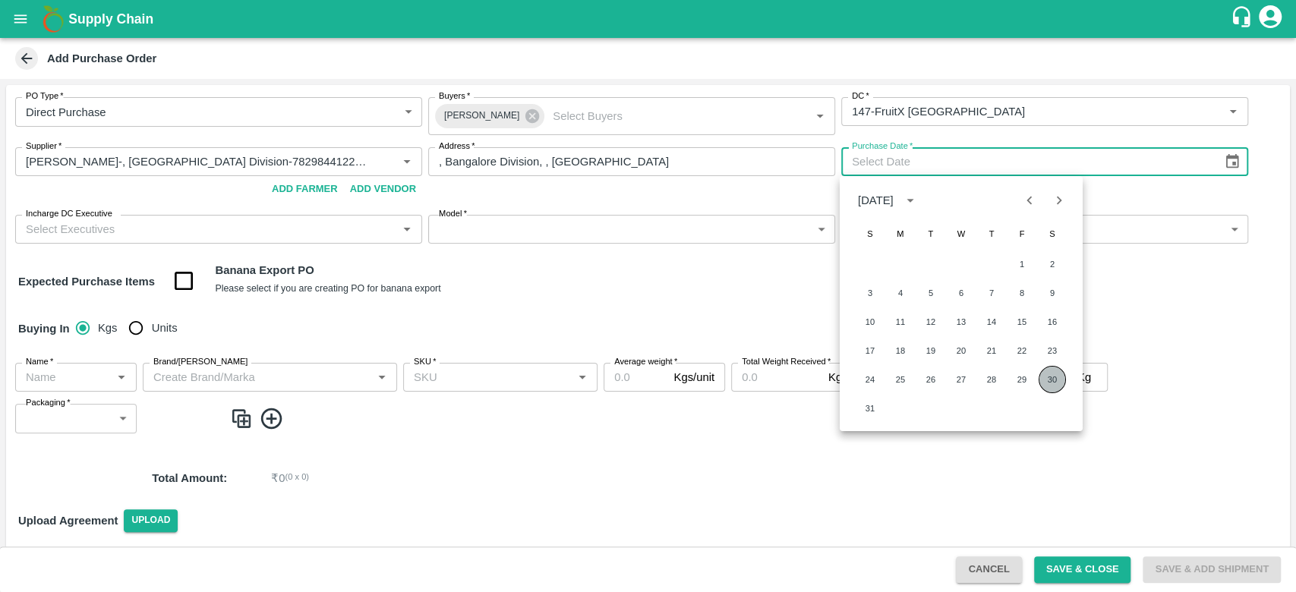
click at [1056, 378] on button "30" at bounding box center [1051, 379] width 27 height 27
type input "30/08/2025"
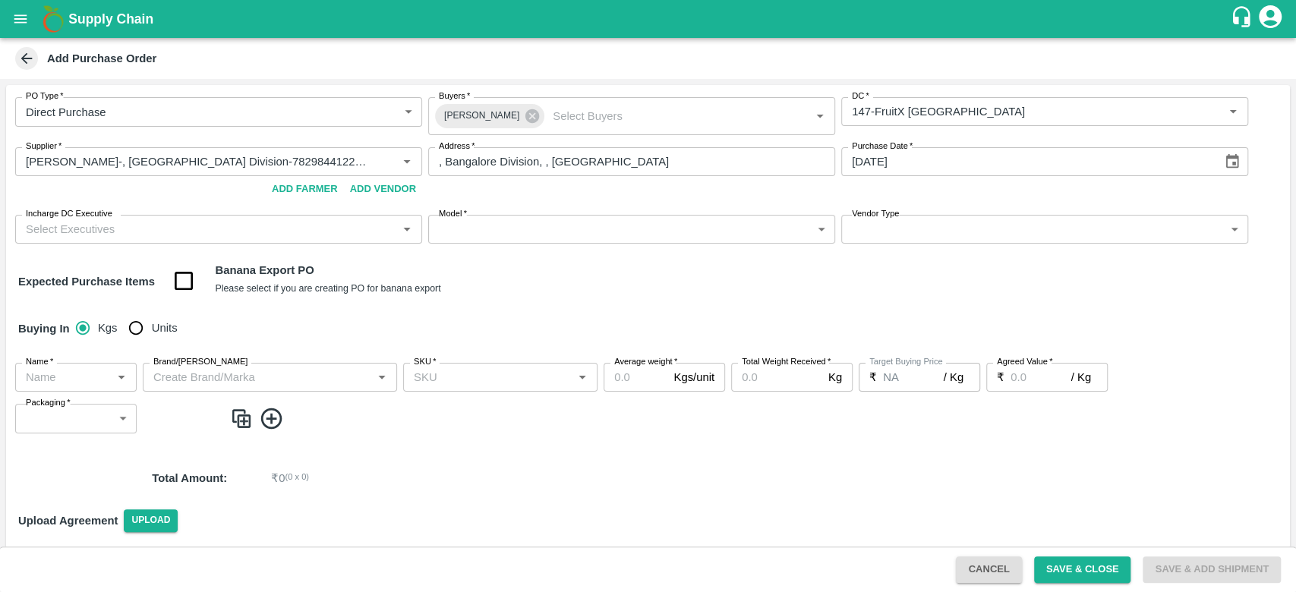
click at [161, 234] on input "Incharge DC Executive" at bounding box center [206, 229] width 373 height 20
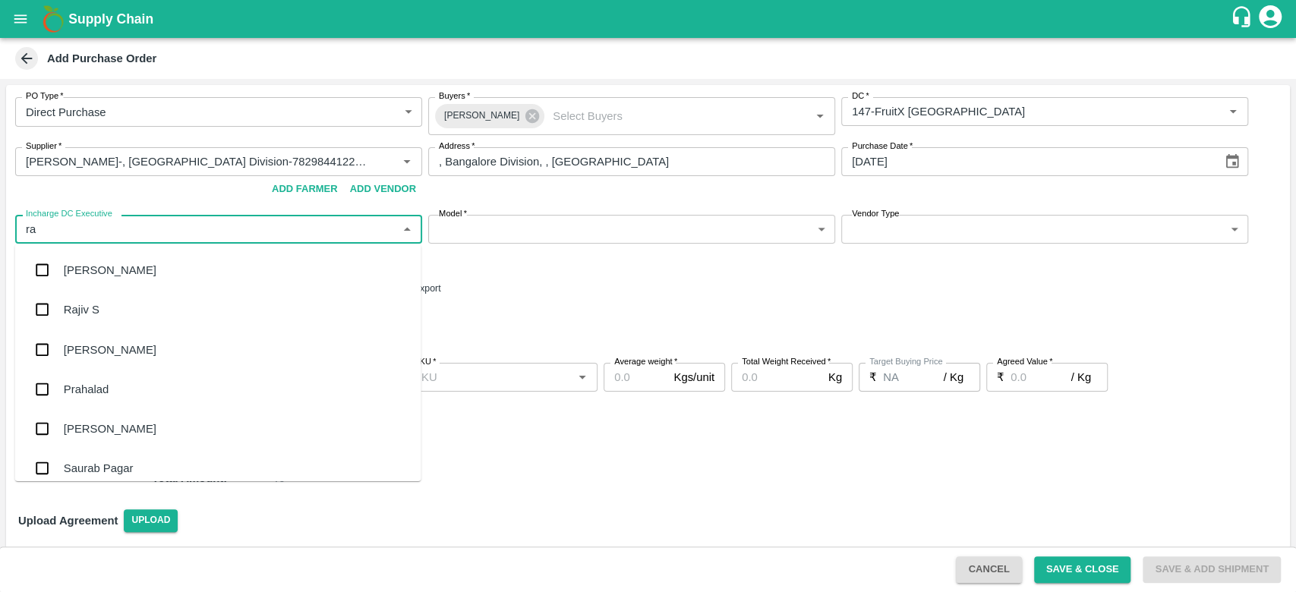
type input "r"
type input "t"
type input "raju"
click at [121, 345] on div "Raju KR" at bounding box center [218, 348] width 406 height 39
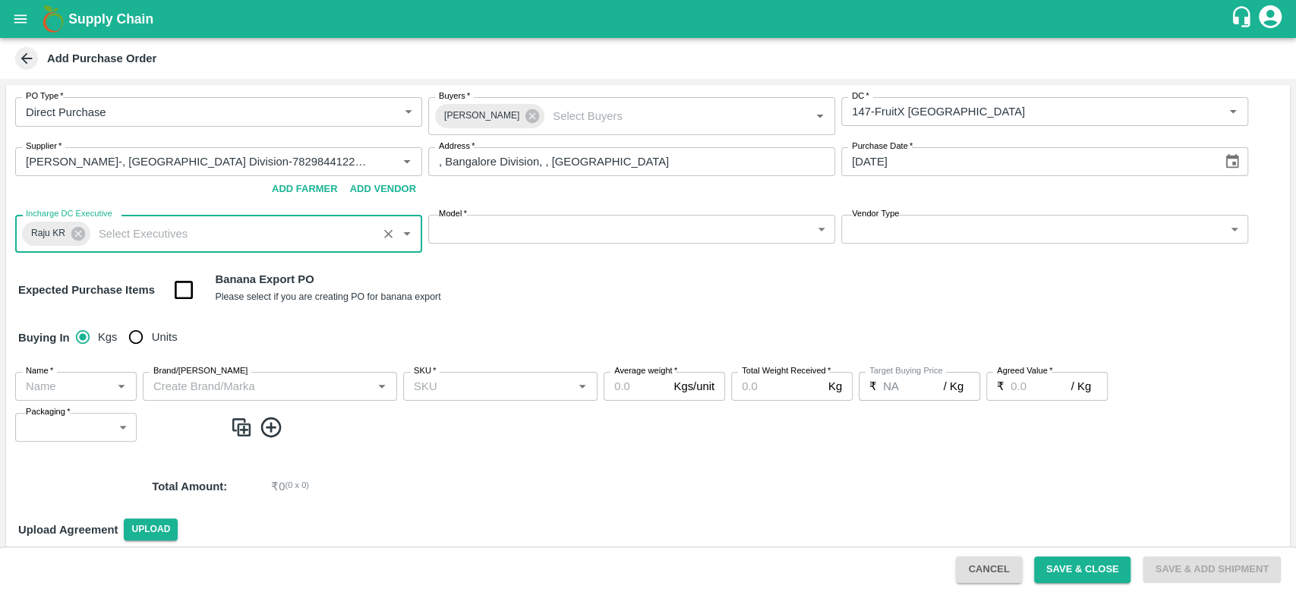
click at [583, 238] on body "Supply Chain Add Purchase Order PO Type   * Direct Purchase 3 PO Type Buyers   …" at bounding box center [648, 296] width 1296 height 592
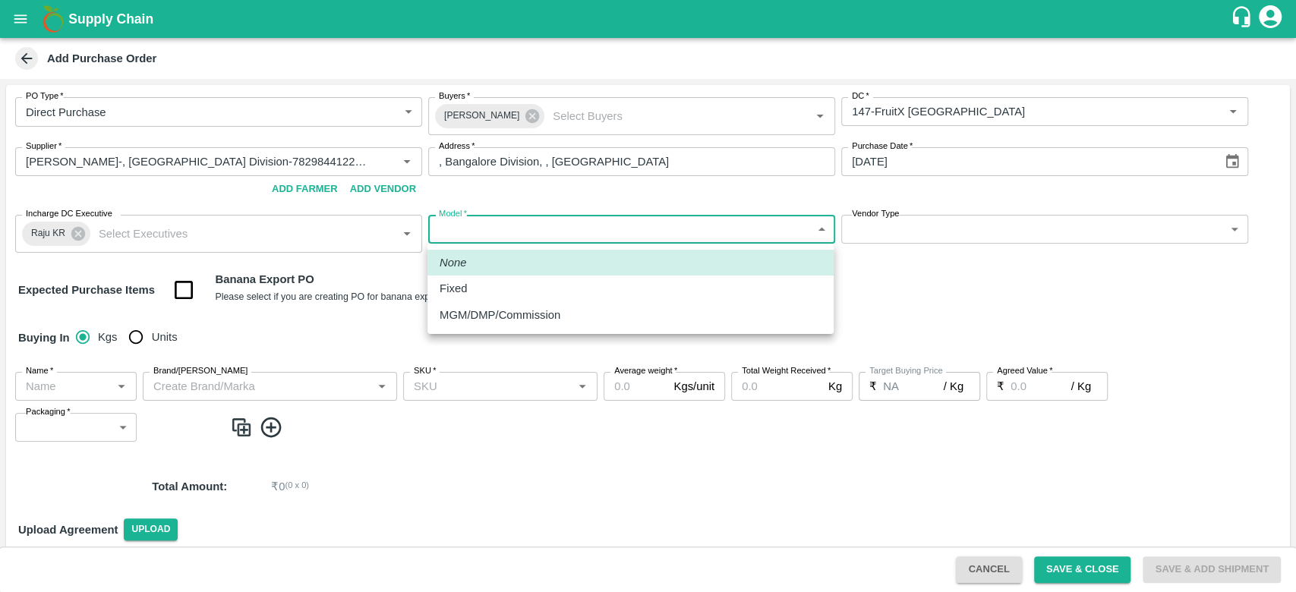
click at [483, 314] on p "MGM/DMP/Commission" at bounding box center [500, 315] width 121 height 17
type input "Commision"
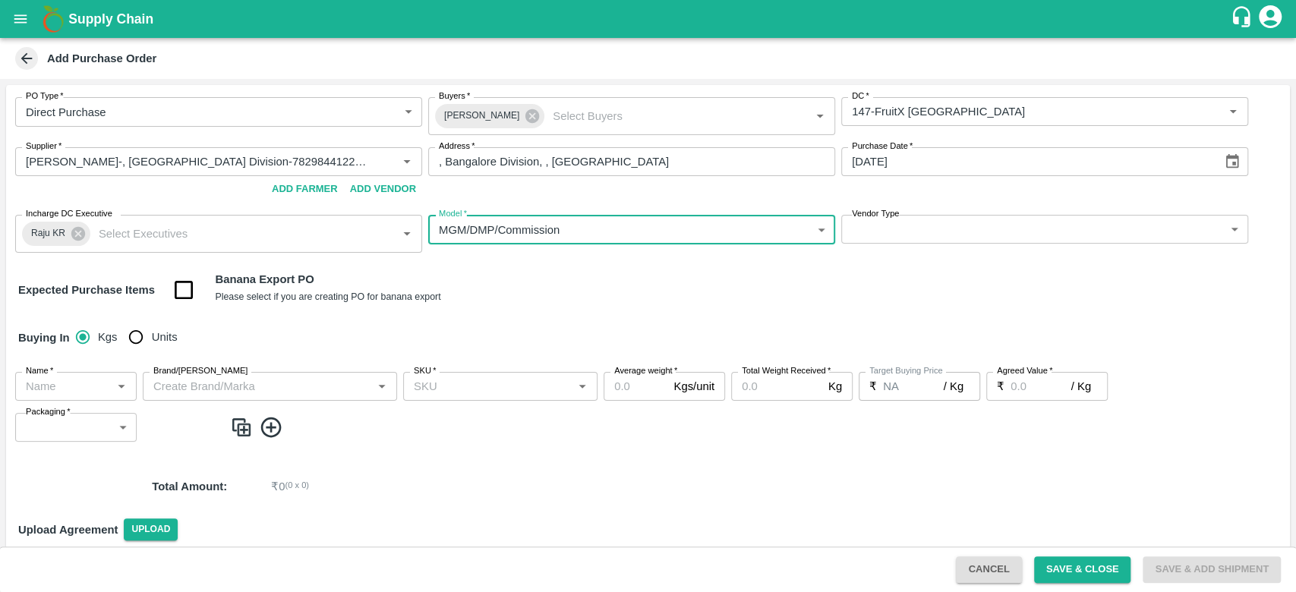
click at [960, 229] on body "Supply Chain Add Purchase Order PO Type   * Direct Purchase 3 PO Type Buyers   …" at bounding box center [648, 296] width 1296 height 592
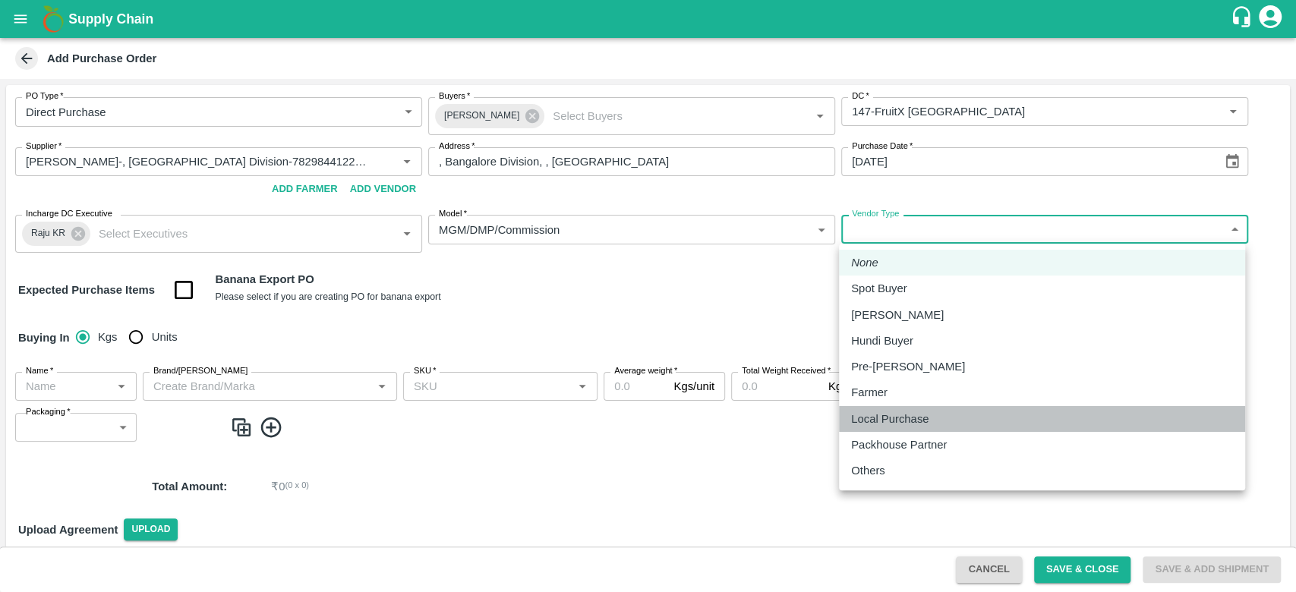
click at [887, 414] on p "Local Purchase" at bounding box center [889, 419] width 77 height 17
type input "LOCAL_PURCHASE"
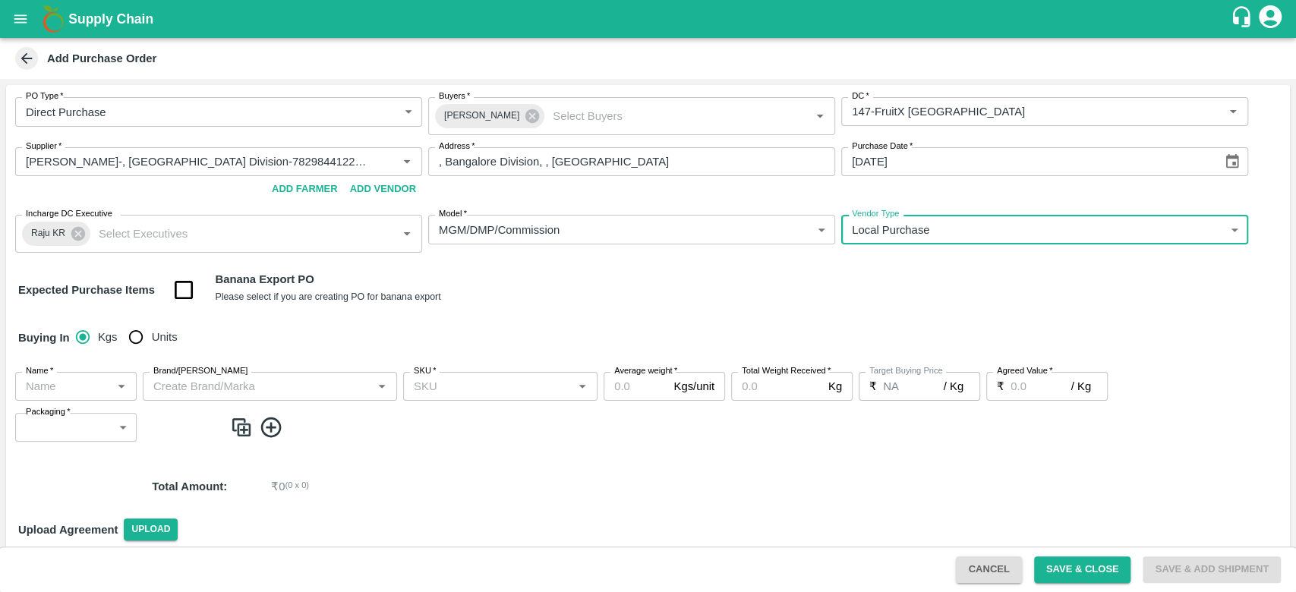
click at [137, 337] on input "Units" at bounding box center [136, 337] width 30 height 30
radio input "true"
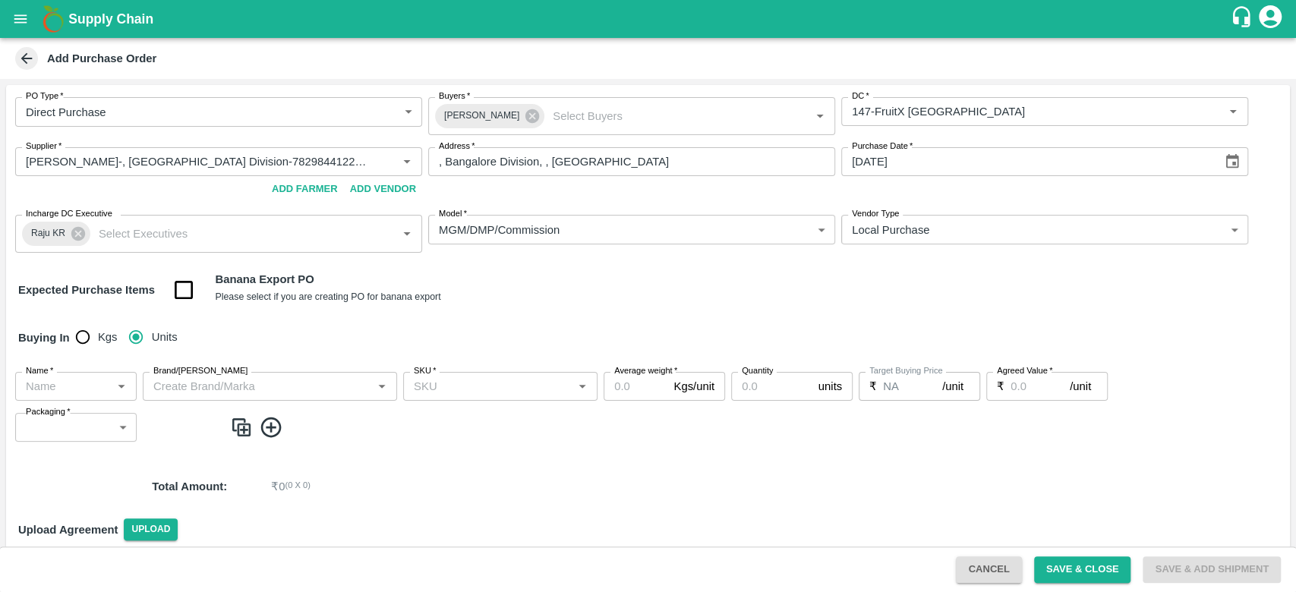
click at [98, 385] on input "Name   *" at bounding box center [63, 387] width 87 height 20
click at [70, 424] on div "Pomegranate" at bounding box center [61, 419] width 68 height 17
type input "Pomegranate"
click at [225, 385] on input "Brand/[PERSON_NAME]" at bounding box center [257, 387] width 220 height 20
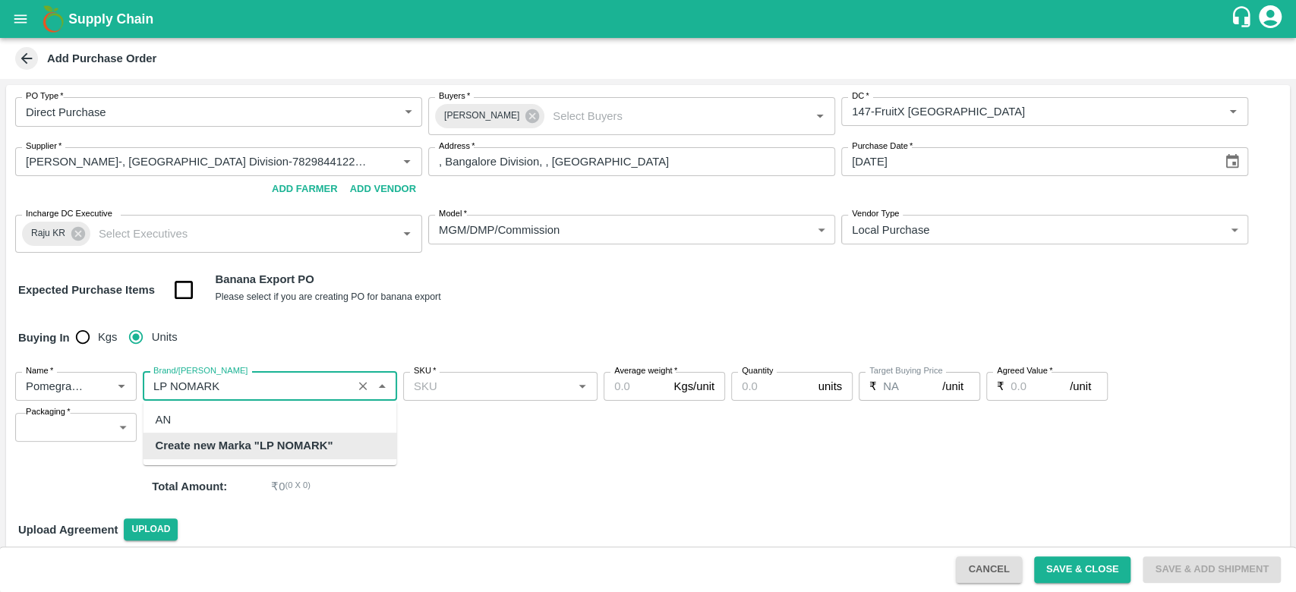
click at [305, 450] on b "Create new Marka "LP NOMARK"" at bounding box center [244, 445] width 178 height 17
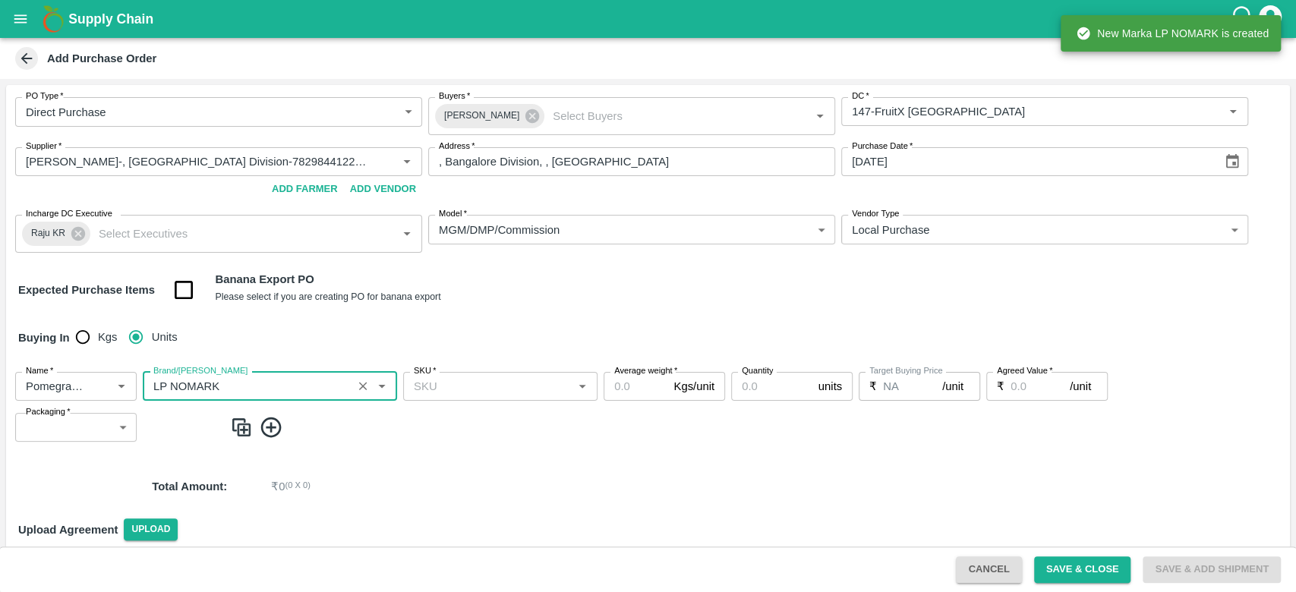
type input "LP NOMARK"
click at [474, 388] on input "SKU   *" at bounding box center [488, 387] width 160 height 20
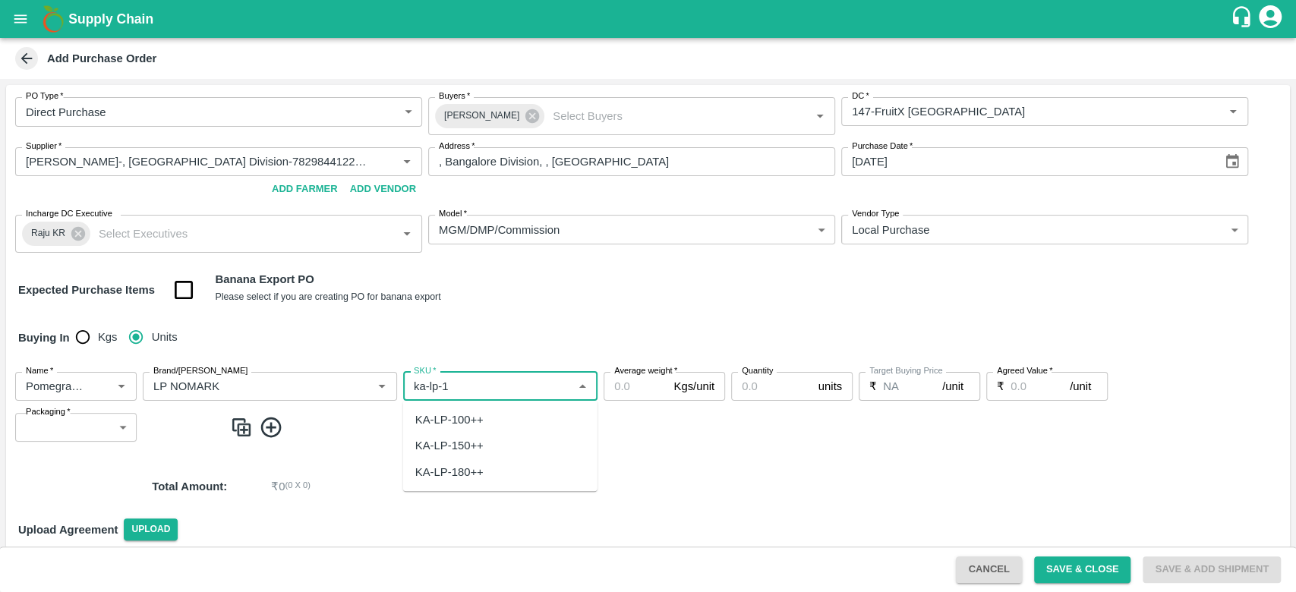
click at [475, 453] on div "KA-LP-150++" at bounding box center [449, 445] width 68 height 17
type input "KA-LP-150++"
click at [628, 383] on input "Average weight   *" at bounding box center [635, 386] width 64 height 29
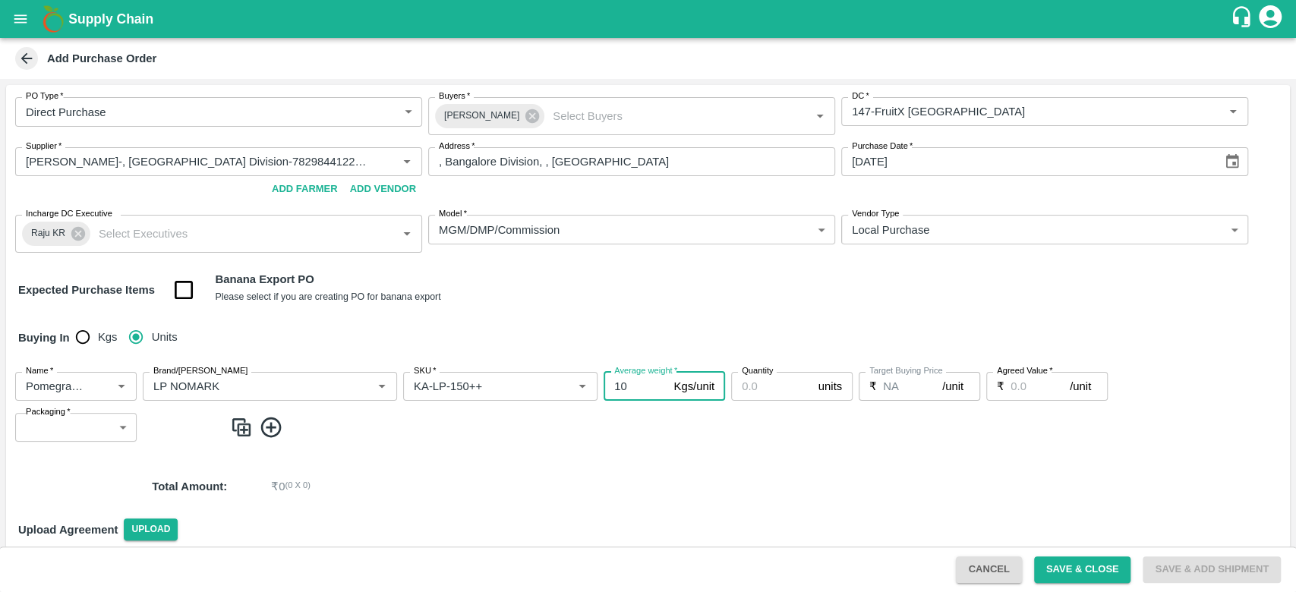
type input "10"
click at [760, 383] on input "Quantity" at bounding box center [771, 386] width 81 height 29
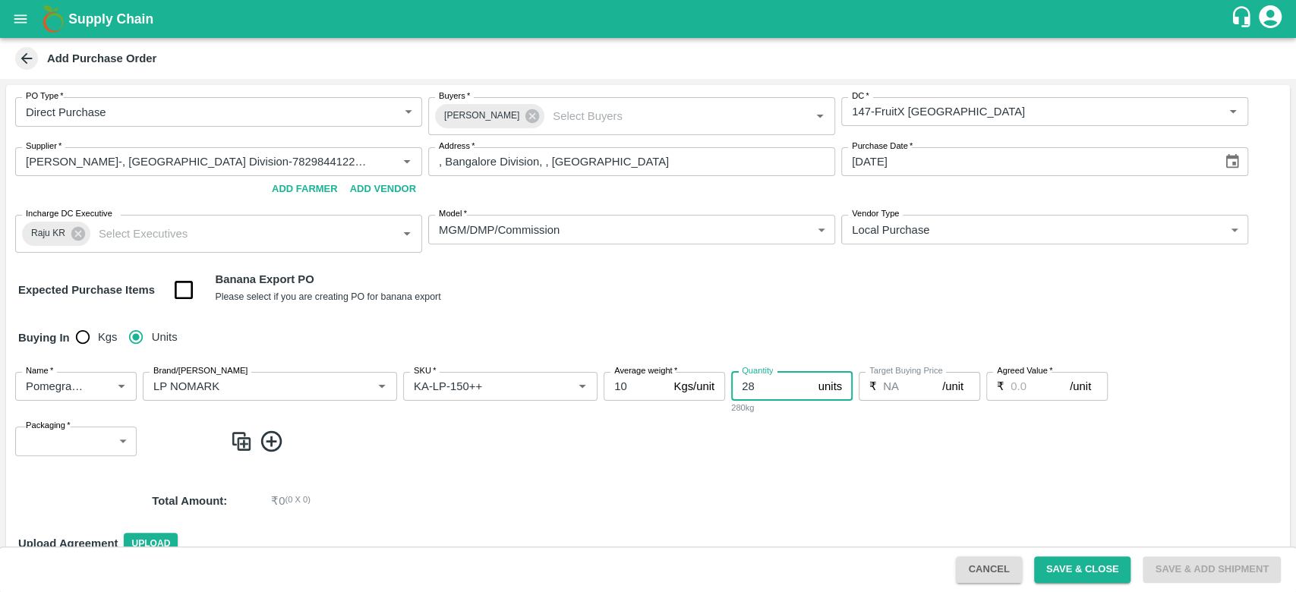
type input "28"
click at [1041, 390] on input "Agreed Value   *" at bounding box center [1039, 386] width 59 height 29
type input "1000"
click at [64, 447] on body "Supply Chain Add Purchase Order PO Type   * Direct Purchase 3 PO Type Buyers   …" at bounding box center [648, 296] width 1296 height 592
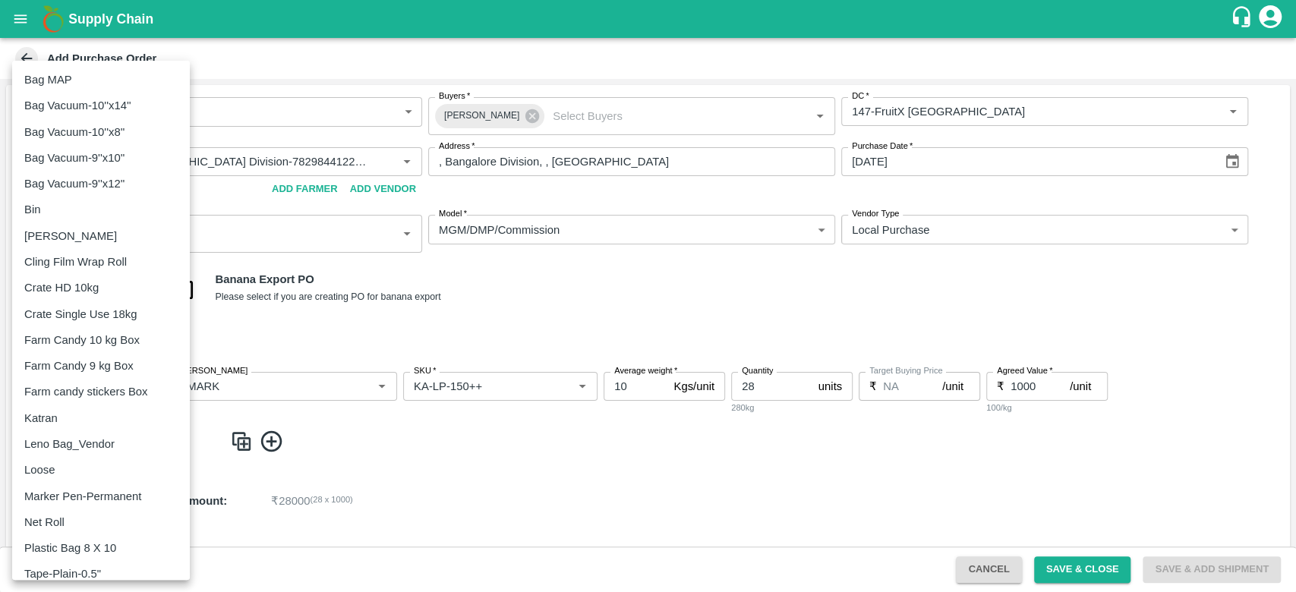
scroll to position [143, 0]
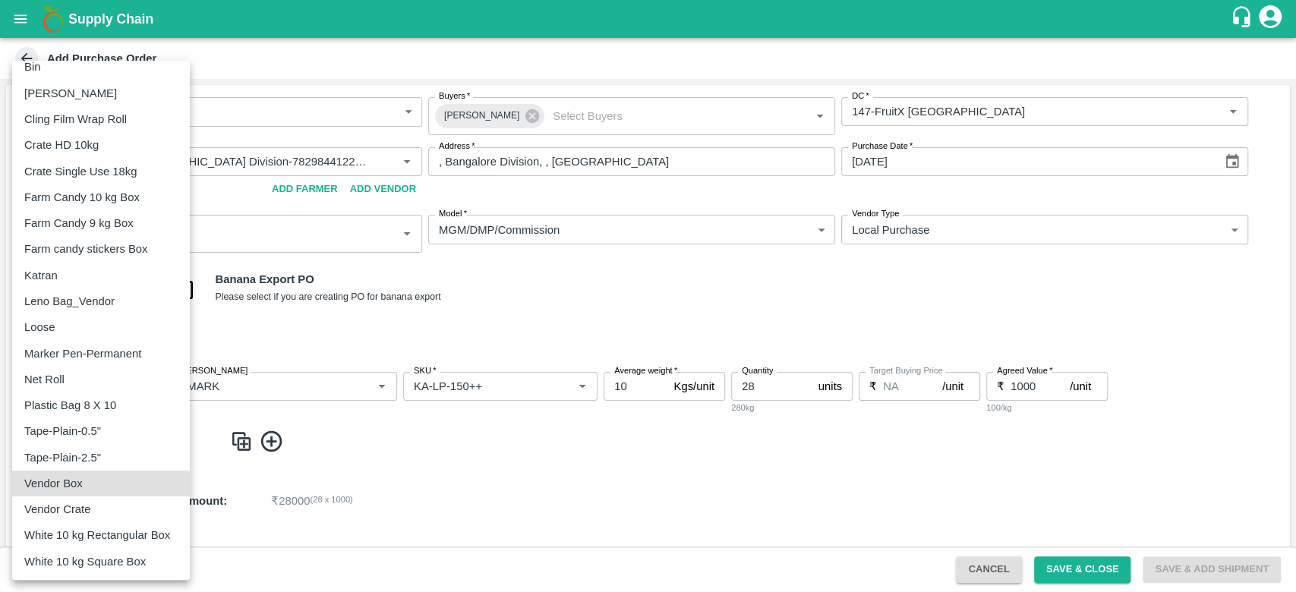
type input "276"
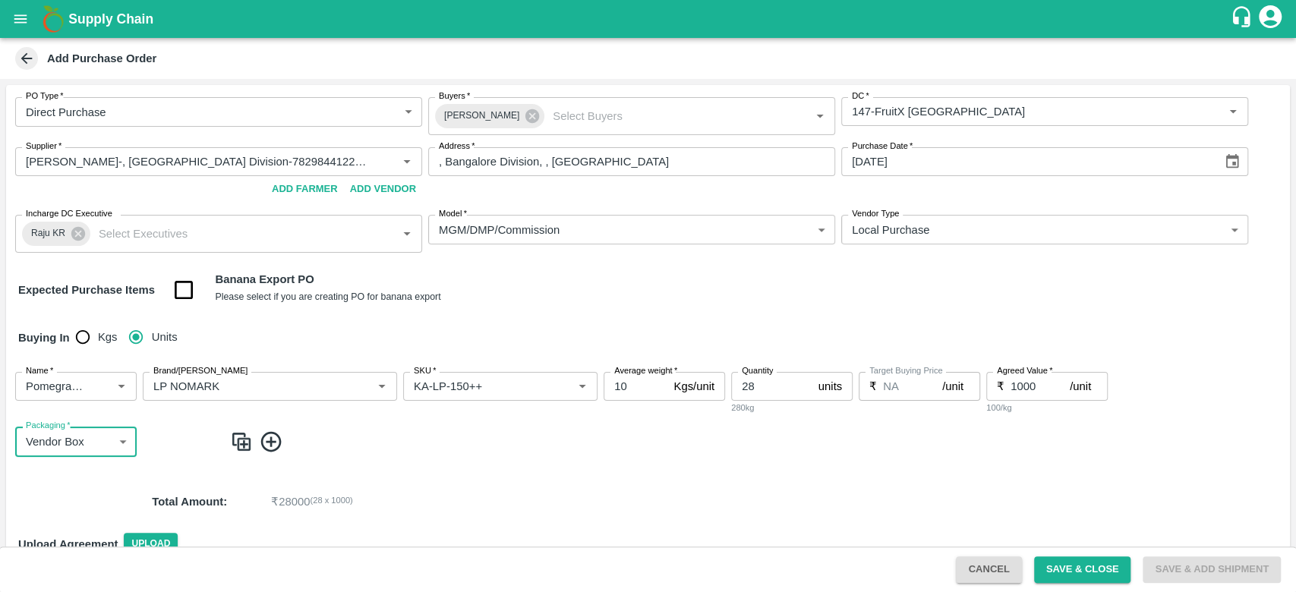
click at [238, 434] on img at bounding box center [241, 442] width 23 height 25
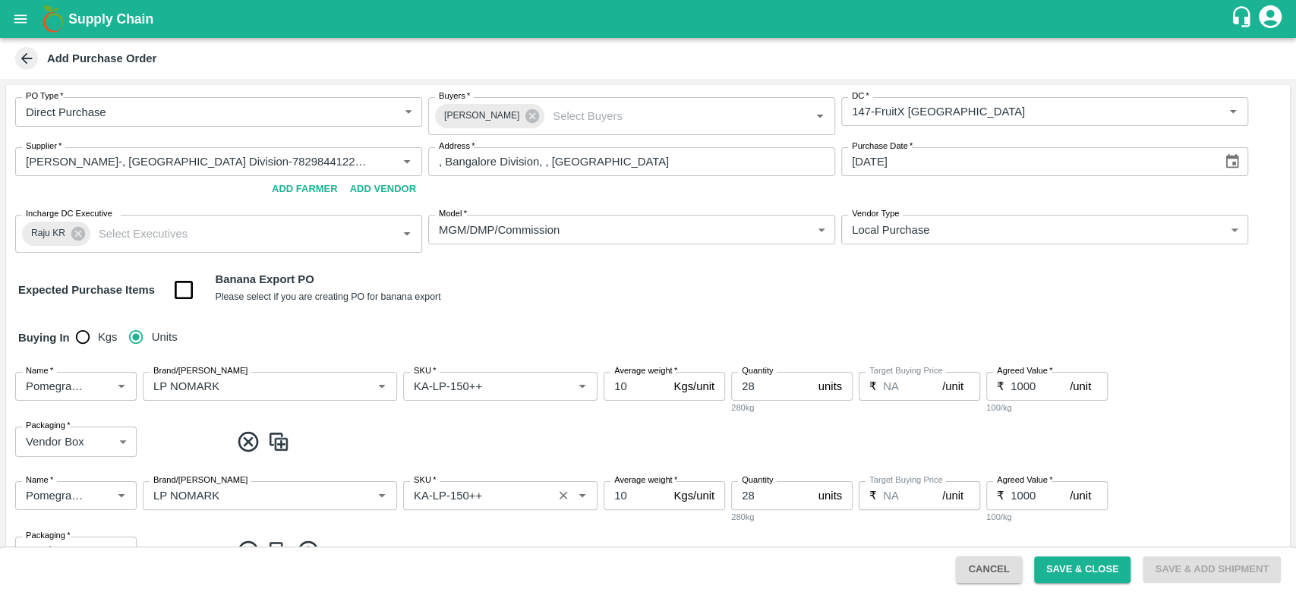
click at [465, 491] on input "SKU   *" at bounding box center [478, 496] width 140 height 20
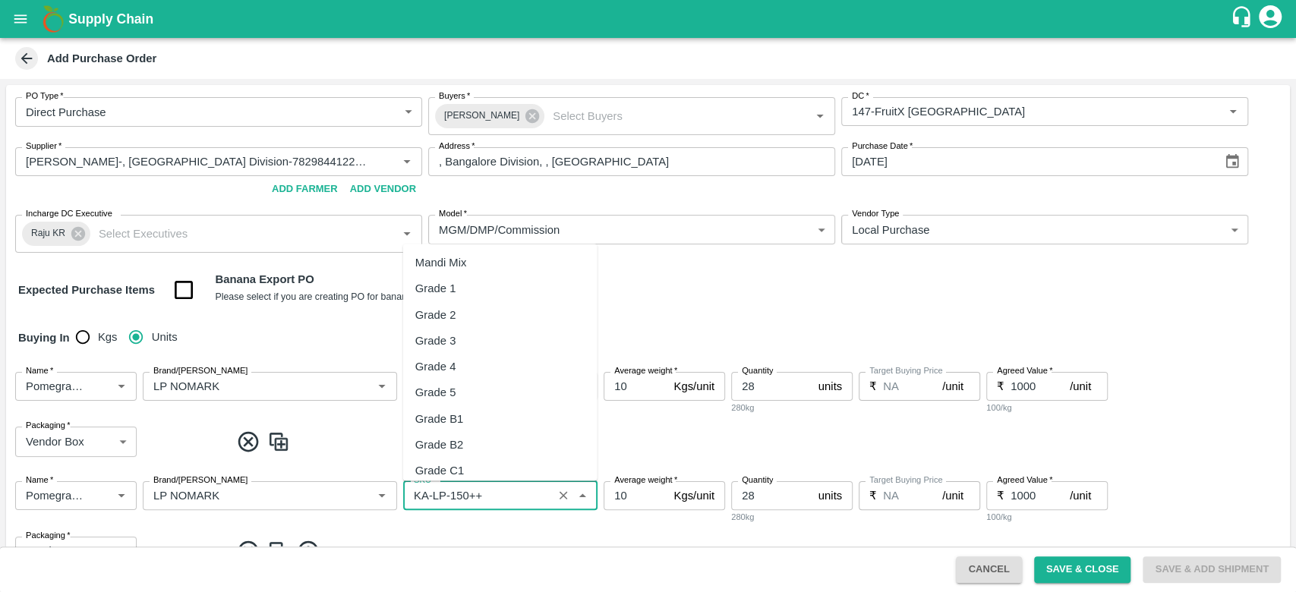
scroll to position [8593, 0]
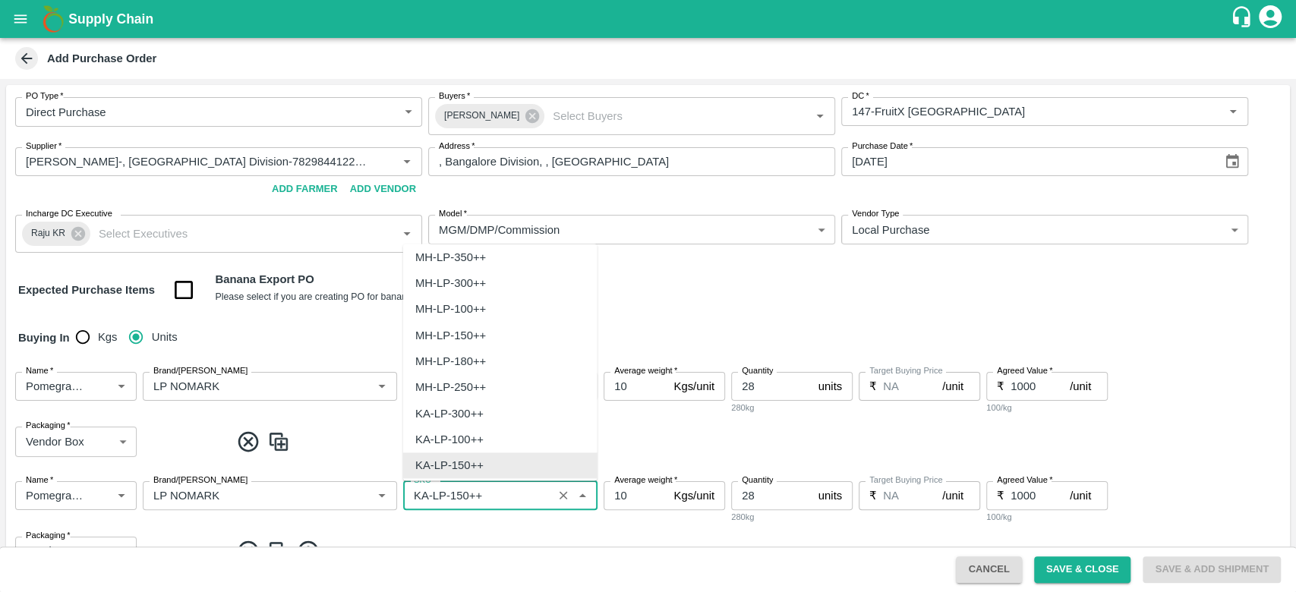
click at [465, 491] on input "SKU   *" at bounding box center [478, 496] width 140 height 20
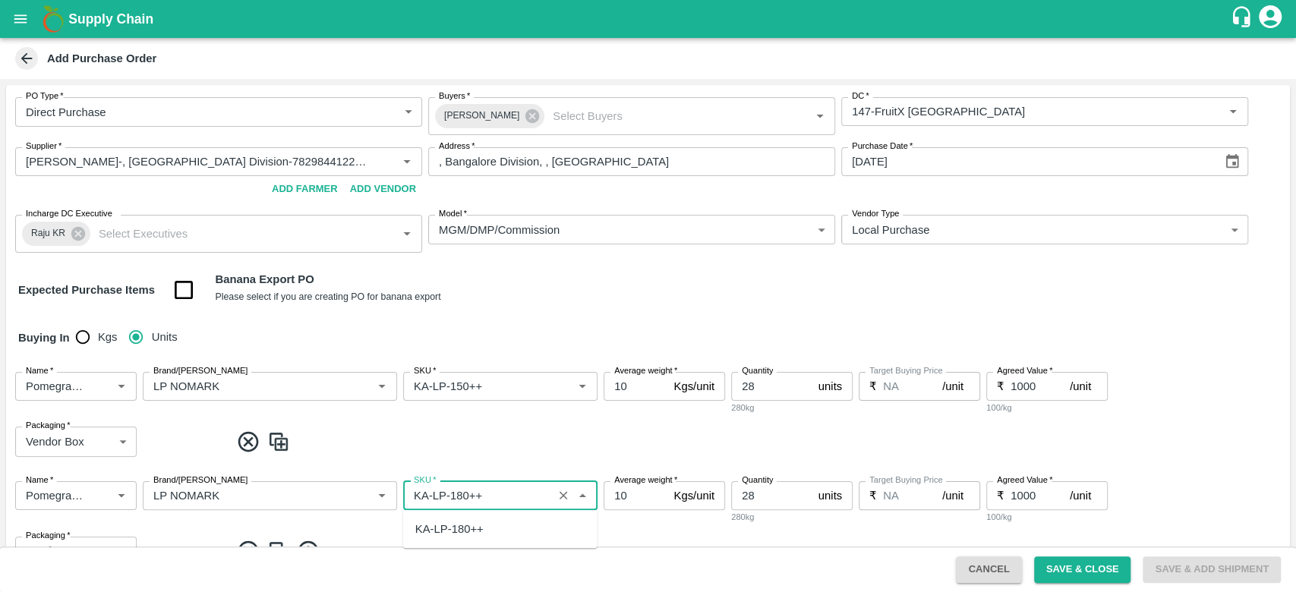
click at [478, 528] on div "KA-LP-180++" at bounding box center [449, 529] width 68 height 17
type input "KA-LP-180++"
click at [753, 493] on input "28" at bounding box center [771, 495] width 81 height 29
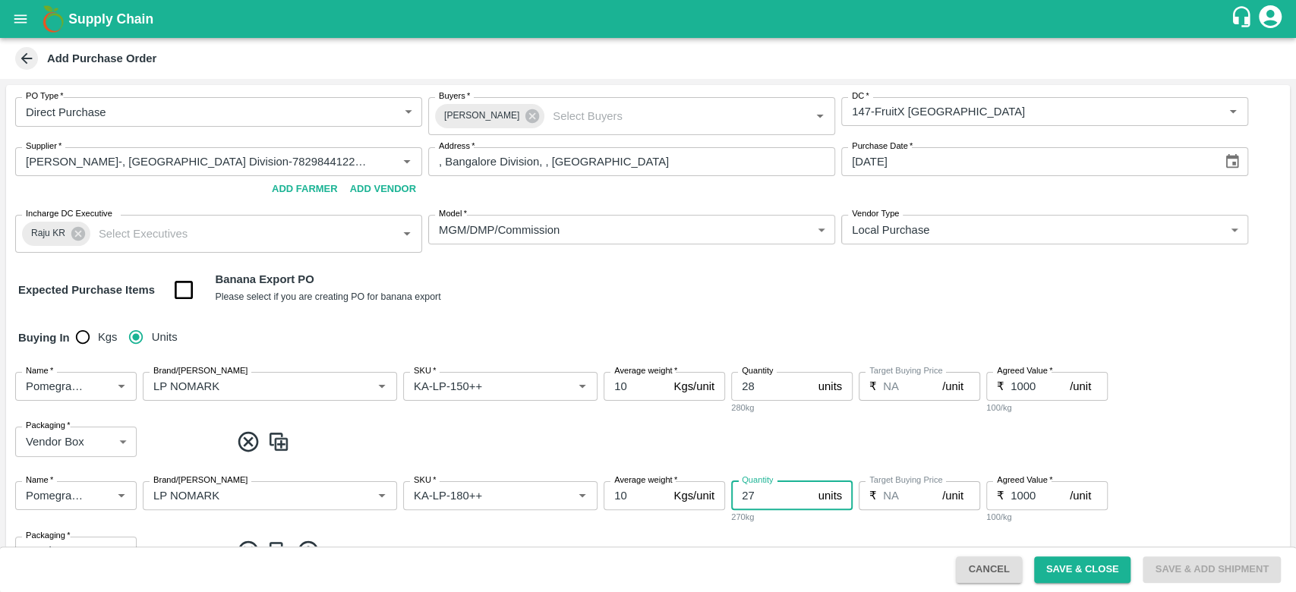
type input "27"
click at [799, 446] on span at bounding box center [757, 442] width 1054 height 25
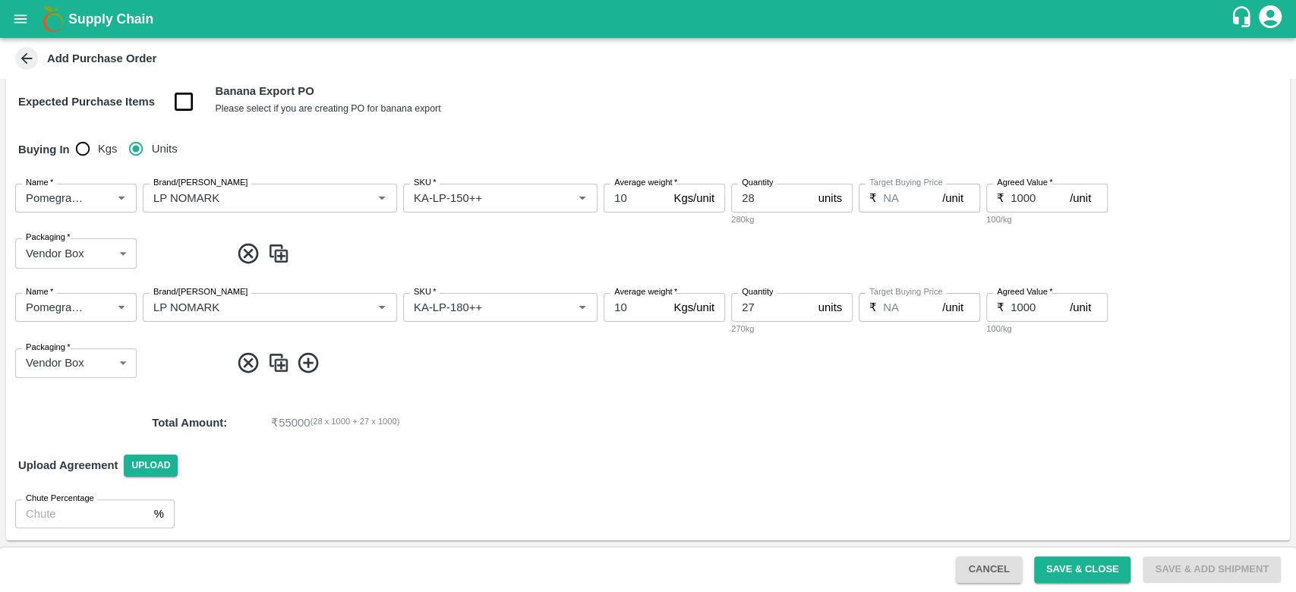
click at [282, 362] on img at bounding box center [278, 363] width 23 height 25
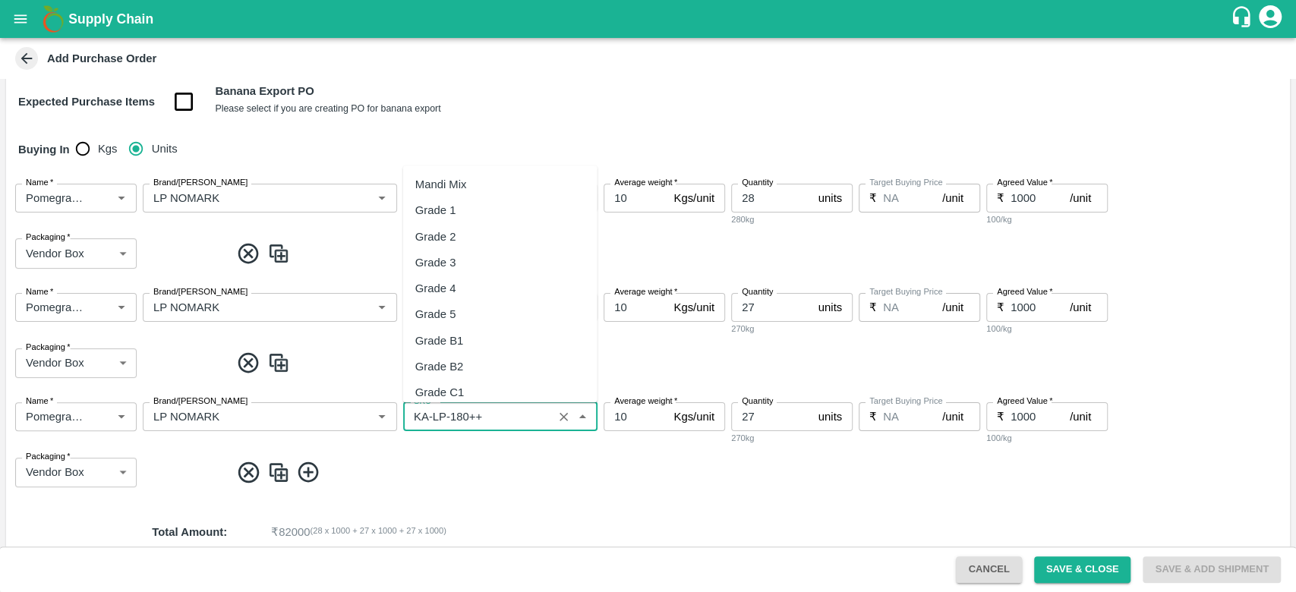
click at [455, 417] on input "SKU   *" at bounding box center [478, 417] width 140 height 20
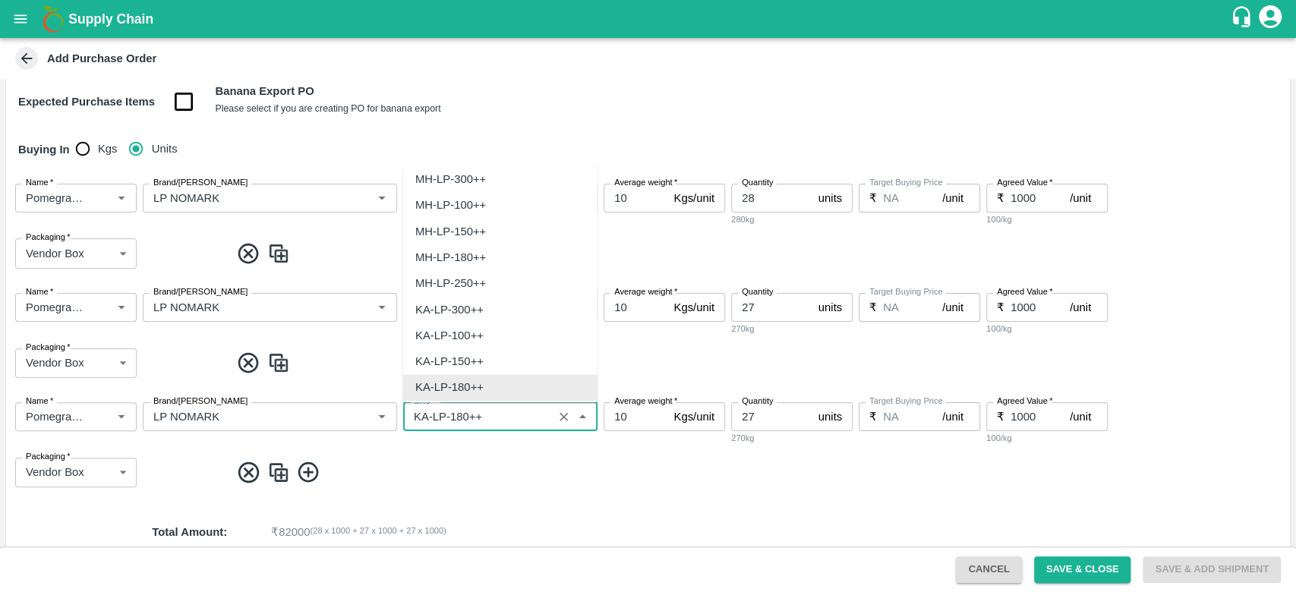
click at [455, 417] on input "SKU   *" at bounding box center [478, 417] width 140 height 20
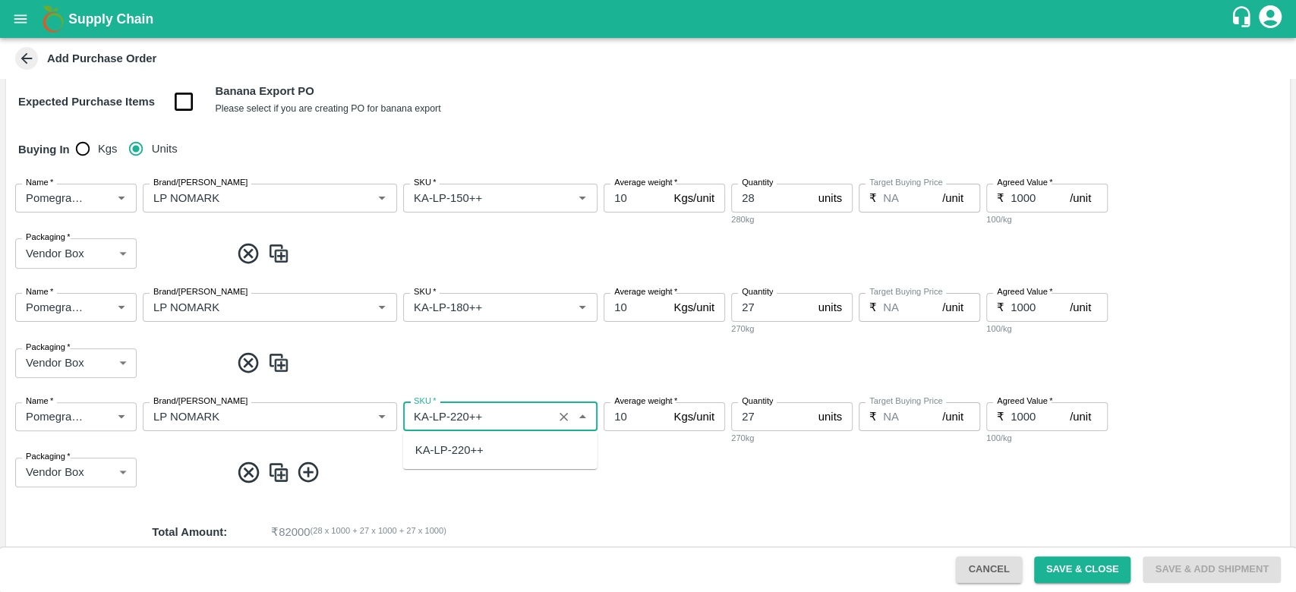
click at [462, 454] on div "KA-LP-220++" at bounding box center [449, 450] width 68 height 17
type input "KA-LP-220++"
click at [758, 409] on input "27" at bounding box center [771, 416] width 81 height 29
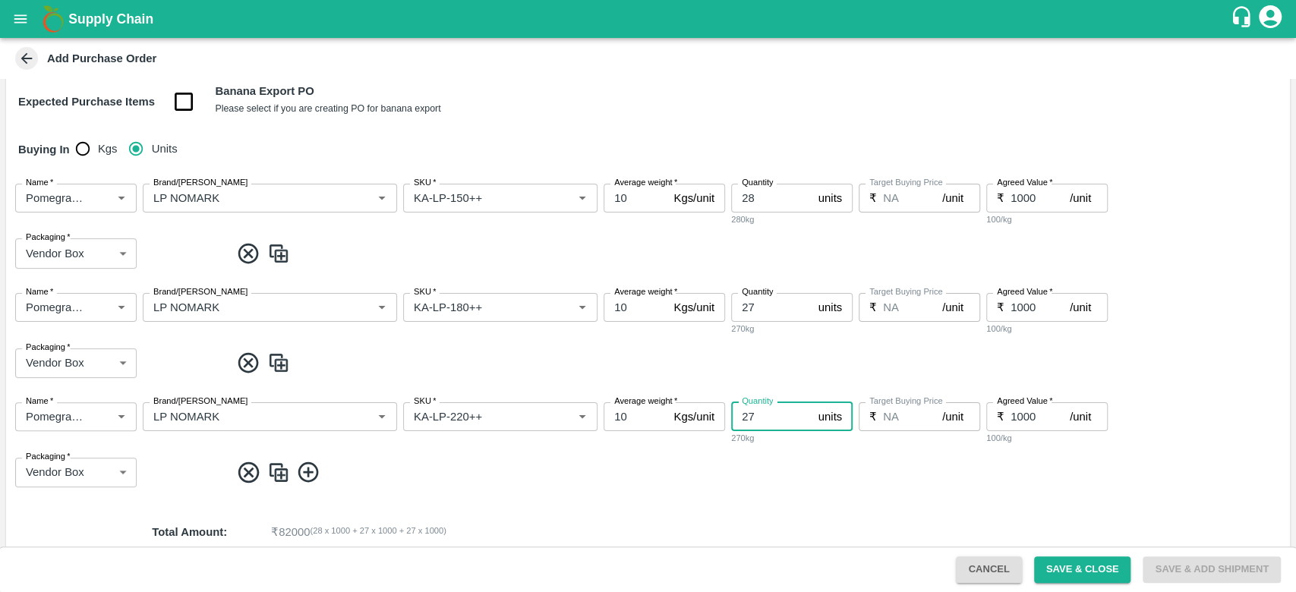
type input "2"
type input "7"
type input "6"
click at [273, 464] on img at bounding box center [278, 472] width 23 height 25
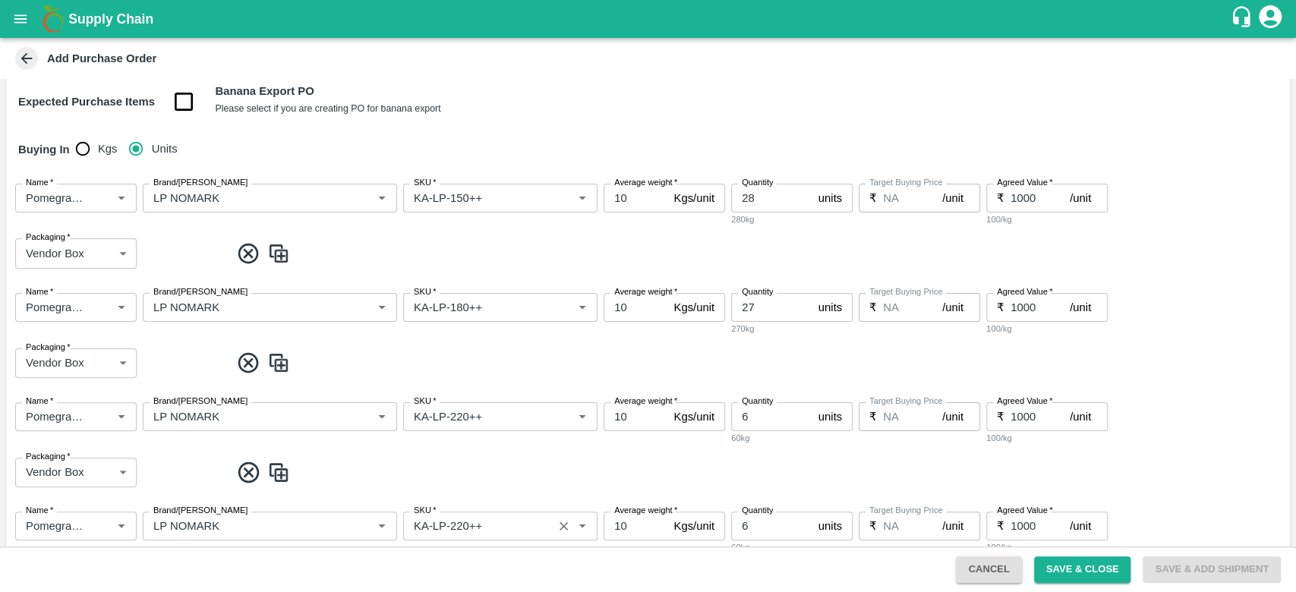
click at [459, 524] on input "SKU   *" at bounding box center [478, 526] width 140 height 20
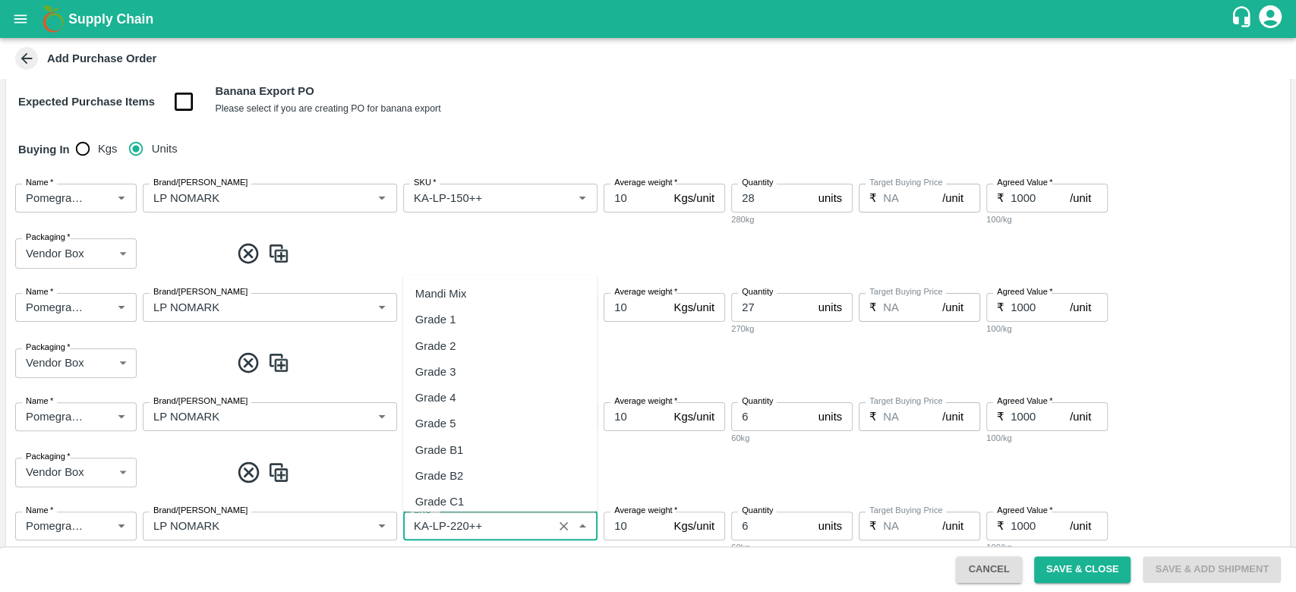
scroll to position [8697, 0]
click at [459, 524] on input "SKU   *" at bounding box center [478, 526] width 140 height 20
click at [480, 562] on div "KA-LP-250++" at bounding box center [449, 559] width 68 height 17
type input "KA-LP-250++"
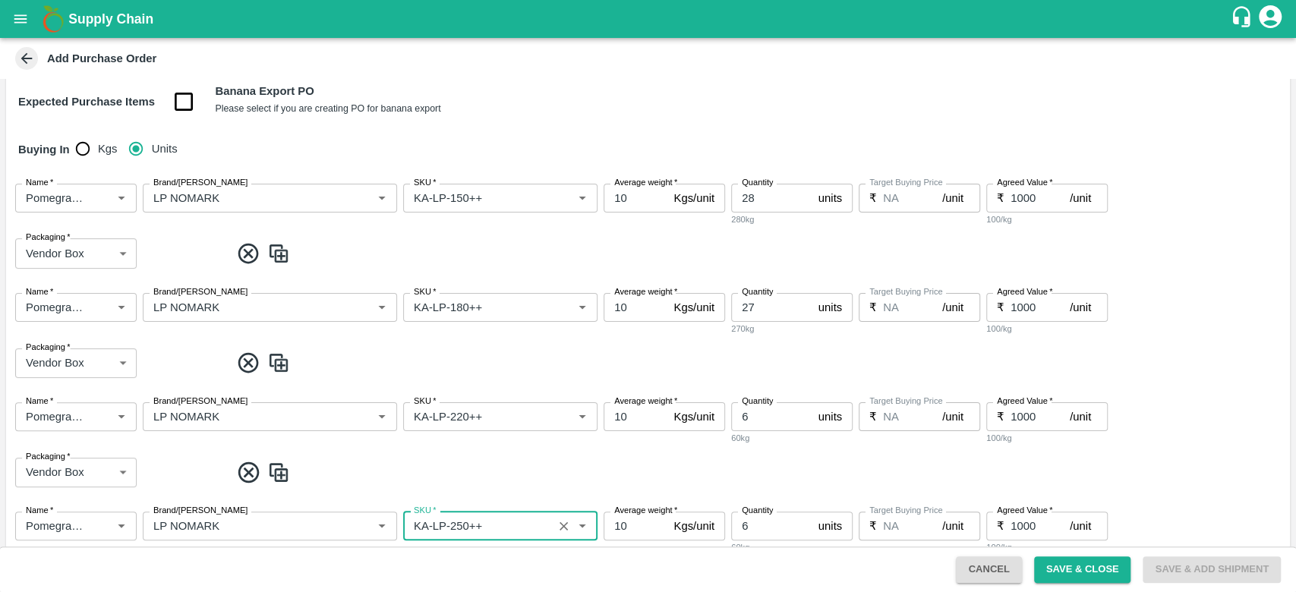
click at [756, 524] on input "6" at bounding box center [771, 526] width 81 height 29
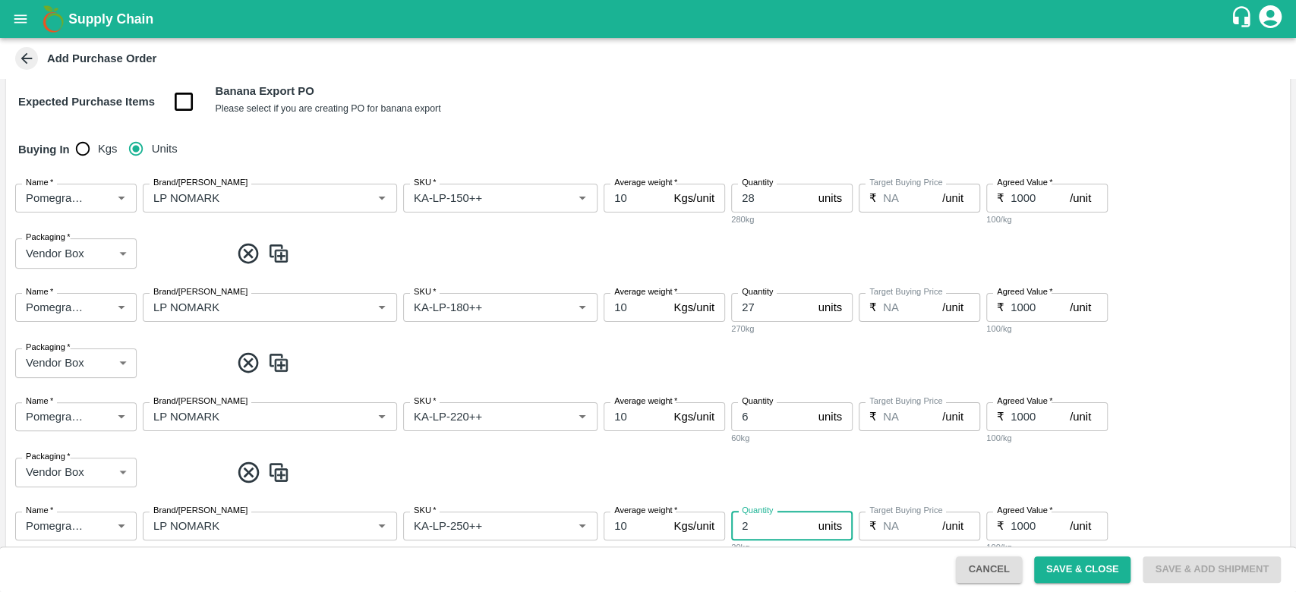
type input "2"
click at [1194, 477] on span at bounding box center [757, 472] width 1054 height 25
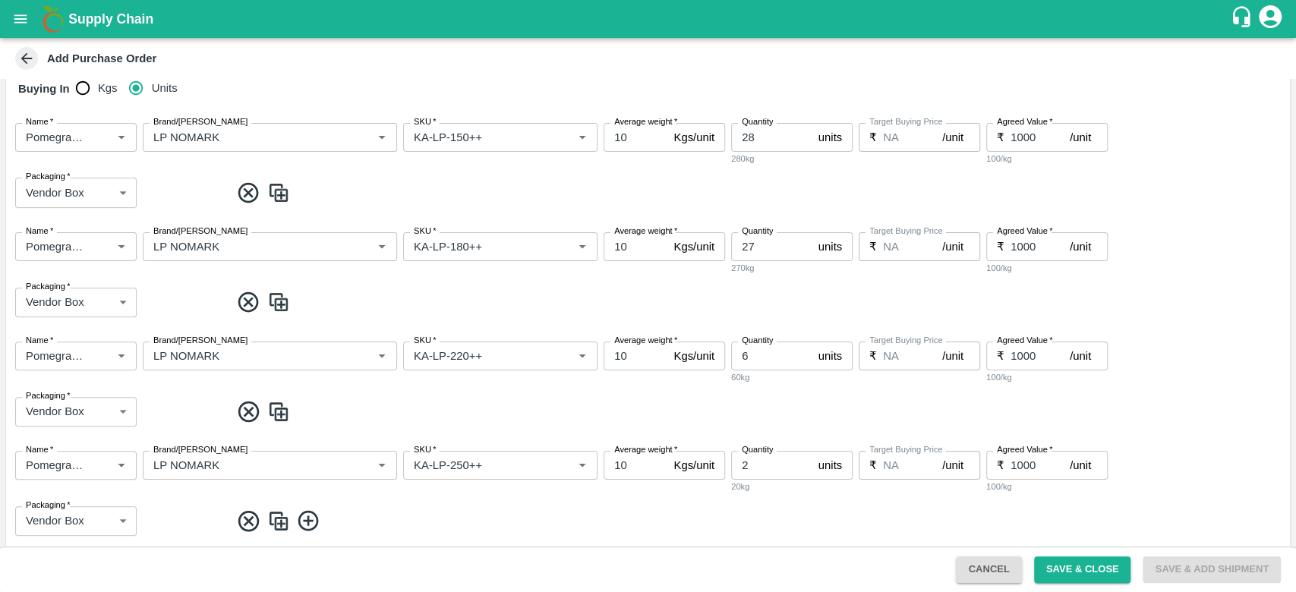
scroll to position [244, 0]
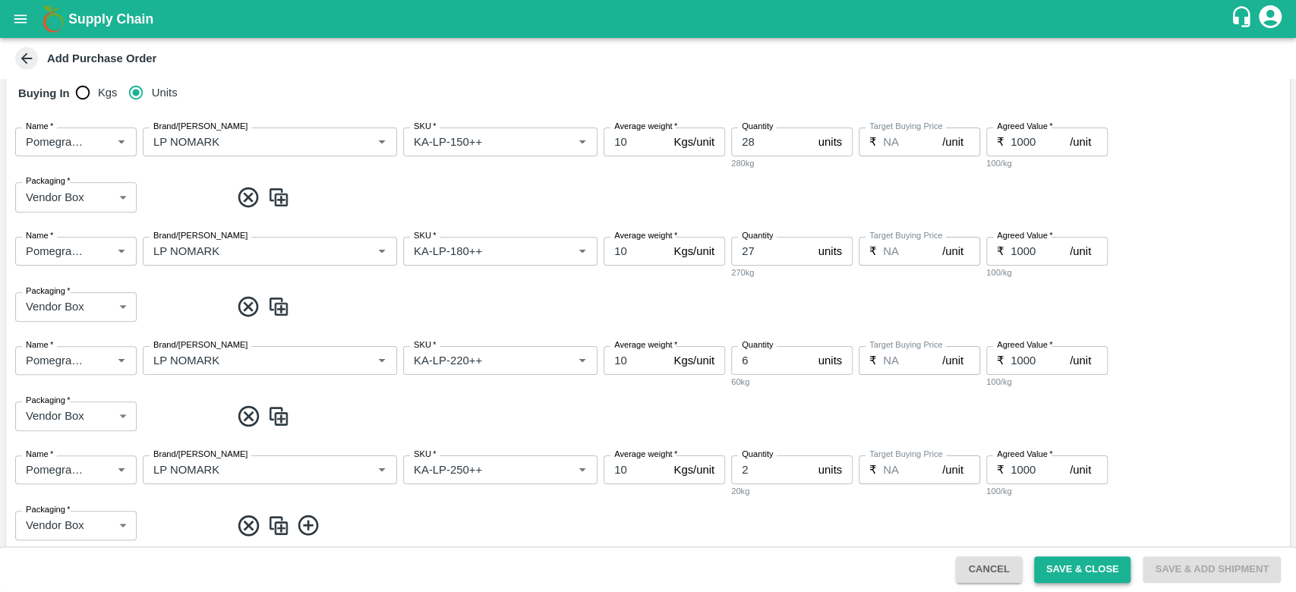
click at [1059, 558] on button "Save & Close" at bounding box center [1082, 569] width 97 height 27
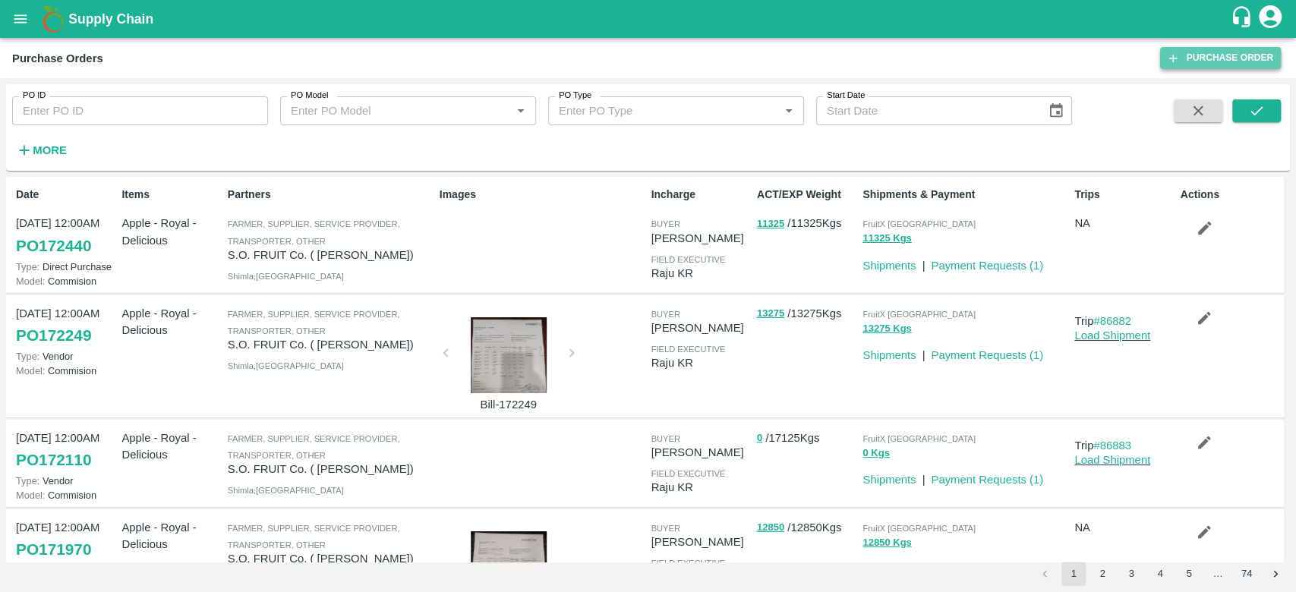
click at [1187, 58] on link "Purchase Order" at bounding box center [1220, 58] width 121 height 22
